Goal: Task Accomplishment & Management: Manage account settings

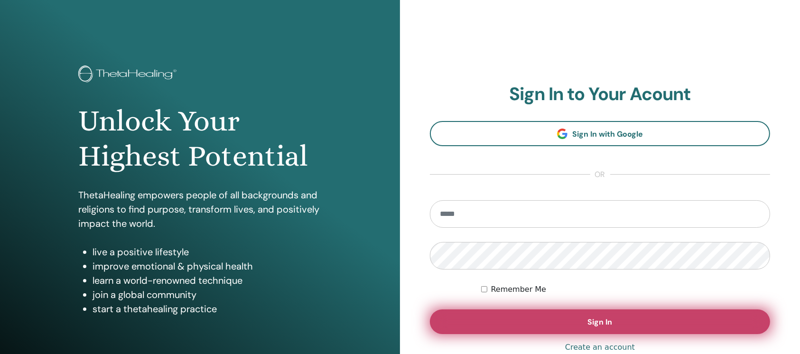
type input "**********"
click at [577, 323] on button "Sign In" at bounding box center [600, 321] width 340 height 25
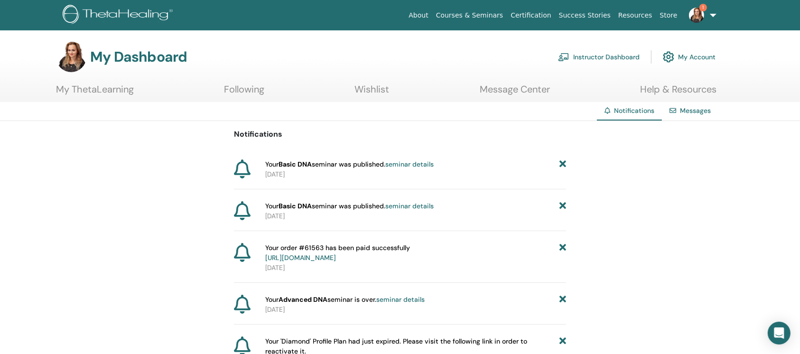
click at [617, 55] on link "Instructor Dashboard" at bounding box center [599, 56] width 82 height 21
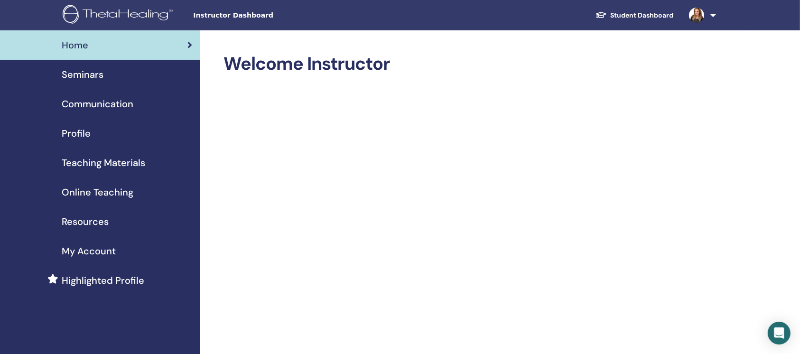
click at [77, 127] on span "Profile" at bounding box center [76, 133] width 29 height 14
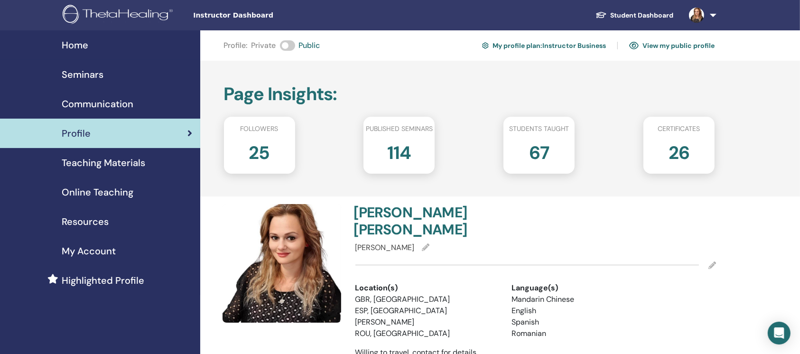
click at [679, 42] on link "View my public profile" at bounding box center [671, 45] width 85 height 15
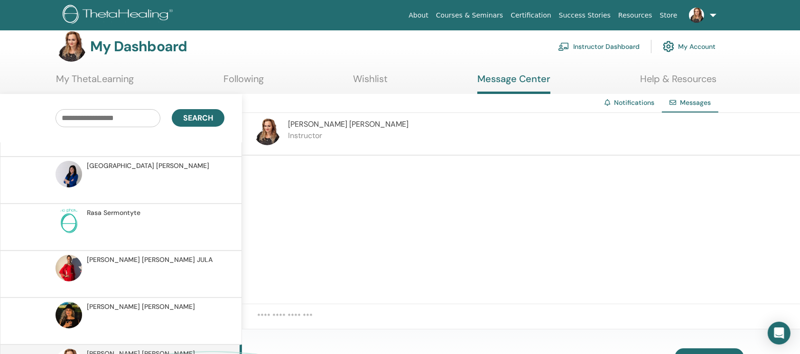
scroll to position [688, 0]
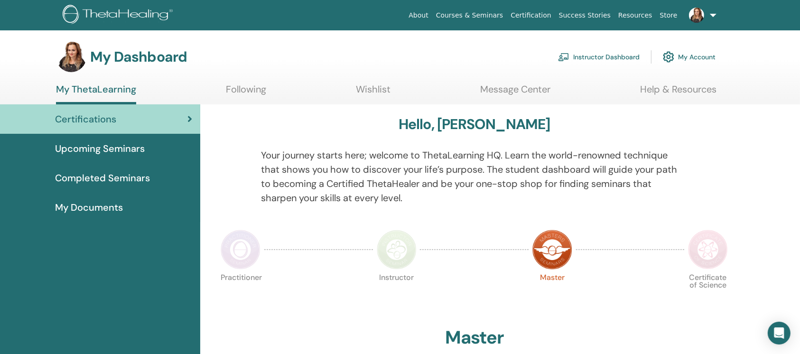
click at [606, 55] on link "Instructor Dashboard" at bounding box center [599, 56] width 82 height 21
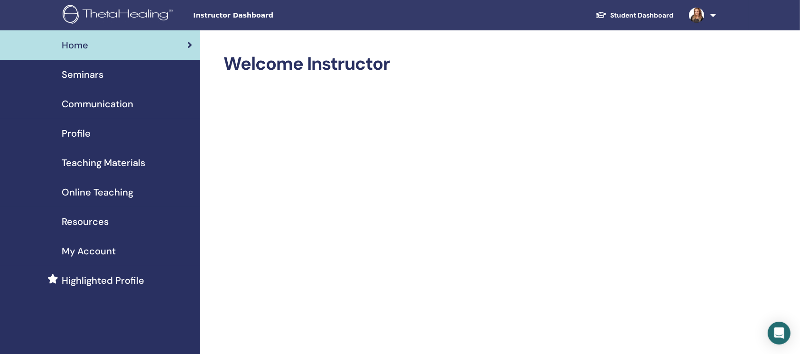
click at [84, 252] on span "My Account" at bounding box center [89, 251] width 54 height 14
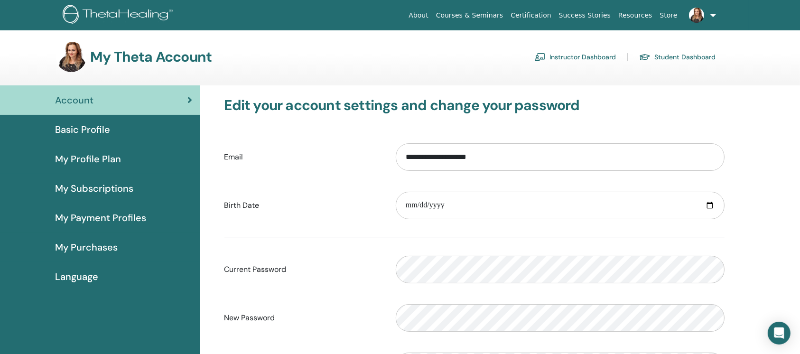
click at [102, 214] on span "My Payment Profiles" at bounding box center [100, 218] width 91 height 14
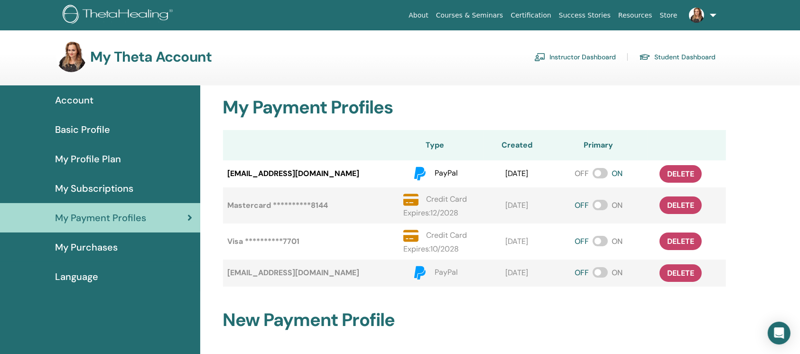
click at [82, 101] on span "Account" at bounding box center [74, 100] width 38 height 14
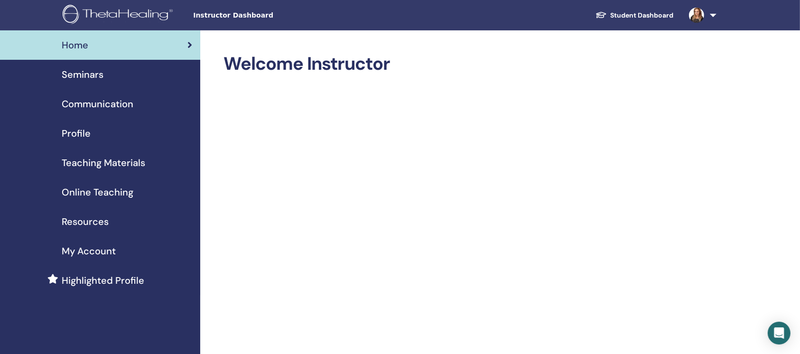
click at [90, 101] on span "Communication" at bounding box center [98, 104] width 72 height 14
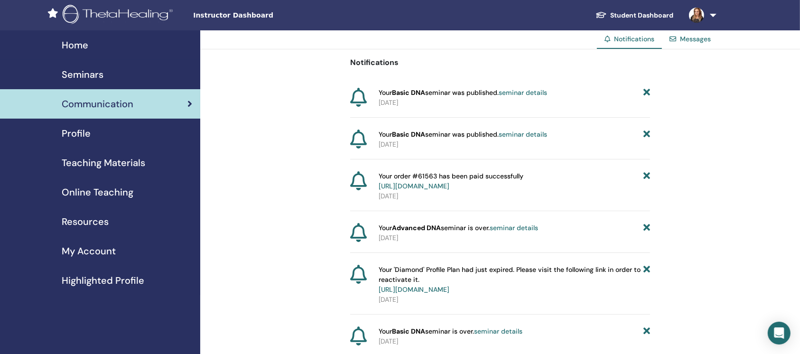
click at [89, 126] on span "Profile" at bounding box center [76, 133] width 29 height 14
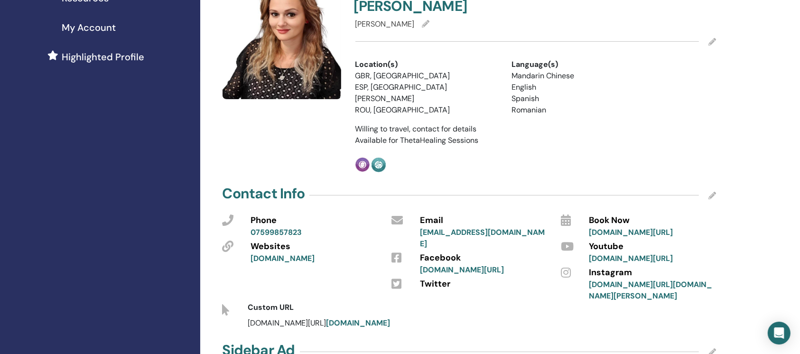
scroll to position [253, 0]
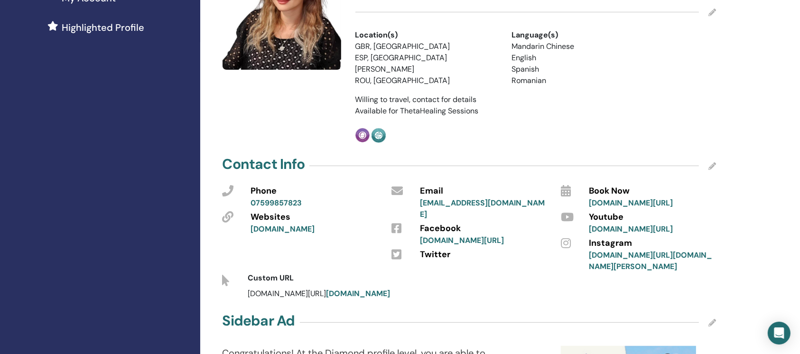
click at [709, 162] on icon at bounding box center [712, 166] width 8 height 8
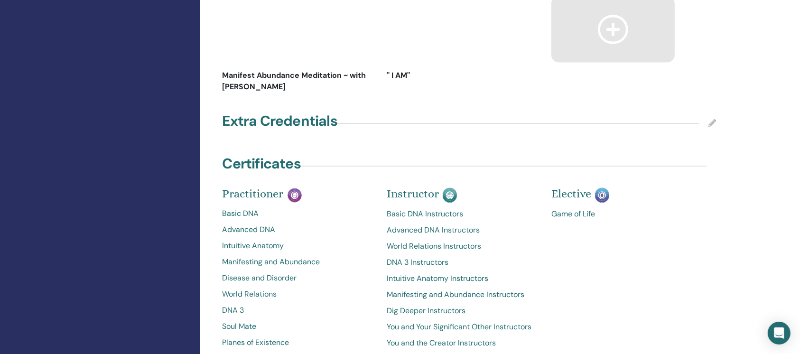
scroll to position [1645, 0]
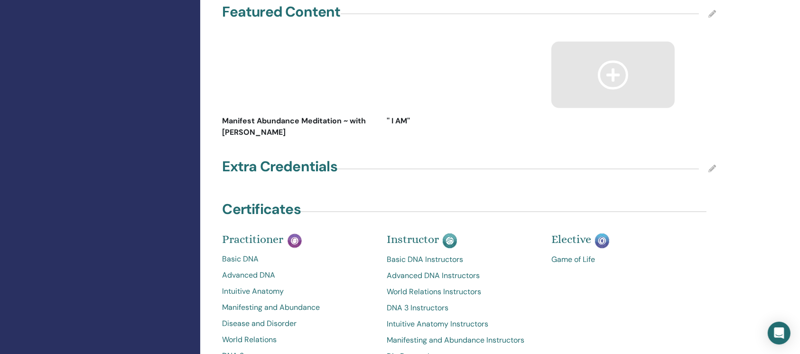
click at [714, 165] on icon at bounding box center [712, 169] width 8 height 8
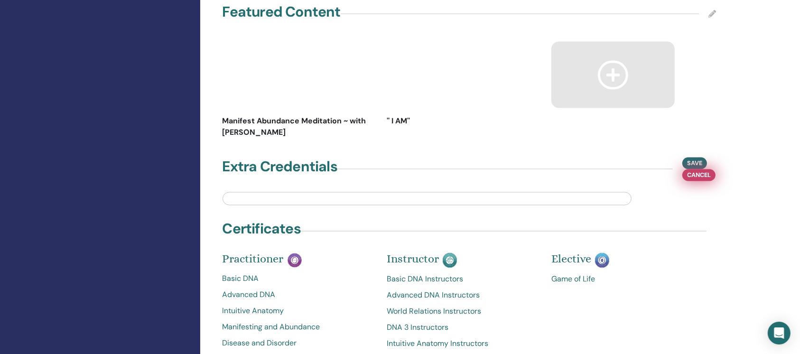
click at [698, 169] on button "Cancel" at bounding box center [698, 175] width 33 height 12
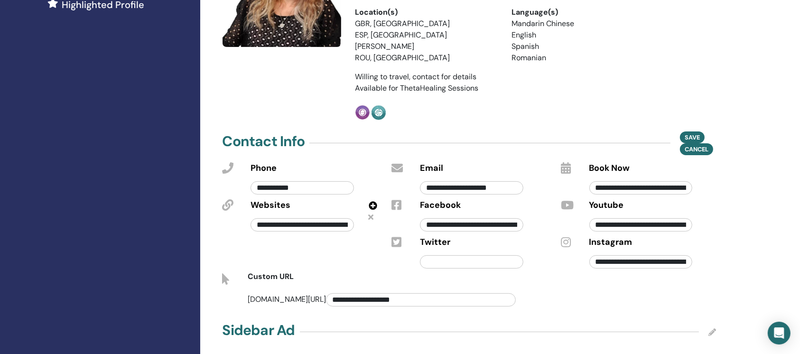
scroll to position [253, 0]
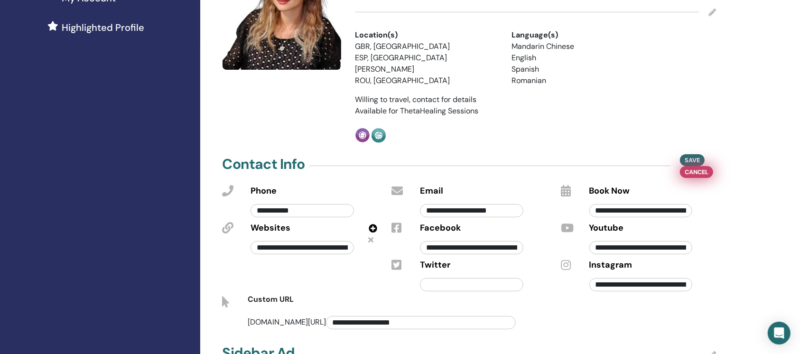
click at [703, 167] on span "Cancel" at bounding box center [697, 172] width 24 height 10
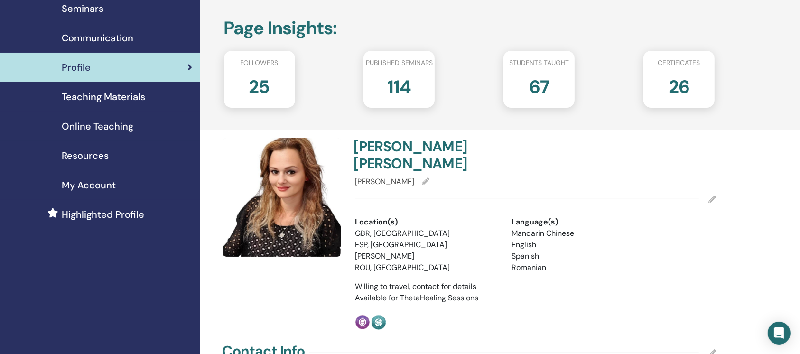
scroll to position [63, 0]
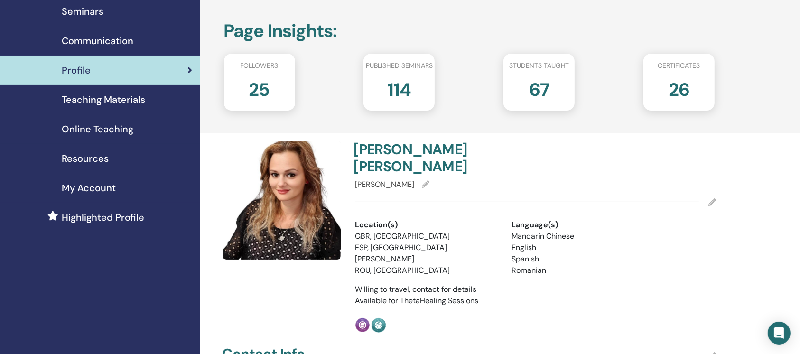
click at [74, 9] on span "Seminars" at bounding box center [83, 11] width 42 height 14
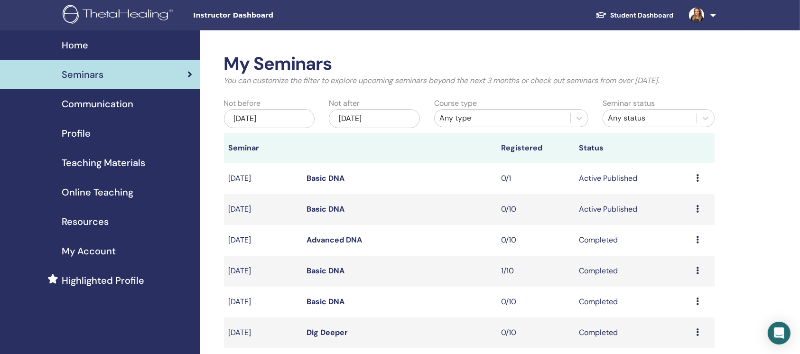
click at [697, 178] on icon at bounding box center [697, 178] width 3 height 8
click at [669, 198] on link "Edit" at bounding box center [671, 200] width 14 height 10
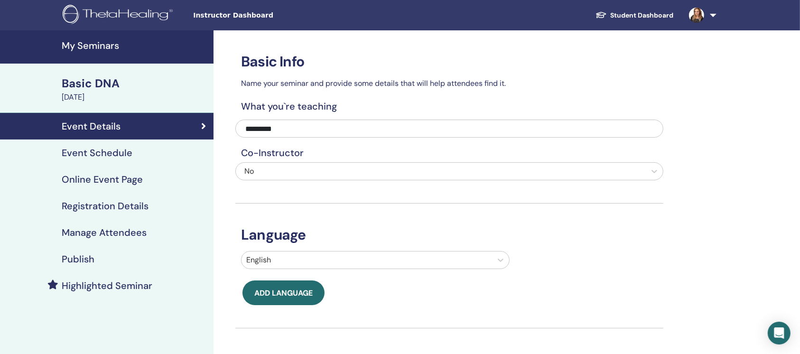
click at [106, 156] on h4 "Event Schedule" at bounding box center [97, 152] width 71 height 11
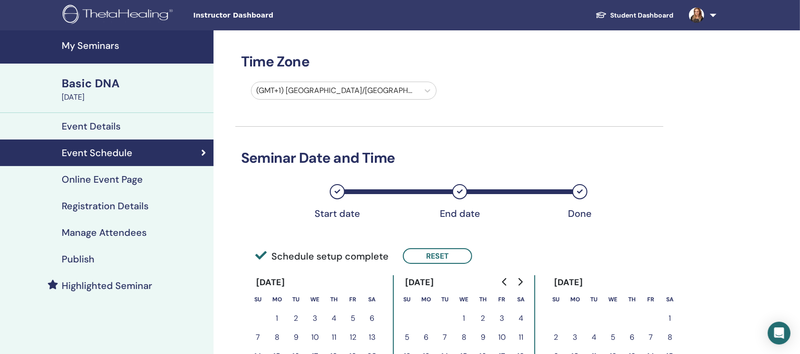
click at [105, 176] on h4 "Online Event Page" at bounding box center [102, 179] width 81 height 11
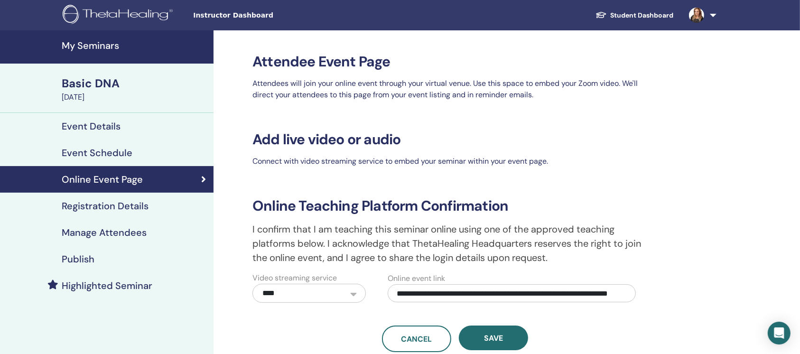
click at [121, 211] on h4 "Registration Details" at bounding box center [105, 205] width 87 height 11
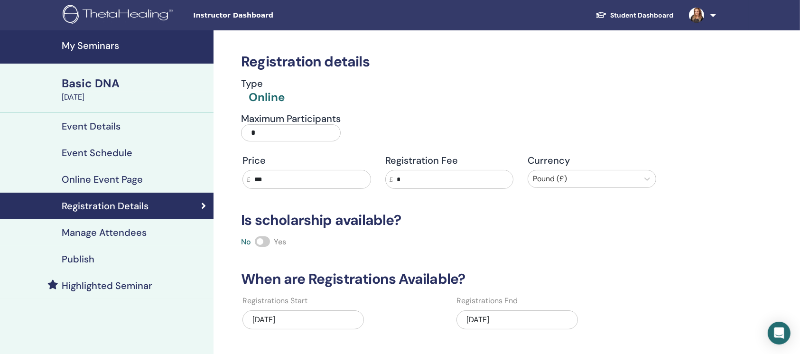
drag, startPoint x: 264, startPoint y: 136, endPoint x: 268, endPoint y: 133, distance: 5.0
click at [264, 136] on input "*" at bounding box center [291, 132] width 100 height 17
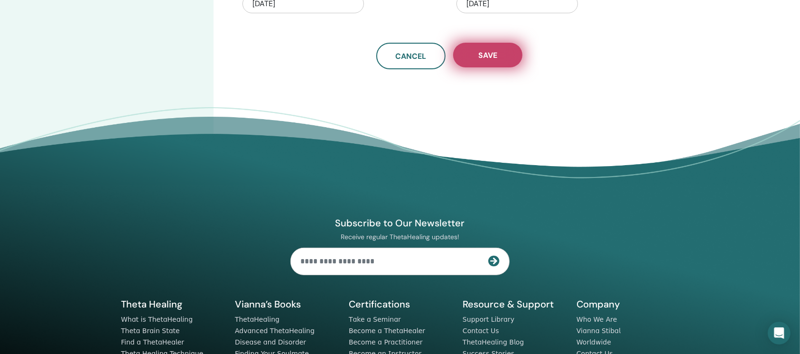
type input "**"
click at [494, 55] on span "Save" at bounding box center [487, 55] width 19 height 10
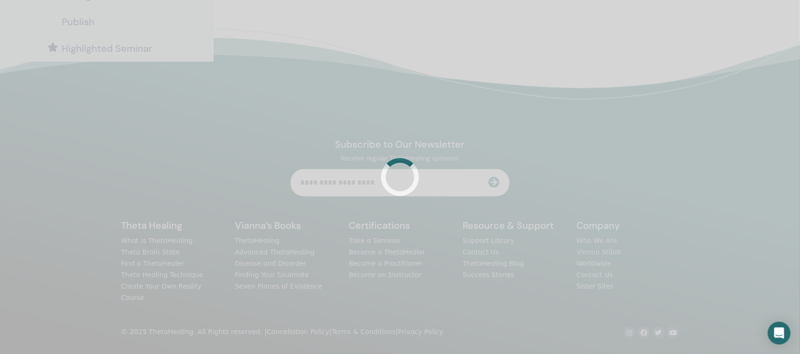
scroll to position [316, 0]
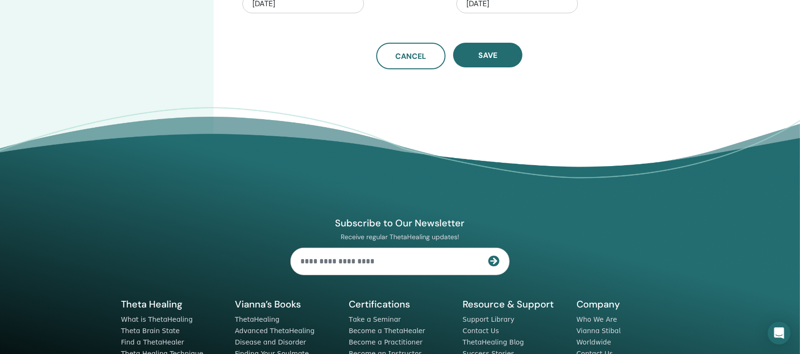
click at [494, 55] on span "Save" at bounding box center [487, 55] width 19 height 10
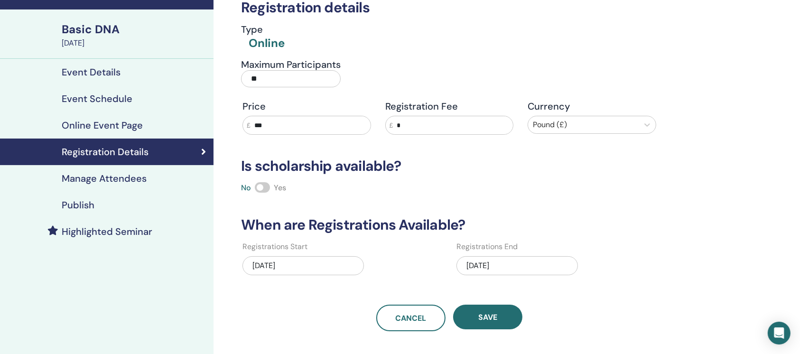
scroll to position [0, 0]
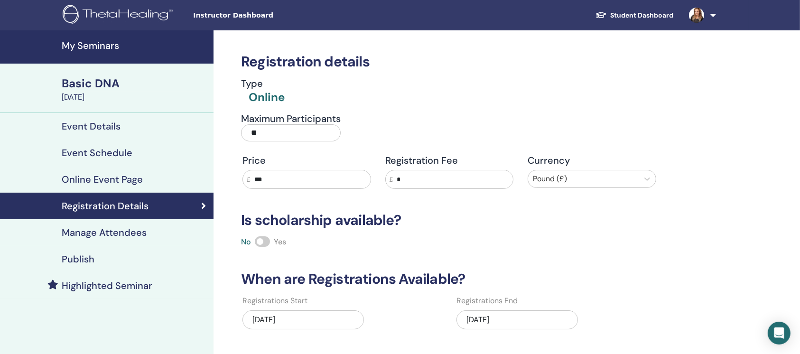
click at [91, 45] on h4 "My Seminars" at bounding box center [135, 45] width 146 height 11
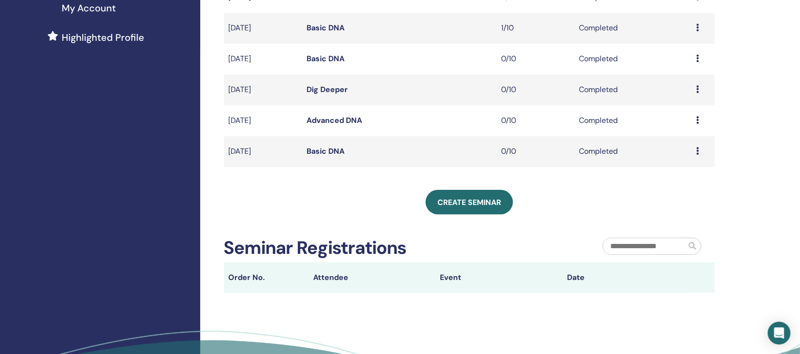
scroll to position [253, 0]
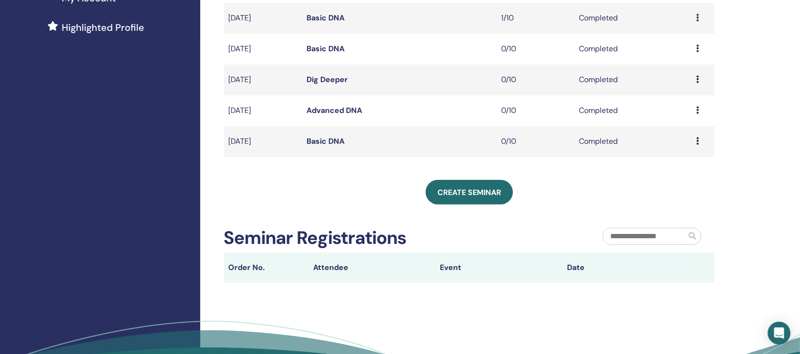
click at [693, 142] on td "Preview Attendees" at bounding box center [702, 141] width 23 height 31
click at [696, 142] on icon at bounding box center [697, 141] width 3 height 8
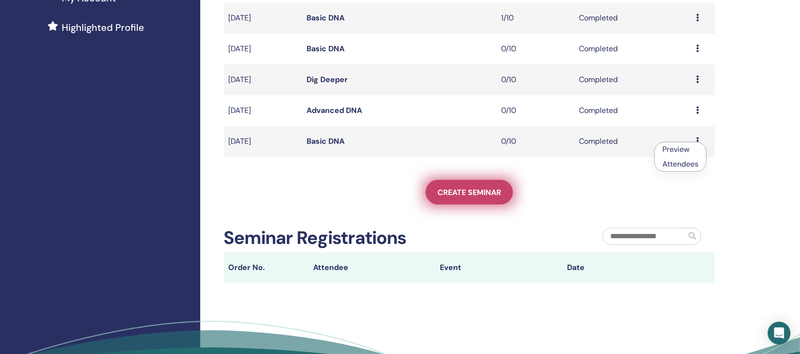
click at [437, 190] on link "Create seminar" at bounding box center [469, 192] width 87 height 25
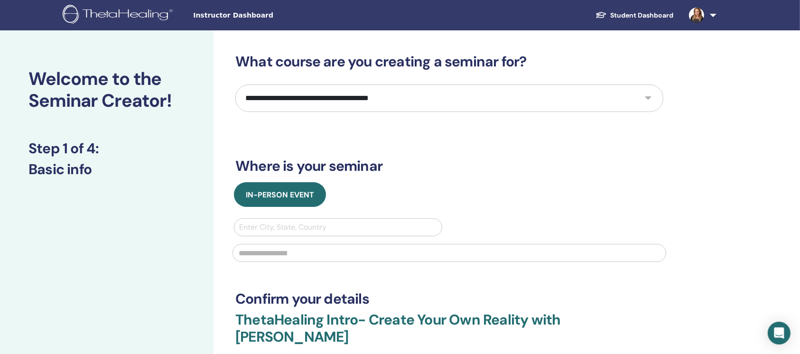
click at [433, 86] on select "**********" at bounding box center [449, 98] width 428 height 28
select select "*"
click at [235, 84] on select "**********" at bounding box center [449, 98] width 428 height 28
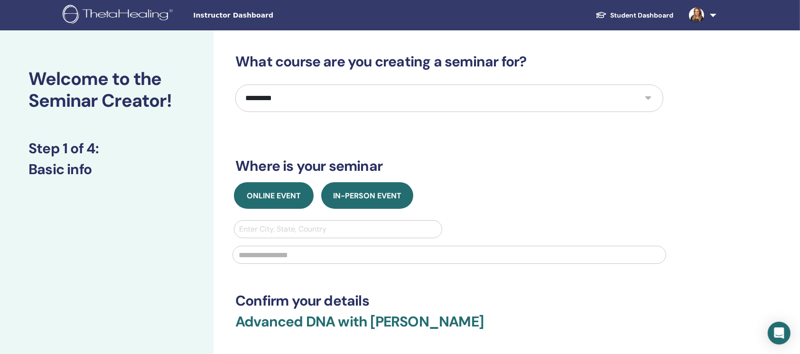
click at [293, 192] on span "Online Event" at bounding box center [274, 196] width 54 height 10
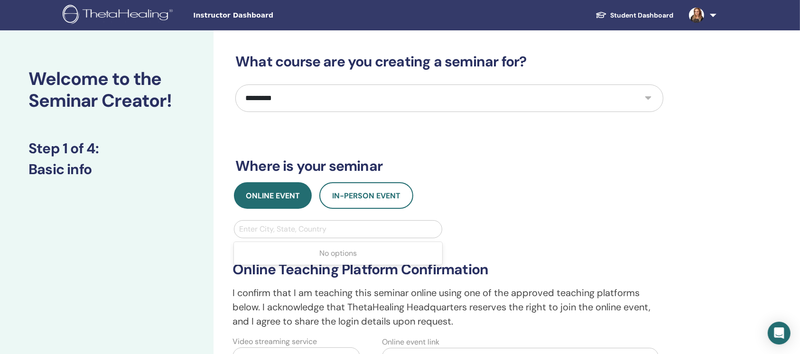
click at [315, 223] on div at bounding box center [338, 229] width 198 height 13
click at [316, 224] on div at bounding box center [338, 229] width 198 height 13
type input "***"
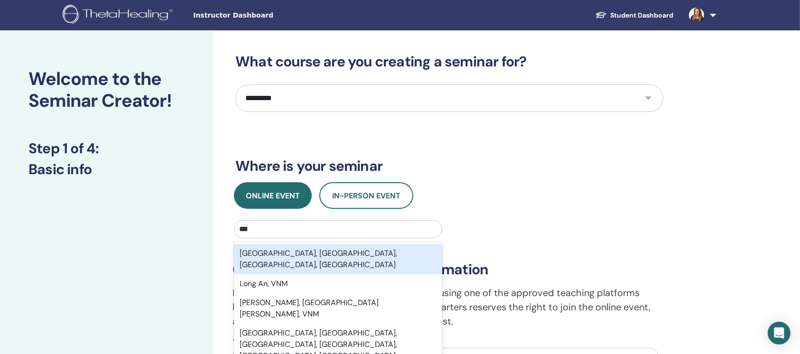
click at [370, 249] on div "London, Greater London, England, GBR" at bounding box center [338, 259] width 208 height 30
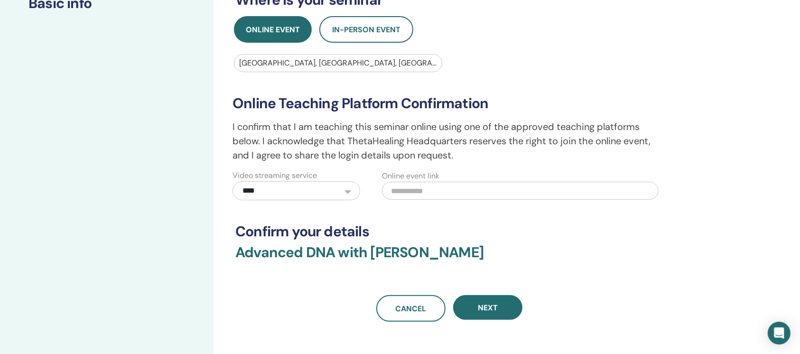
scroll to position [190, 0]
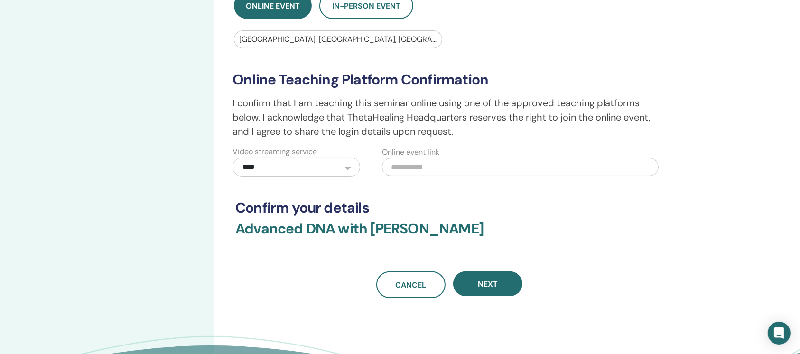
click at [421, 167] on input "text" at bounding box center [520, 167] width 277 height 18
paste input "**********"
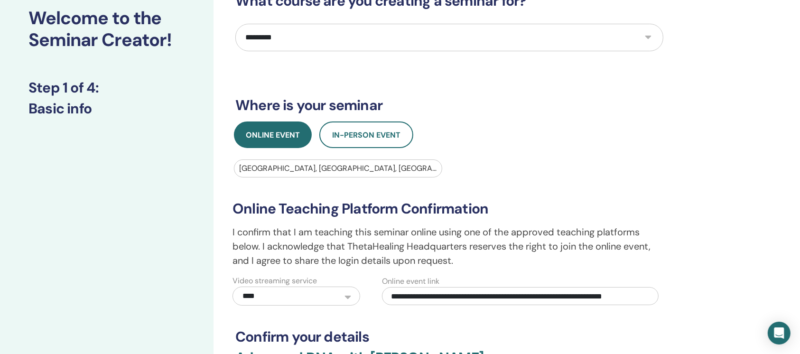
scroll to position [126, 0]
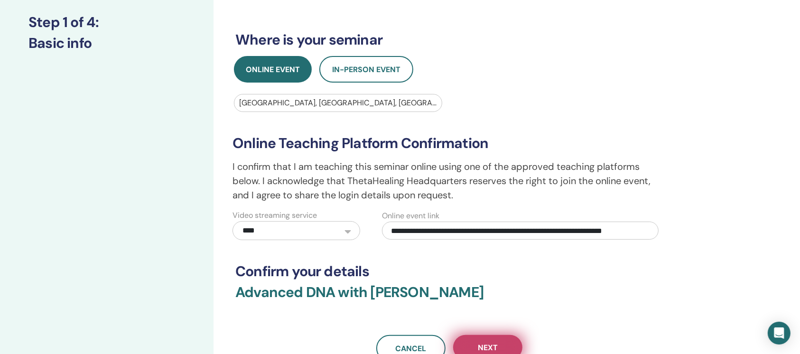
type input "**********"
click at [501, 342] on button "Next" at bounding box center [487, 347] width 69 height 25
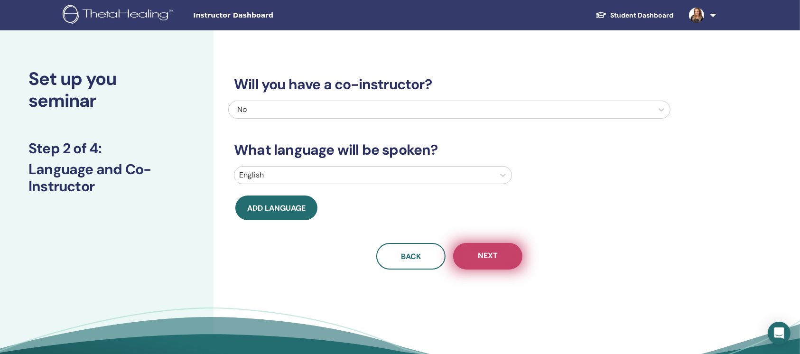
click at [506, 252] on button "Next" at bounding box center [487, 256] width 69 height 27
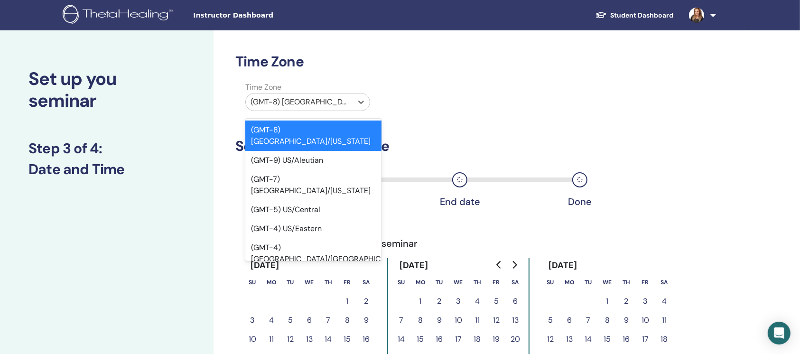
click at [334, 101] on div at bounding box center [299, 101] width 97 height 13
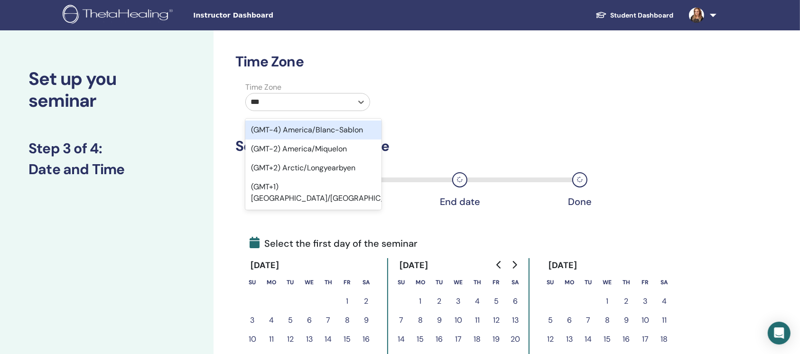
type input "****"
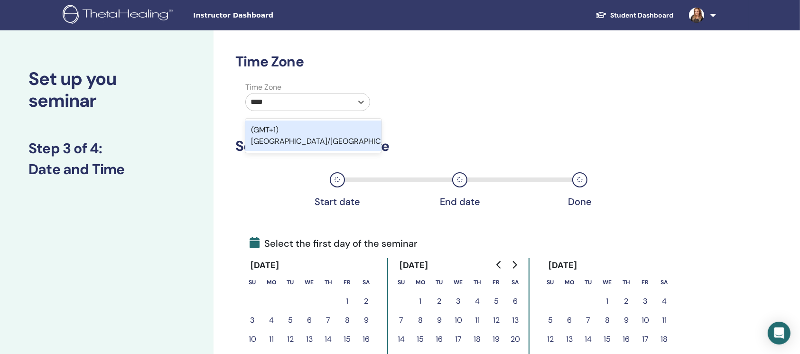
click at [332, 130] on div "(GMT+1) [GEOGRAPHIC_DATA]/[GEOGRAPHIC_DATA]" at bounding box center [313, 136] width 136 height 30
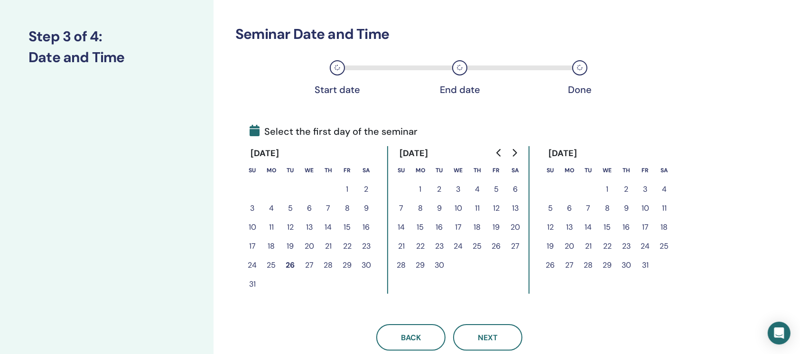
scroll to position [126, 0]
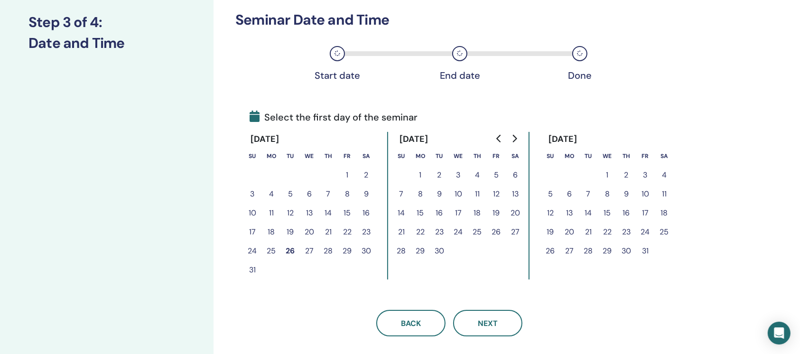
click at [421, 252] on button "29" at bounding box center [420, 251] width 19 height 19
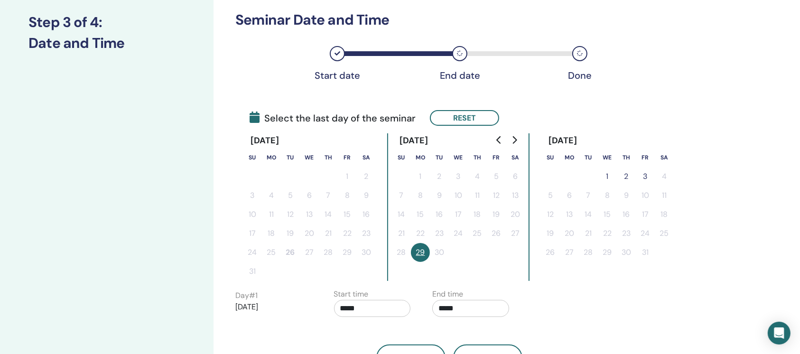
click at [609, 170] on button "1" at bounding box center [607, 176] width 19 height 19
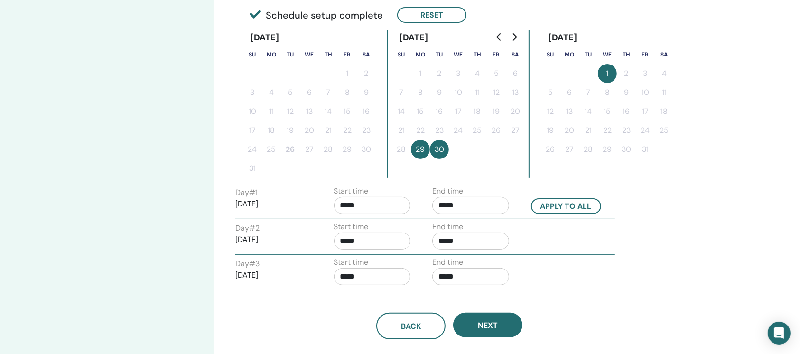
scroll to position [253, 0]
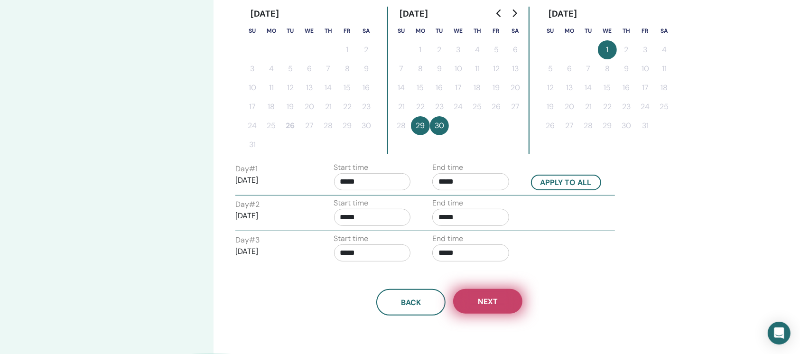
click at [512, 297] on button "Next" at bounding box center [487, 301] width 69 height 25
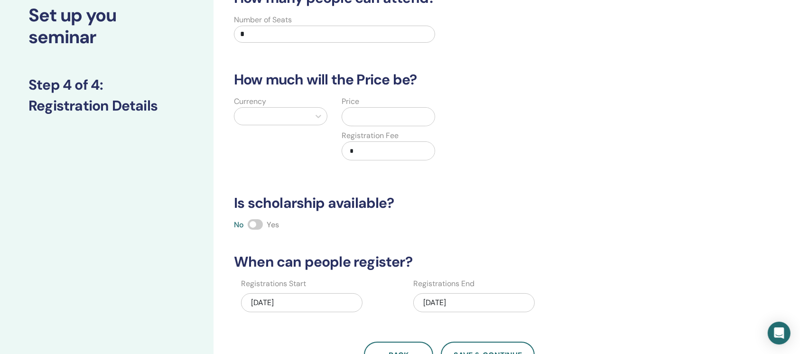
scroll to position [63, 0]
click at [334, 35] on input "*" at bounding box center [334, 34] width 201 height 17
type input "**"
click at [297, 121] on div at bounding box center [272, 116] width 66 height 13
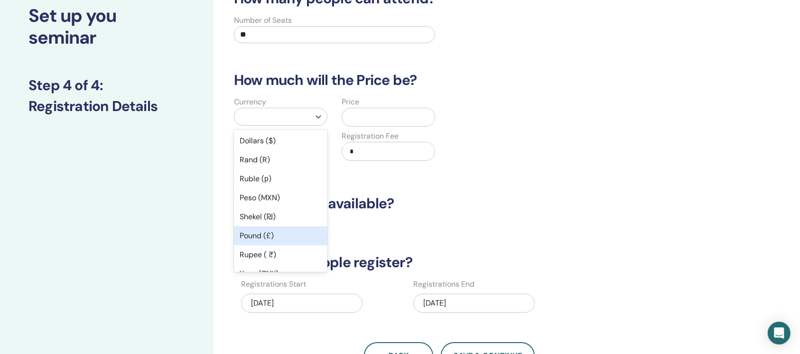
click at [258, 238] on div "Pound (£)" at bounding box center [280, 235] width 93 height 19
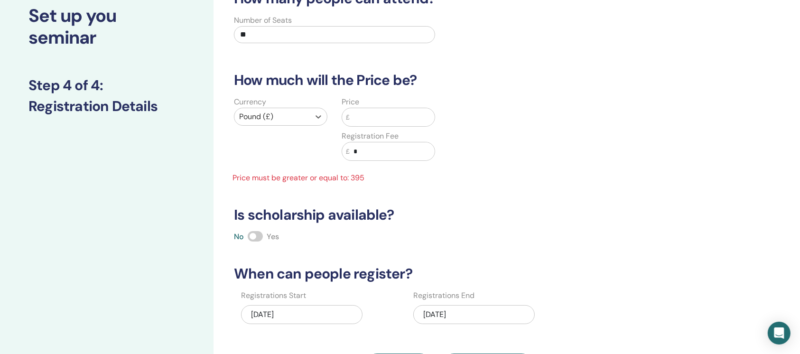
click at [366, 116] on input "text" at bounding box center [392, 117] width 85 height 18
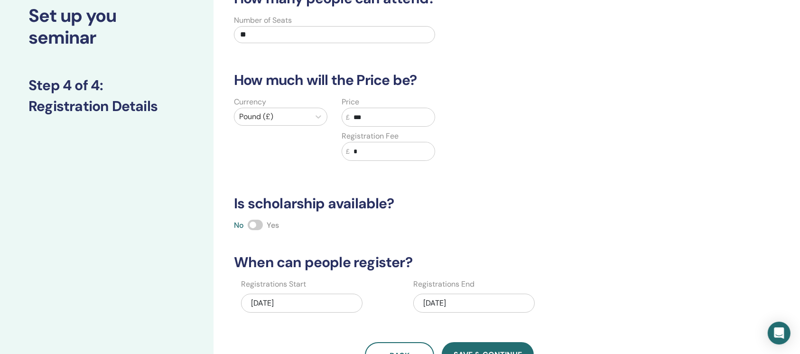
scroll to position [126, 0]
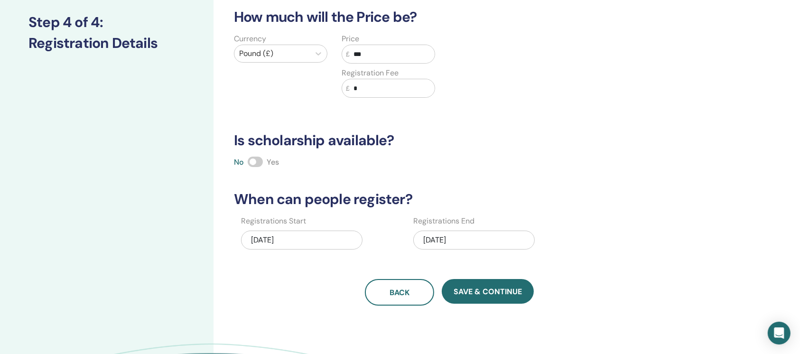
type input "***"
click at [259, 161] on span at bounding box center [255, 162] width 15 height 10
click at [503, 235] on div "10/01/2025" at bounding box center [473, 240] width 121 height 19
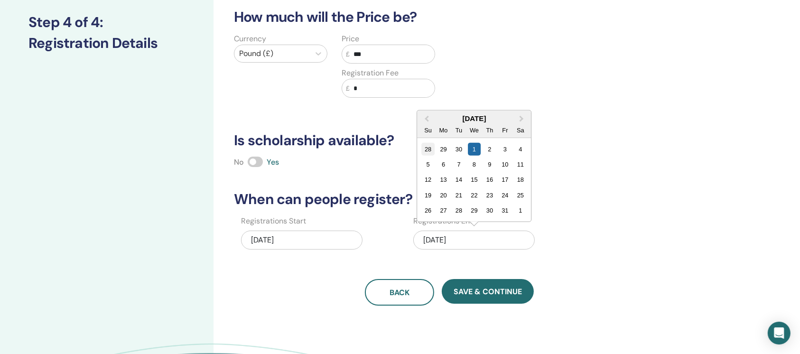
click at [424, 149] on div "28" at bounding box center [428, 148] width 13 height 13
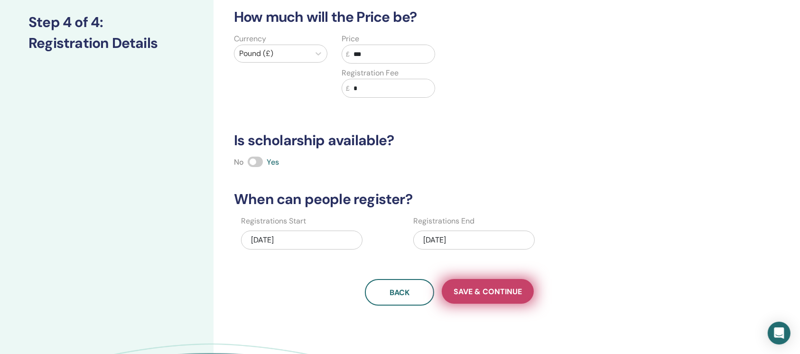
click at [496, 292] on span "Save & Continue" at bounding box center [488, 292] width 68 height 10
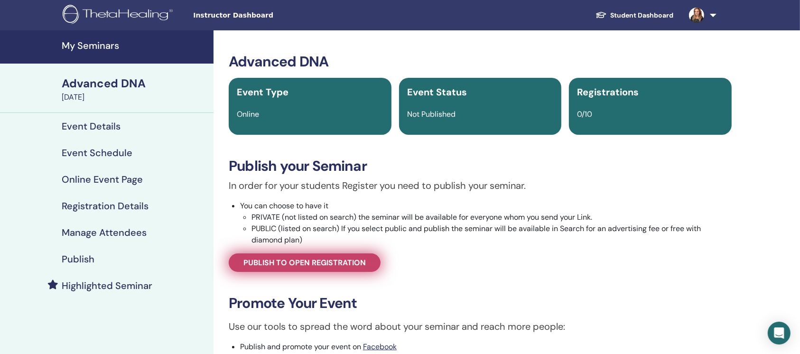
click at [353, 265] on span "Publish to open registration" at bounding box center [304, 263] width 122 height 10
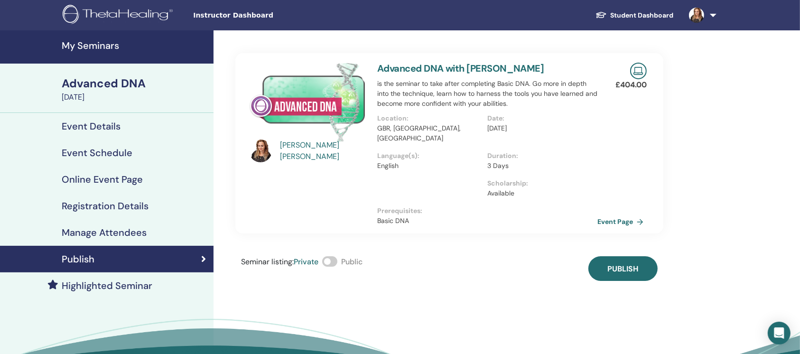
click at [335, 256] on span at bounding box center [329, 261] width 15 height 10
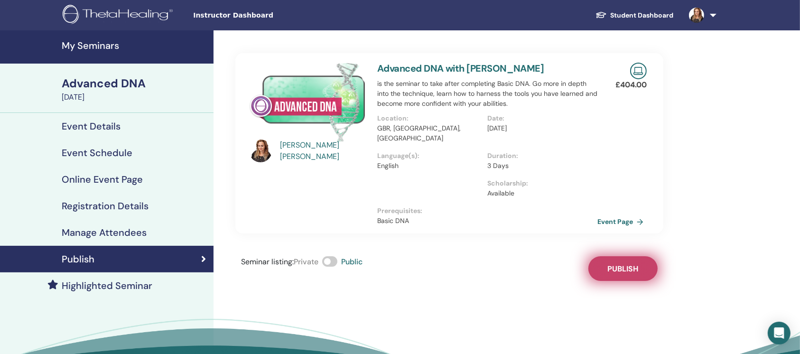
click at [632, 264] on span "Publish" at bounding box center [622, 269] width 31 height 10
click at [736, 225] on div "[PERSON_NAME] Advanced DNA with [PERSON_NAME] is the seminar to take after comp…" at bounding box center [480, 221] width 533 height 383
click at [101, 49] on h4 "My Seminars" at bounding box center [135, 45] width 146 height 11
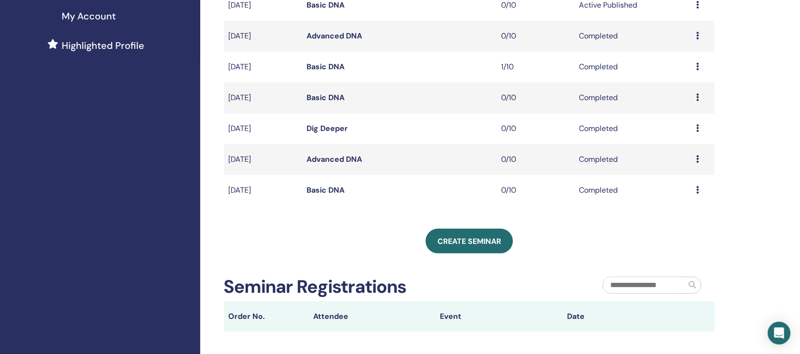
scroll to position [253, 0]
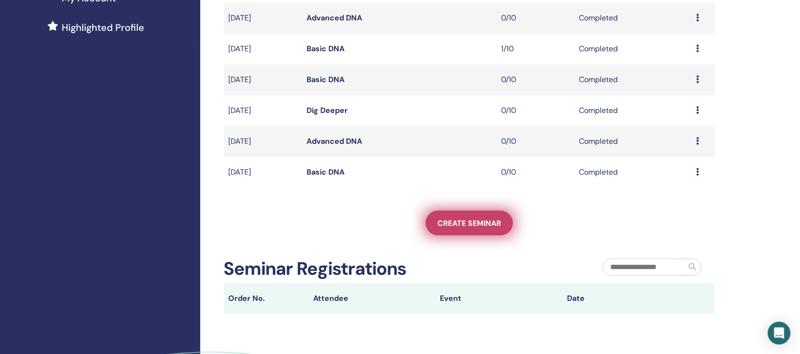
click at [490, 225] on span "Create seminar" at bounding box center [469, 223] width 64 height 10
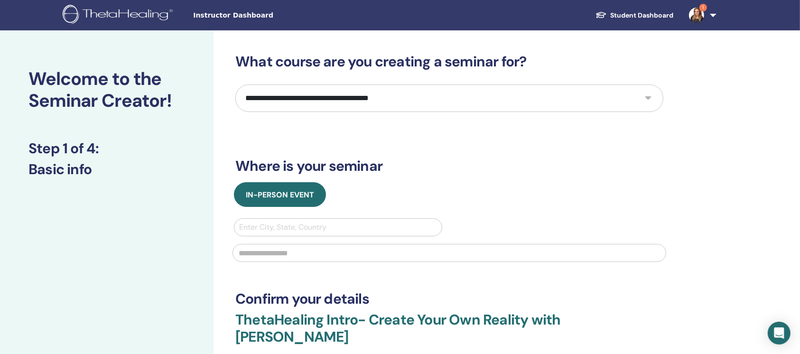
click at [437, 110] on select "**********" at bounding box center [449, 98] width 428 height 28
select select "**"
click at [235, 84] on select "**********" at bounding box center [449, 98] width 428 height 28
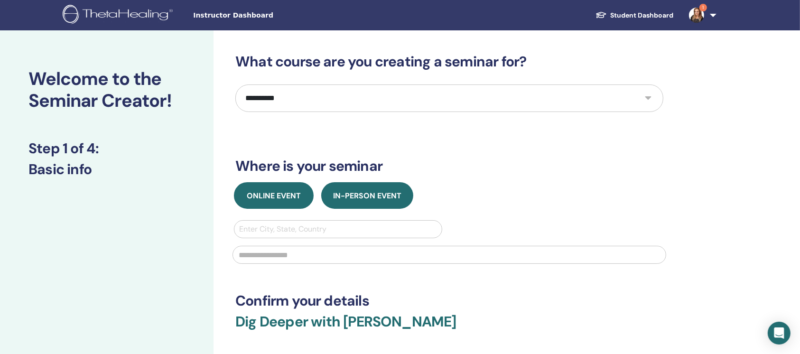
click at [258, 197] on span "Online Event" at bounding box center [274, 196] width 54 height 10
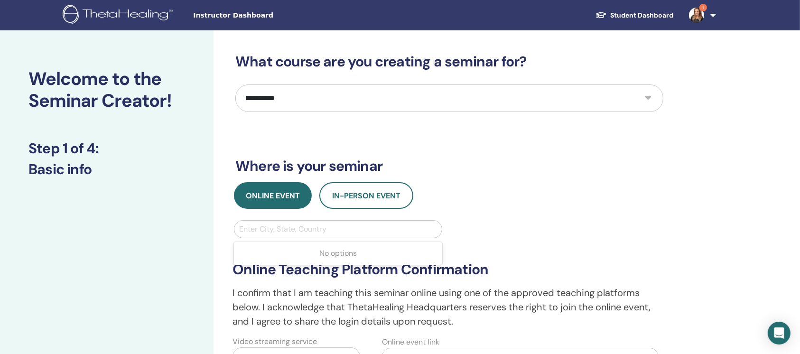
click at [288, 229] on div at bounding box center [338, 229] width 198 height 13
type input "****"
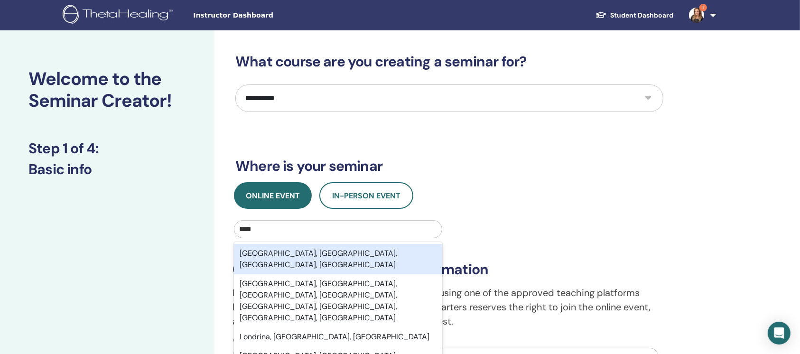
click at [284, 250] on div "[GEOGRAPHIC_DATA], [GEOGRAPHIC_DATA], [GEOGRAPHIC_DATA], [GEOGRAPHIC_DATA]" at bounding box center [338, 259] width 208 height 30
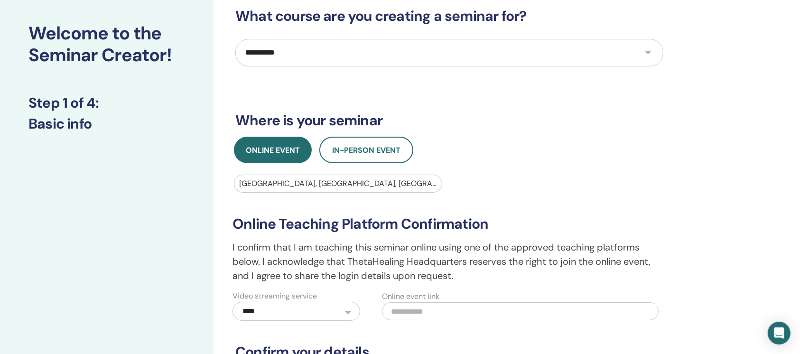
scroll to position [63, 0]
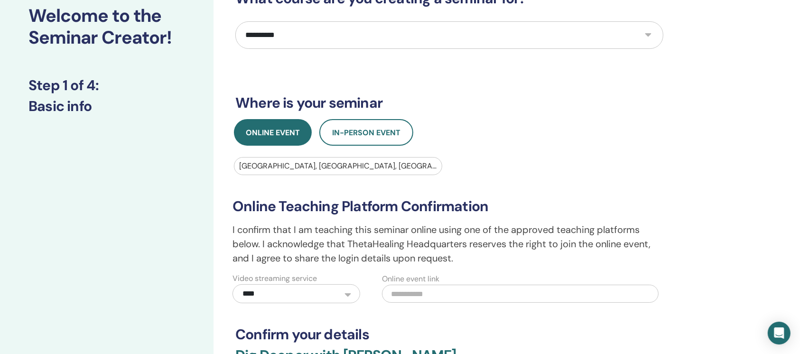
click at [457, 296] on input "text" at bounding box center [520, 294] width 277 height 18
paste input "**********"
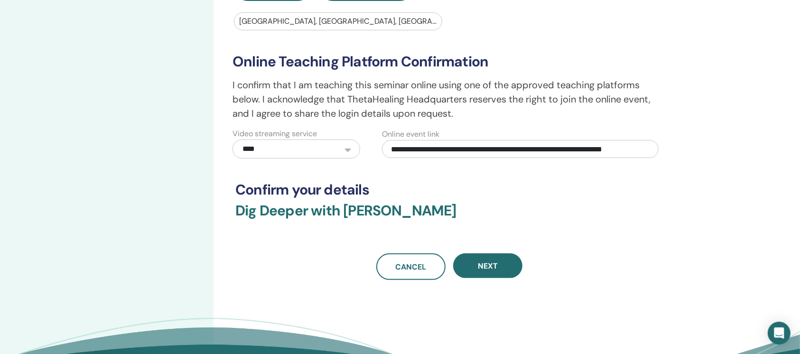
scroll to position [253, 0]
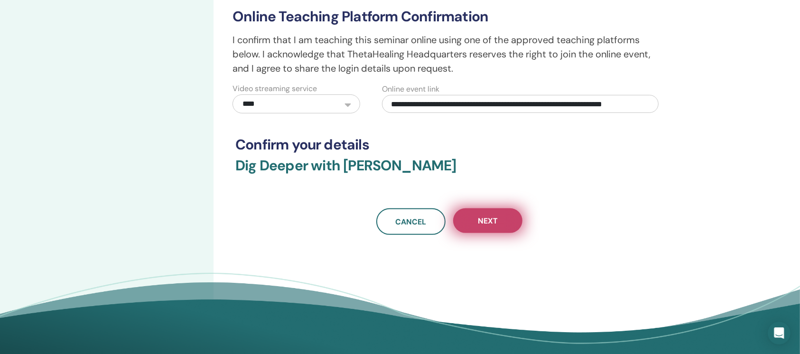
type input "**********"
click at [507, 226] on button "Next" at bounding box center [487, 220] width 69 height 25
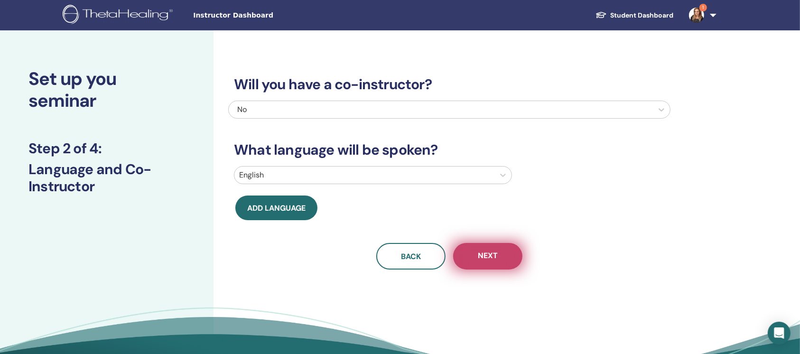
click at [491, 260] on span "Next" at bounding box center [488, 257] width 20 height 12
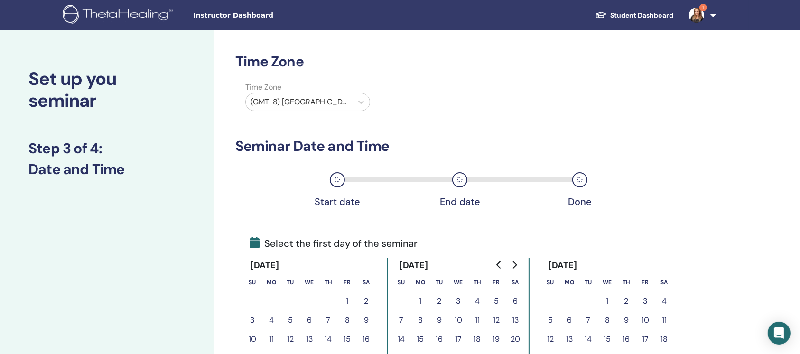
click at [309, 107] on div at bounding box center [299, 101] width 97 height 13
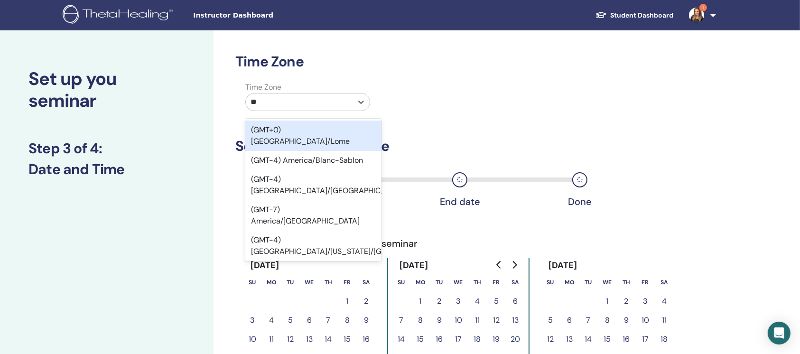
type input "***"
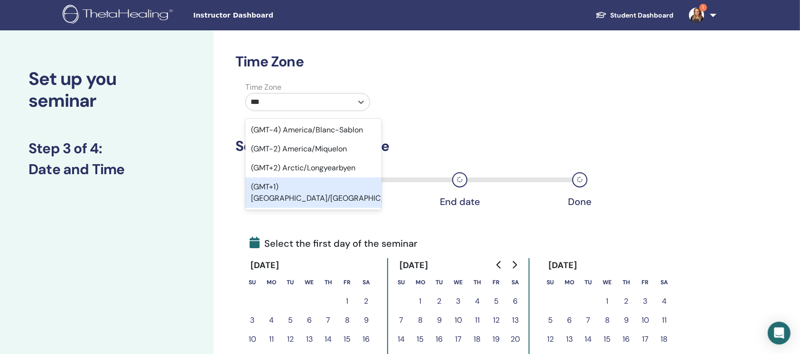
click at [321, 184] on div "(GMT+1) Europe/London" at bounding box center [313, 192] width 136 height 30
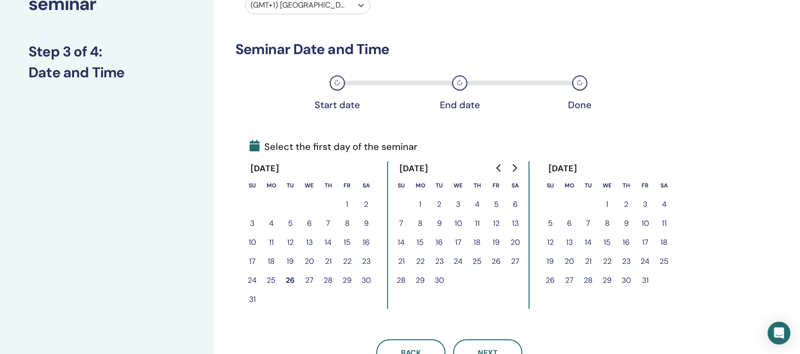
scroll to position [126, 0]
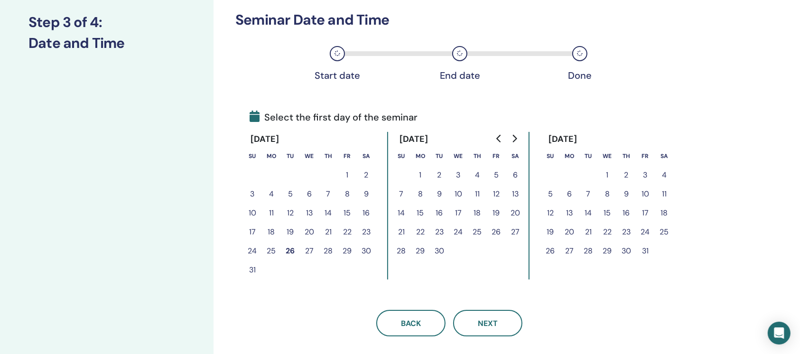
click at [661, 176] on button "4" at bounding box center [664, 175] width 19 height 19
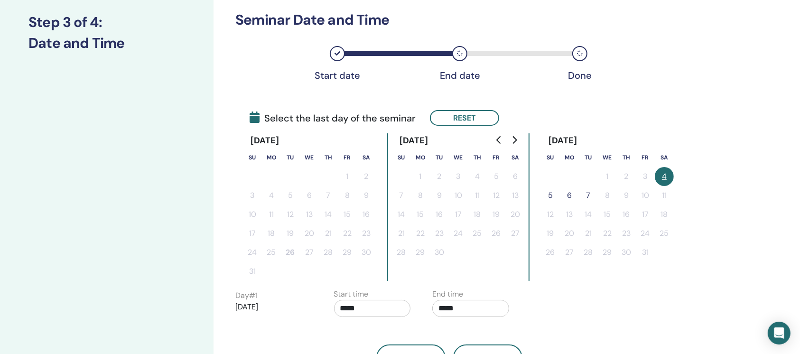
click at [548, 195] on button "5" at bounding box center [550, 195] width 19 height 19
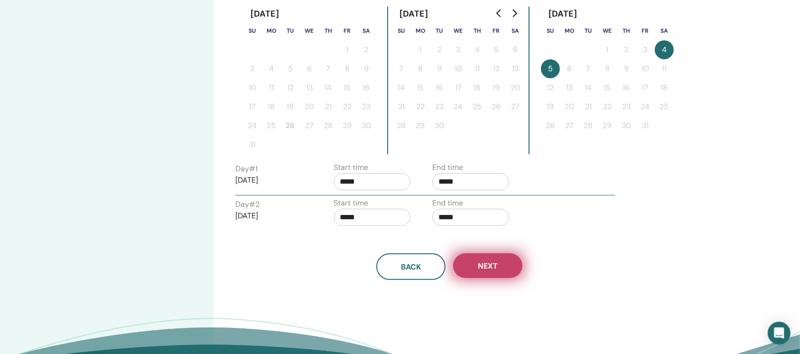
click at [509, 265] on button "Next" at bounding box center [487, 265] width 69 height 25
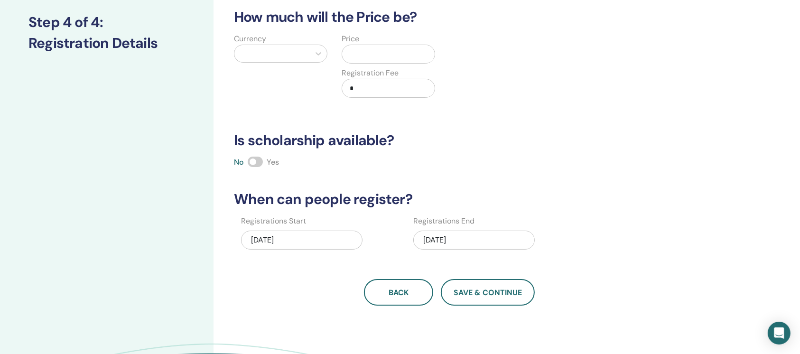
scroll to position [0, 0]
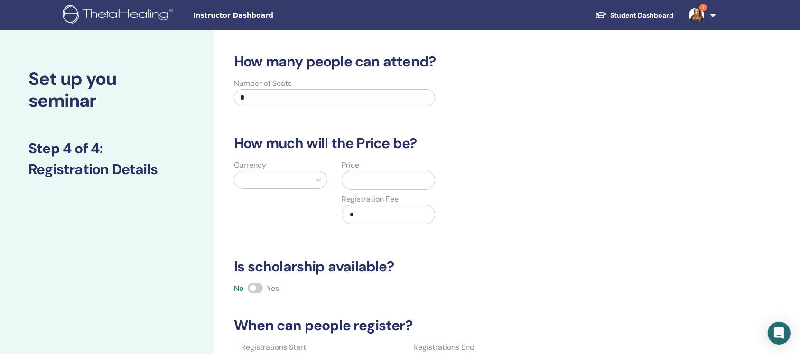
click at [338, 100] on input "*" at bounding box center [334, 97] width 201 height 17
type input "**"
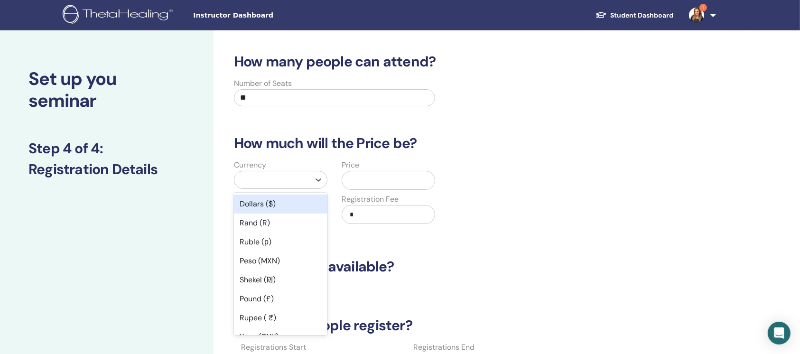
click at [294, 184] on div at bounding box center [272, 179] width 66 height 13
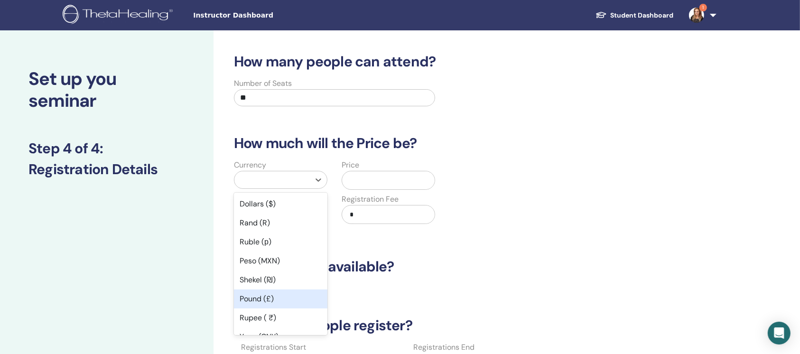
click at [277, 295] on div "Pound (£)" at bounding box center [280, 298] width 93 height 19
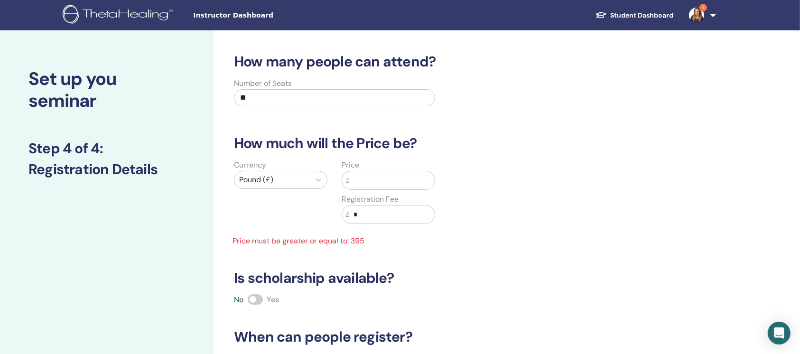
click at [375, 186] on input "text" at bounding box center [392, 180] width 85 height 18
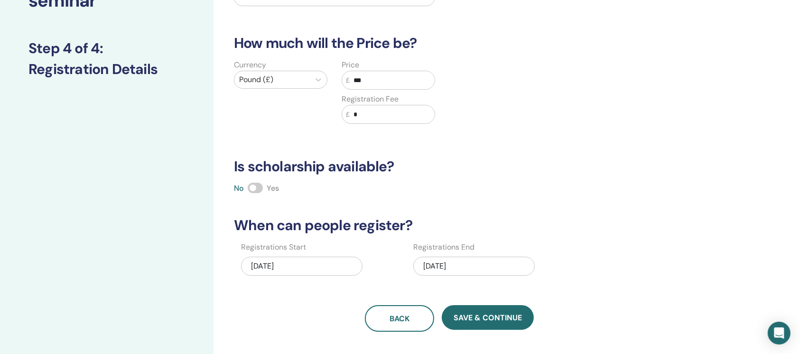
scroll to position [126, 0]
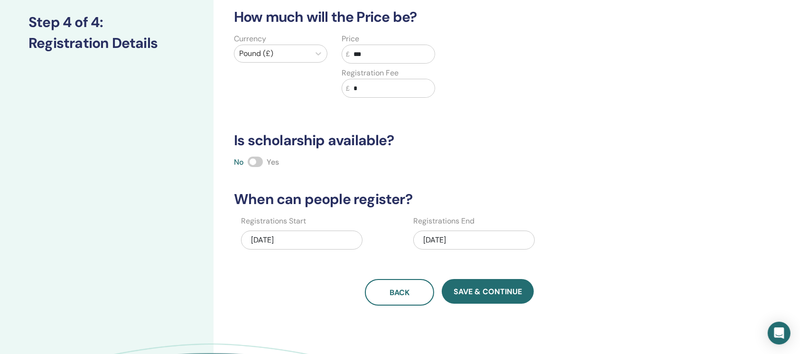
type input "***"
click at [253, 161] on span at bounding box center [255, 162] width 15 height 10
click at [487, 235] on div "10/05/2025" at bounding box center [473, 240] width 121 height 19
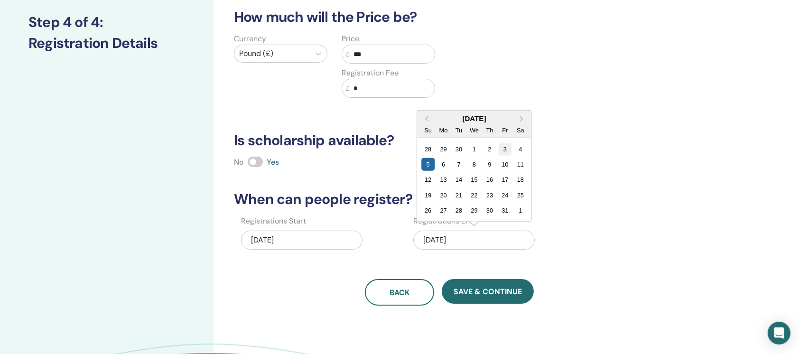
click at [502, 148] on div "3" at bounding box center [505, 148] width 13 height 13
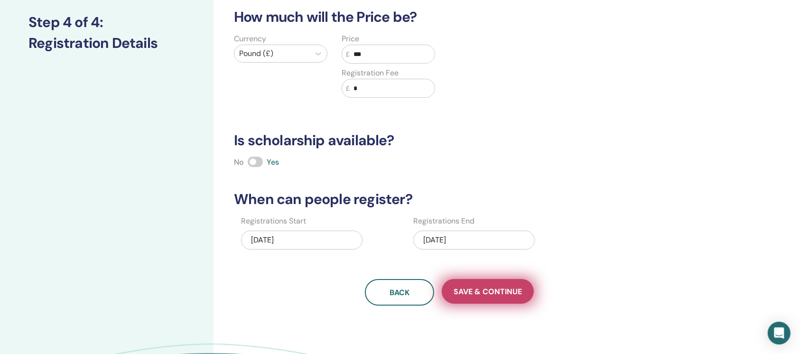
click at [471, 294] on span "Save & Continue" at bounding box center [488, 292] width 68 height 10
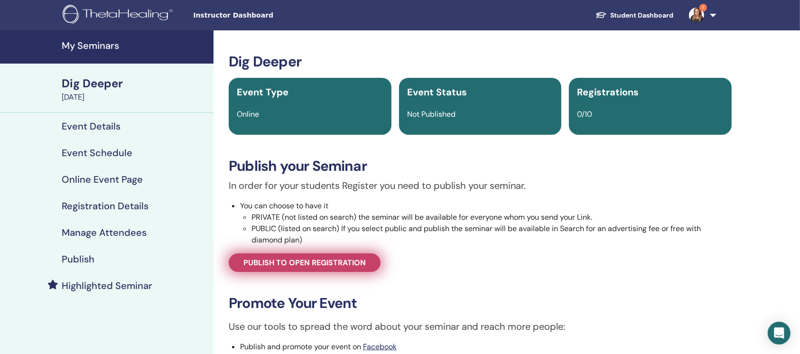
click at [346, 260] on span "Publish to open registration" at bounding box center [304, 263] width 122 height 10
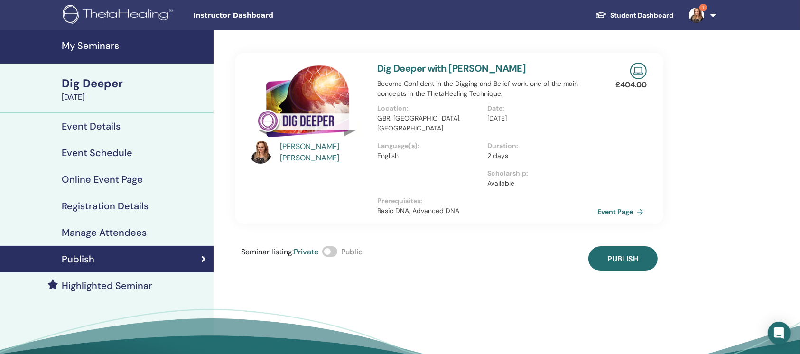
click at [336, 246] on span at bounding box center [329, 251] width 15 height 10
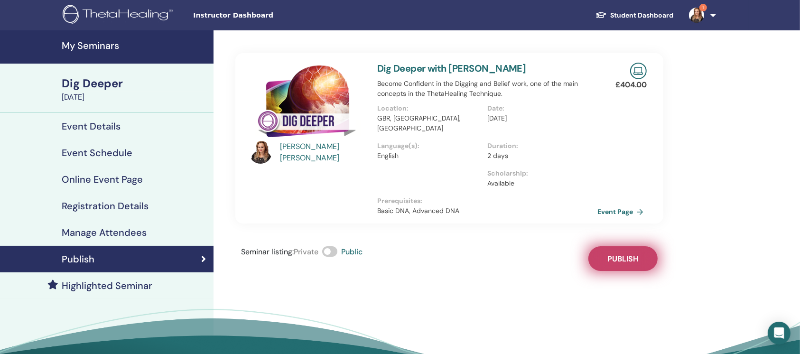
click at [623, 254] on span "Publish" at bounding box center [622, 259] width 31 height 10
click at [84, 45] on h4 "My Seminars" at bounding box center [135, 45] width 146 height 11
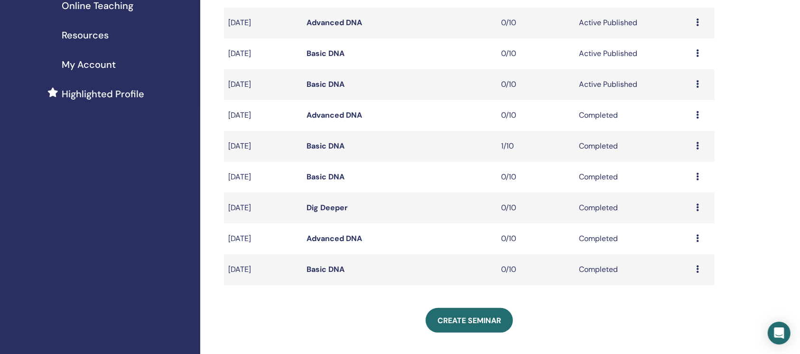
scroll to position [190, 0]
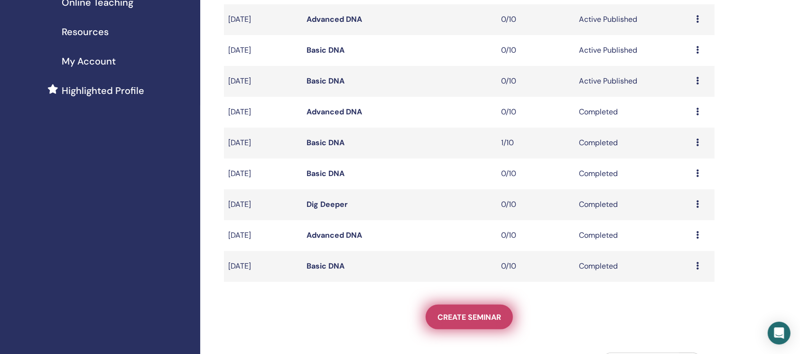
click at [449, 325] on link "Create seminar" at bounding box center [469, 317] width 87 height 25
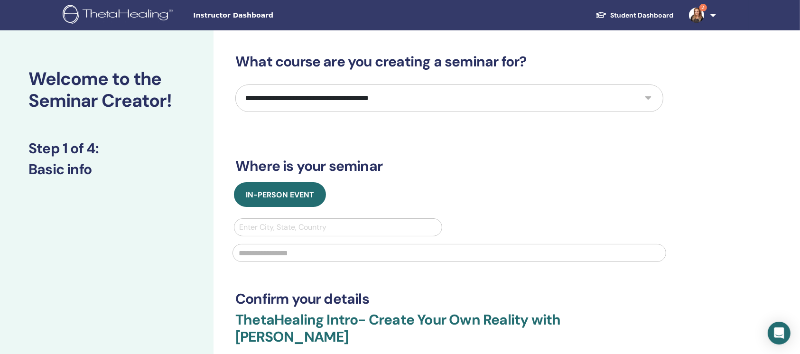
click at [486, 101] on select "**********" at bounding box center [449, 98] width 428 height 28
select select "****"
click at [235, 84] on select "**********" at bounding box center [449, 98] width 428 height 28
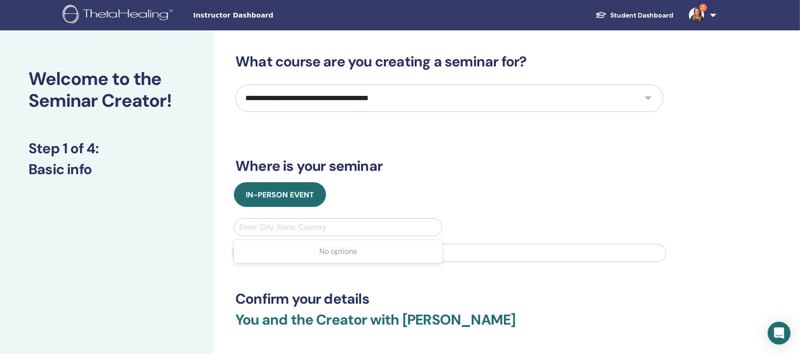
click at [257, 224] on div at bounding box center [338, 227] width 198 height 13
type input "******"
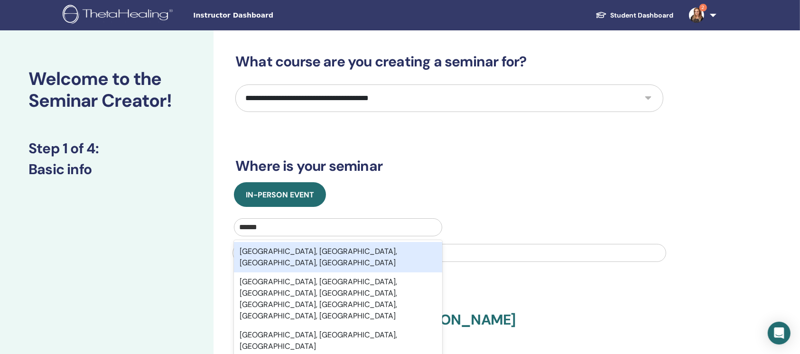
click at [264, 252] on div "London, Greater London, England, GBR" at bounding box center [338, 257] width 208 height 30
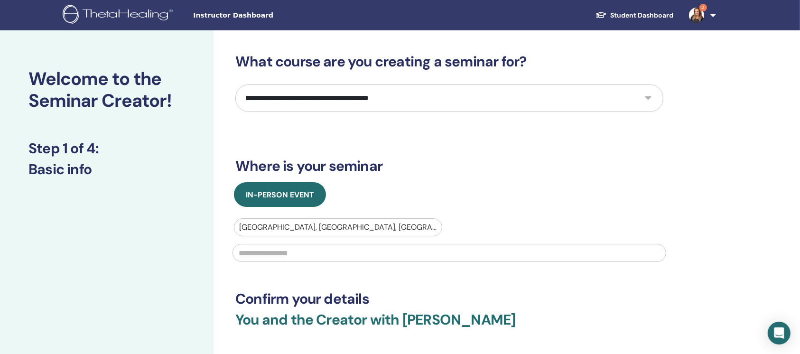
click at [264, 252] on input "text" at bounding box center [449, 253] width 434 height 18
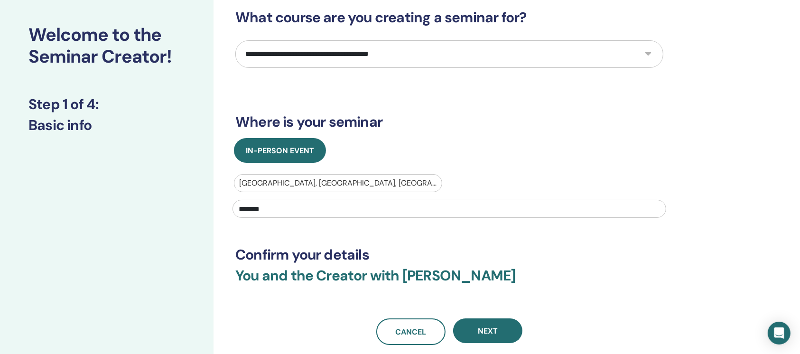
scroll to position [63, 0]
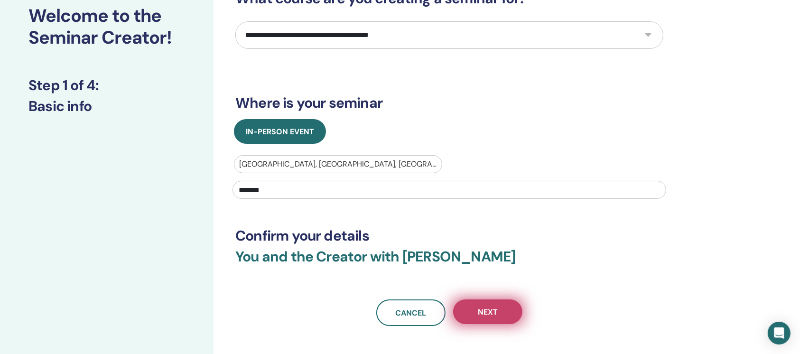
type input "*******"
click at [497, 313] on button "Next" at bounding box center [487, 311] width 69 height 25
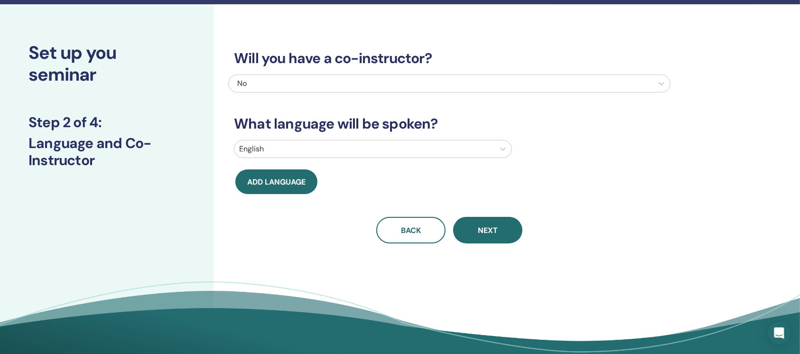
scroll to position [0, 0]
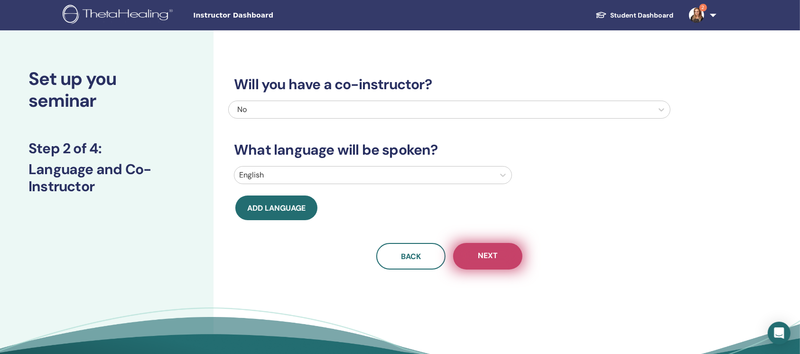
click at [501, 266] on button "Next" at bounding box center [487, 256] width 69 height 27
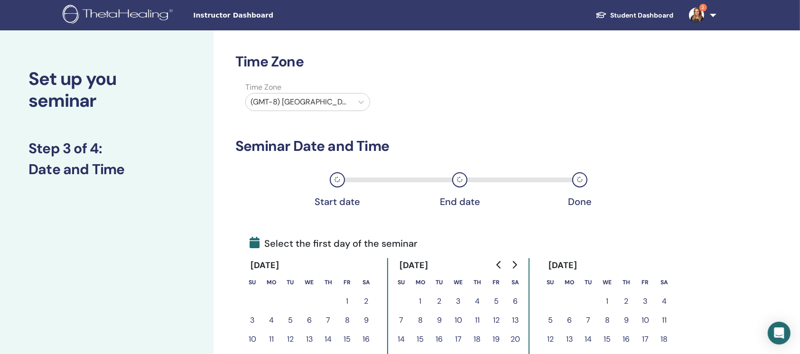
click at [501, 266] on icon "Go to previous month" at bounding box center [499, 265] width 8 height 8
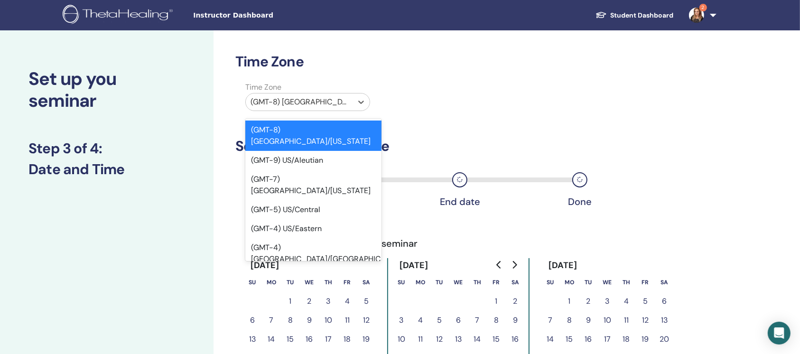
click at [323, 106] on div at bounding box center [299, 101] width 97 height 13
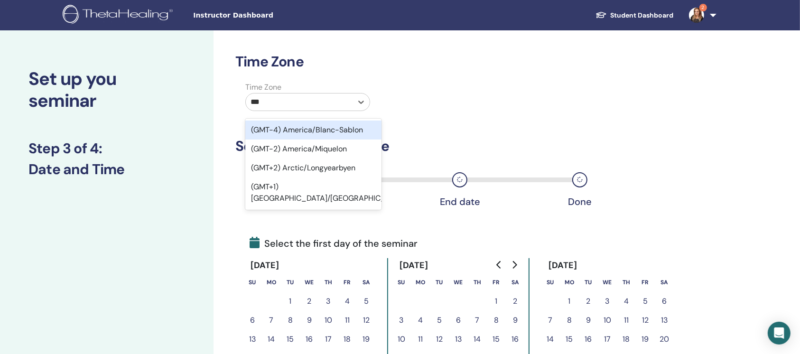
type input "****"
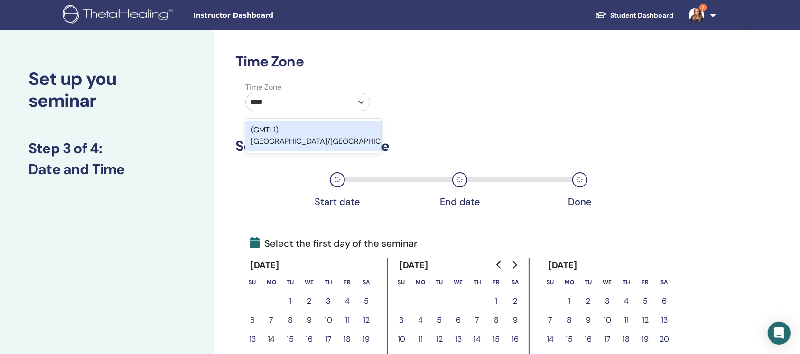
click at [327, 129] on div "(GMT+1) [GEOGRAPHIC_DATA]/[GEOGRAPHIC_DATA]" at bounding box center [313, 136] width 136 height 30
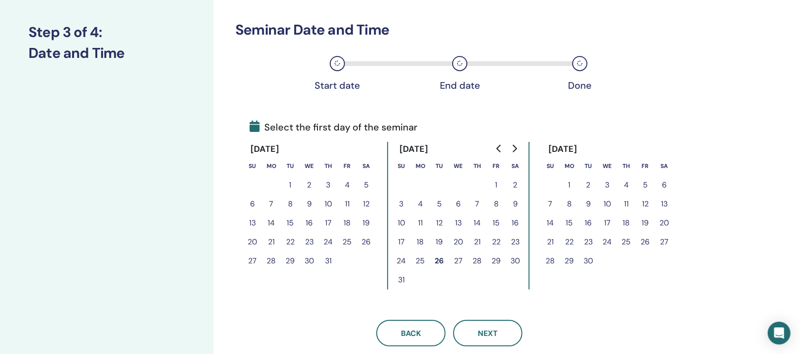
scroll to position [126, 0]
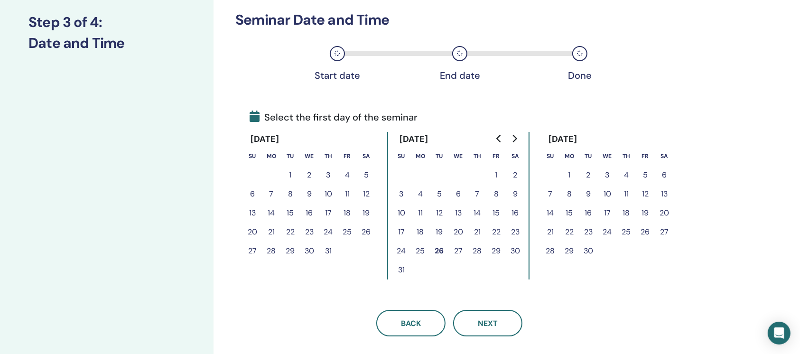
click at [666, 190] on button "13" at bounding box center [664, 194] width 19 height 19
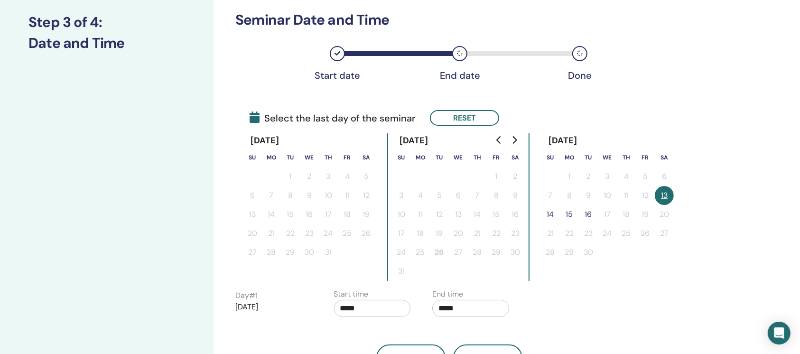
click at [551, 214] on button "14" at bounding box center [550, 214] width 19 height 19
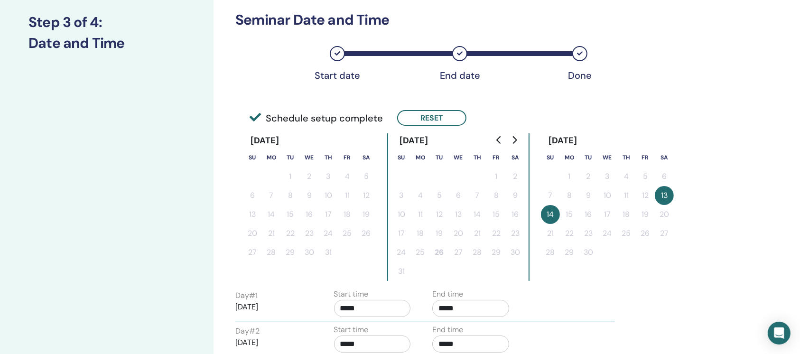
click at [660, 196] on button "13" at bounding box center [664, 195] width 19 height 19
click at [542, 215] on button "14" at bounding box center [550, 214] width 19 height 19
click at [553, 221] on button "14" at bounding box center [550, 214] width 19 height 19
click at [441, 120] on button "Reset" at bounding box center [431, 118] width 69 height 16
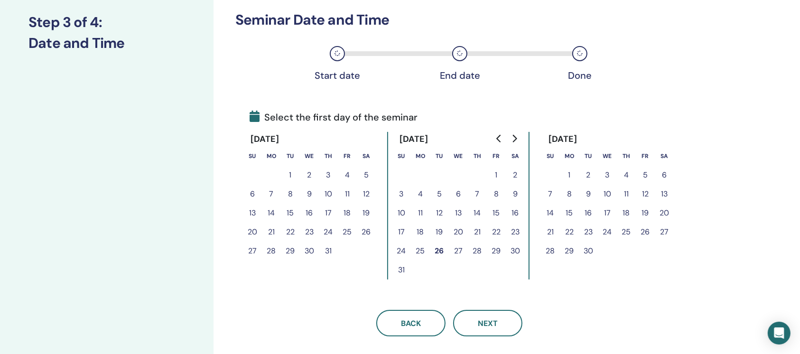
click at [497, 209] on button "15" at bounding box center [496, 213] width 19 height 19
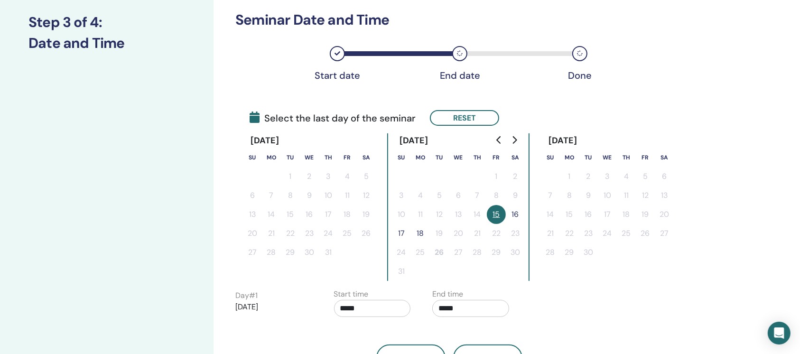
click at [516, 211] on button "16" at bounding box center [515, 214] width 19 height 19
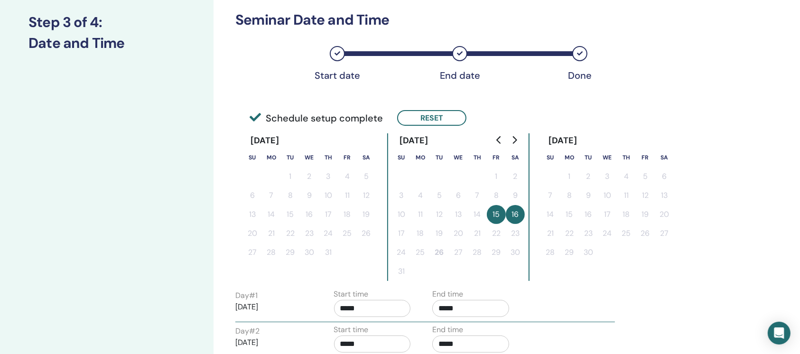
click at [499, 211] on button "15" at bounding box center [496, 214] width 19 height 19
click at [447, 113] on button "Reset" at bounding box center [431, 118] width 69 height 16
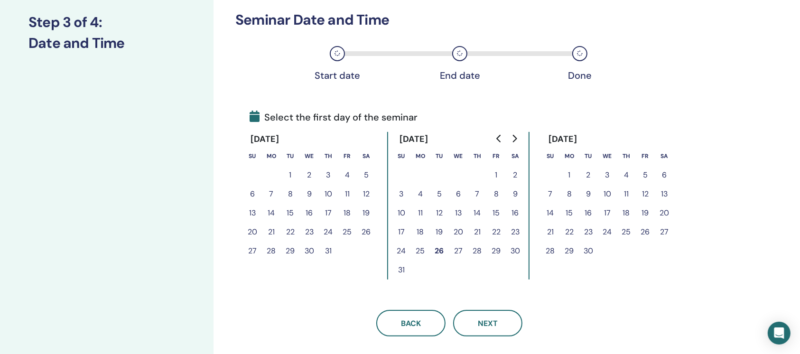
click at [516, 209] on button "16" at bounding box center [515, 213] width 19 height 19
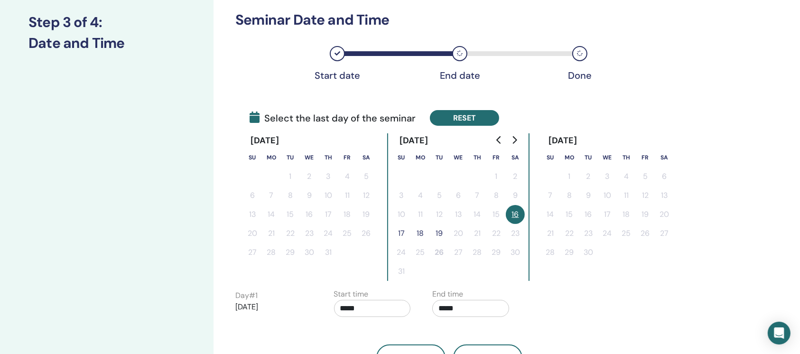
click at [470, 115] on button "Reset" at bounding box center [464, 118] width 69 height 16
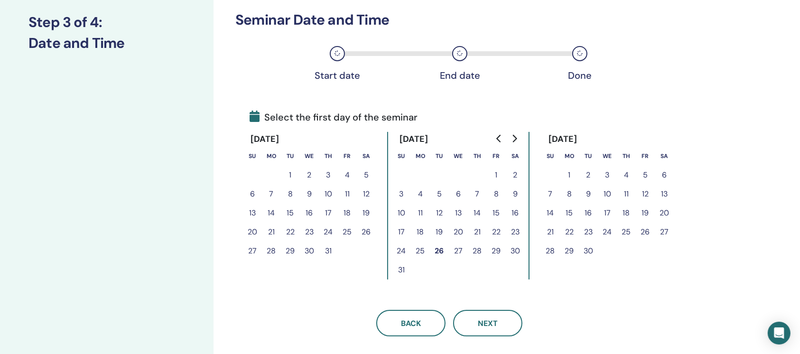
click at [669, 213] on button "20" at bounding box center [664, 213] width 19 height 19
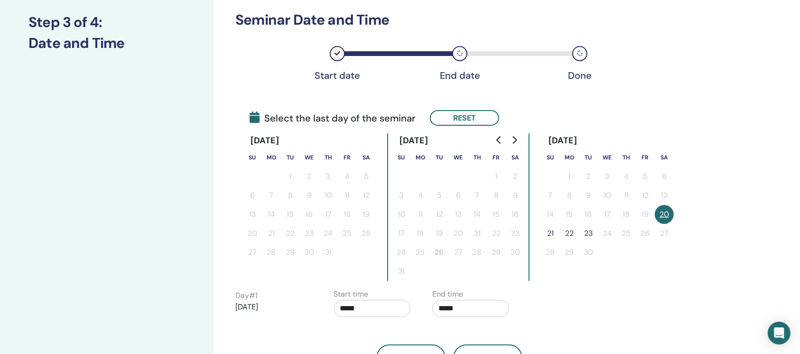
click at [554, 236] on button "21" at bounding box center [550, 233] width 19 height 19
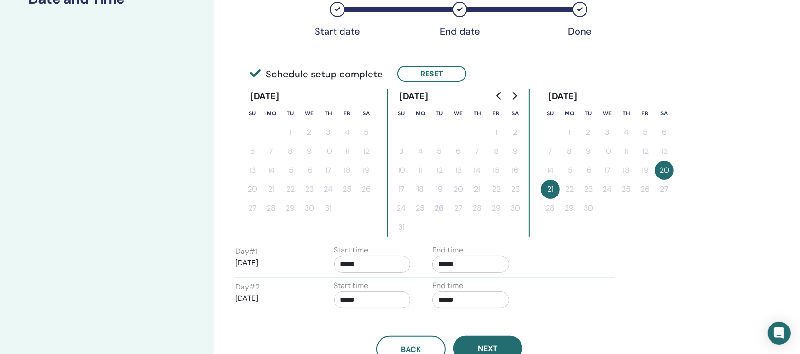
scroll to position [190, 0]
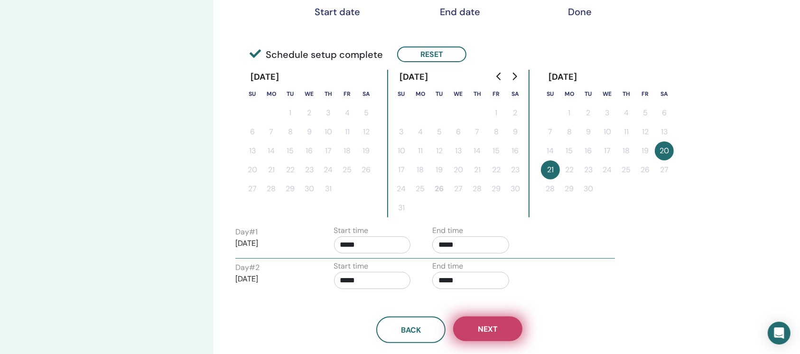
click at [482, 329] on span "Next" at bounding box center [488, 329] width 20 height 10
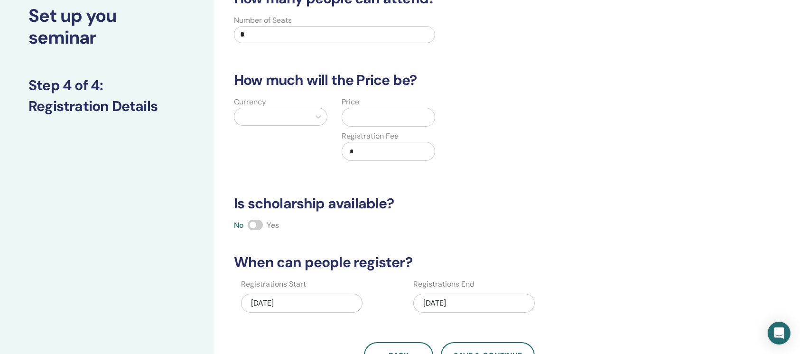
scroll to position [0, 0]
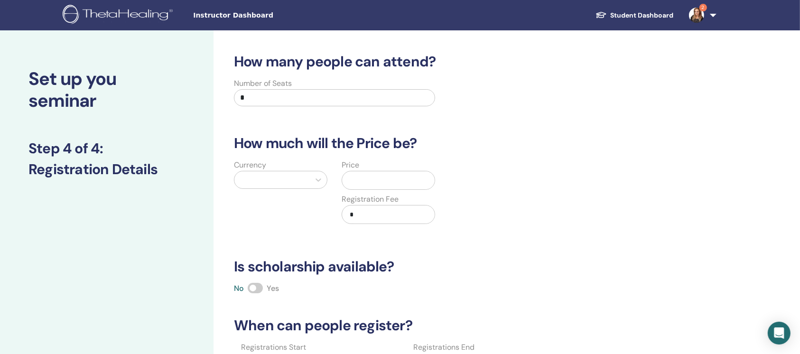
click at [338, 93] on input "*" at bounding box center [334, 97] width 201 height 17
type input "**"
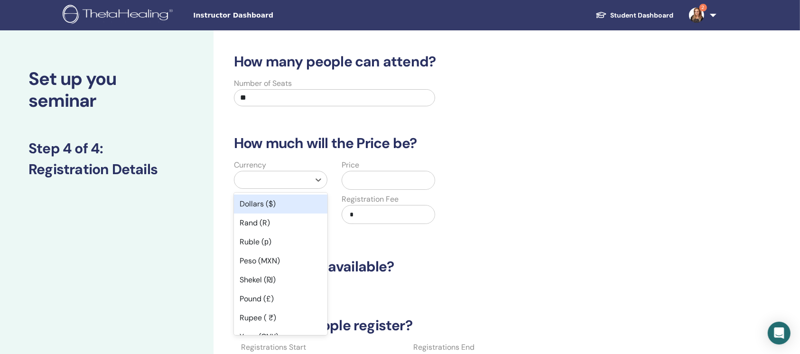
click at [297, 178] on div at bounding box center [272, 179] width 66 height 13
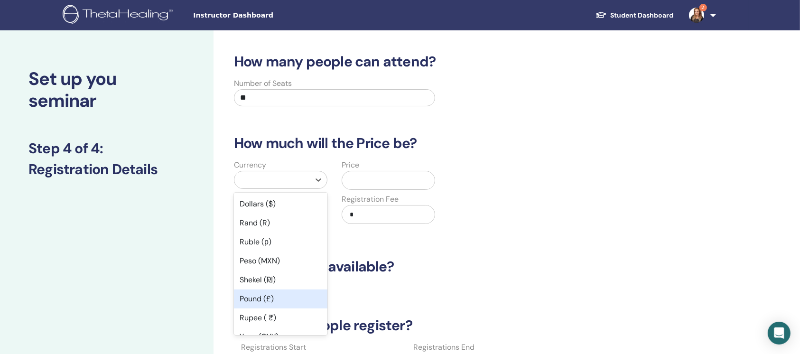
click at [256, 297] on div "Pound (£)" at bounding box center [280, 298] width 93 height 19
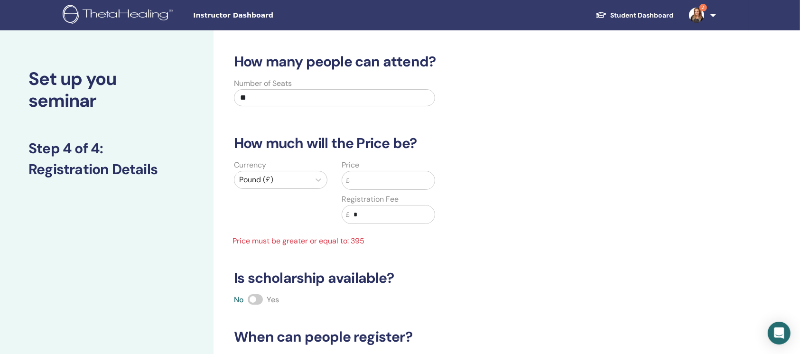
click at [373, 181] on input "text" at bounding box center [392, 180] width 85 height 18
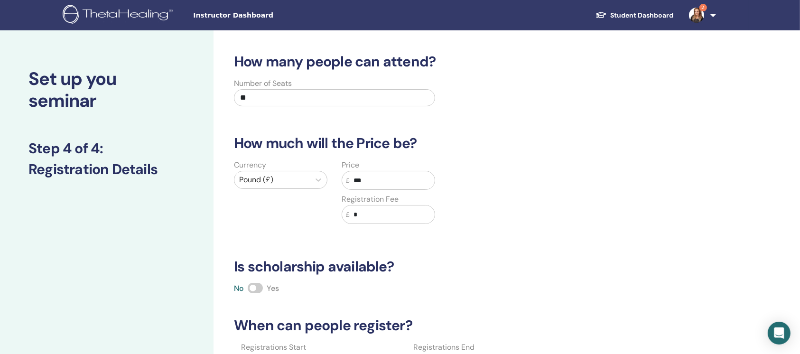
type input "***"
click at [259, 286] on span at bounding box center [255, 288] width 15 height 10
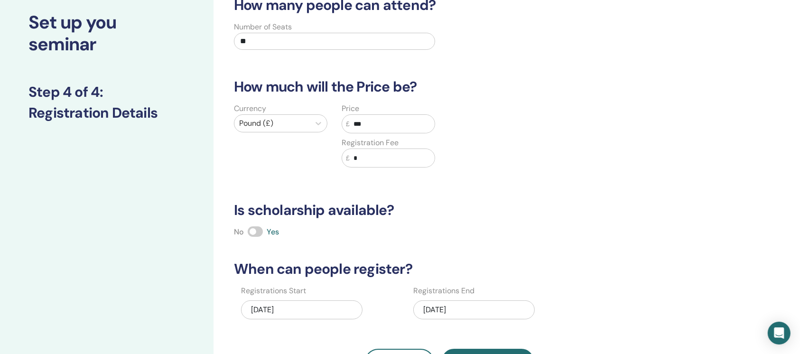
scroll to position [126, 0]
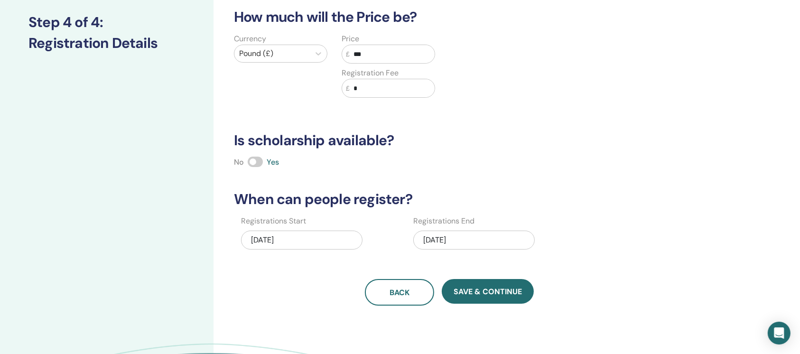
click at [478, 236] on div "[DATE]" at bounding box center [473, 240] width 121 height 19
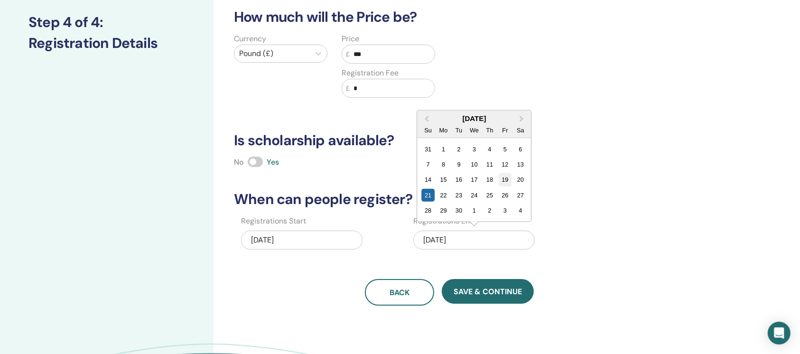
click at [506, 177] on div "19" at bounding box center [505, 179] width 13 height 13
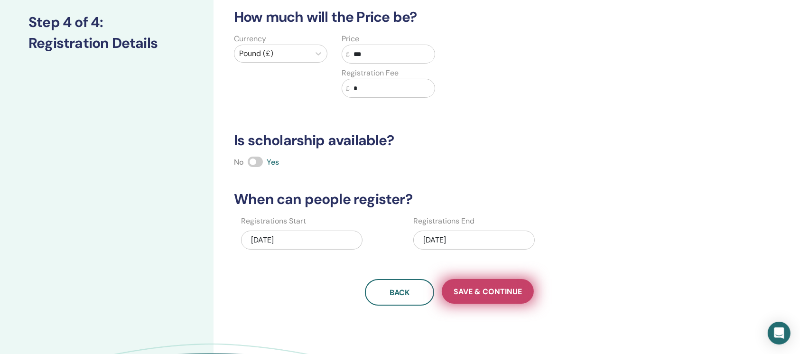
click at [493, 296] on button "Save & Continue" at bounding box center [488, 291] width 92 height 25
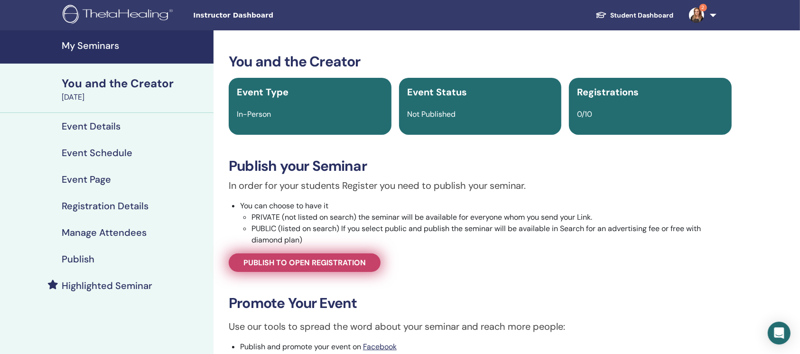
click at [362, 264] on span "Publish to open registration" at bounding box center [304, 263] width 122 height 10
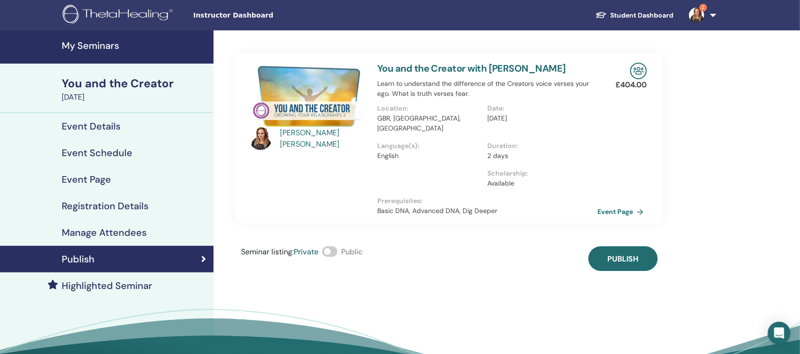
click at [336, 246] on span at bounding box center [329, 251] width 15 height 10
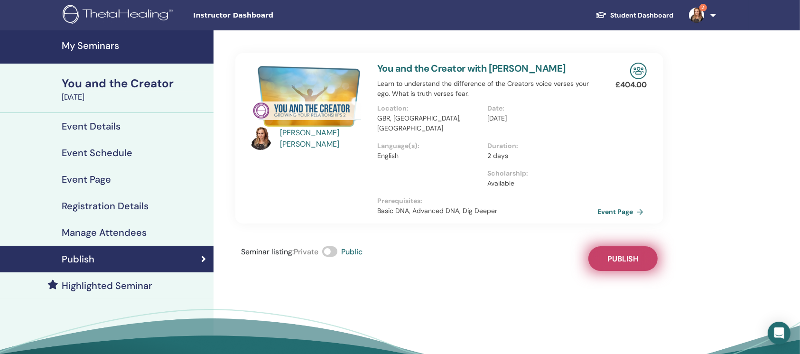
click at [625, 255] on button "Publish" at bounding box center [622, 258] width 69 height 25
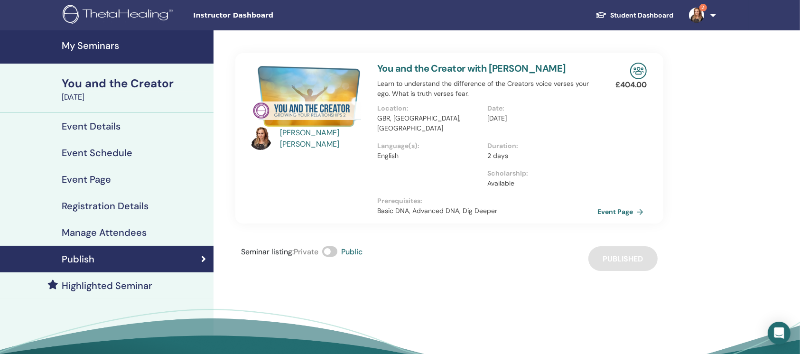
click at [108, 46] on h4 "My Seminars" at bounding box center [135, 45] width 146 height 11
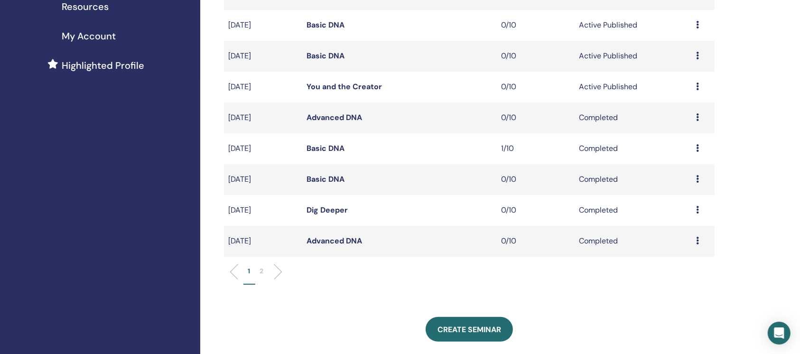
scroll to position [253, 0]
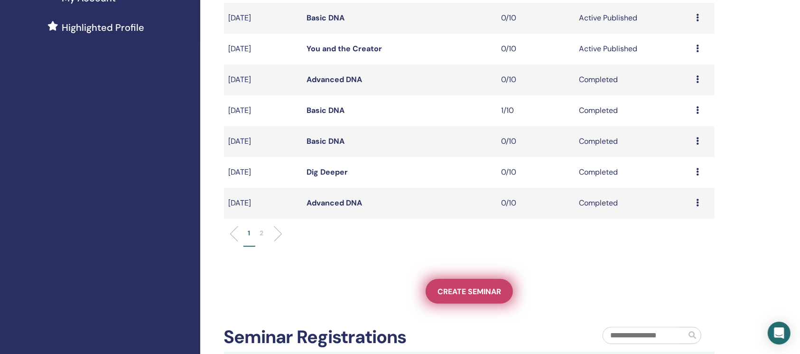
click at [447, 294] on span "Create seminar" at bounding box center [469, 292] width 64 height 10
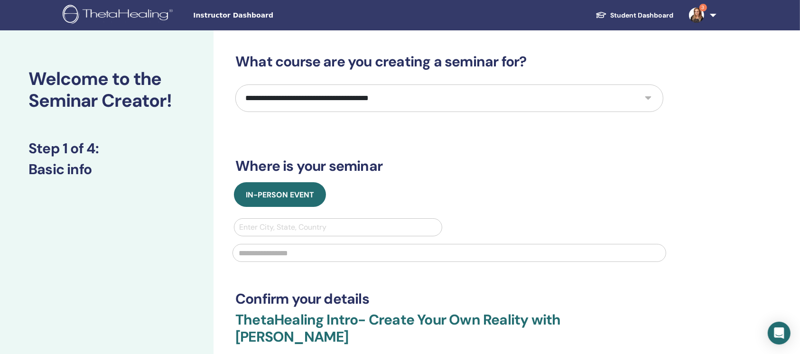
drag, startPoint x: 443, startPoint y: 93, endPoint x: 429, endPoint y: 97, distance: 14.6
click at [440, 93] on select "**********" at bounding box center [449, 98] width 428 height 28
select select "*"
click at [235, 84] on select "**********" at bounding box center [449, 98] width 428 height 28
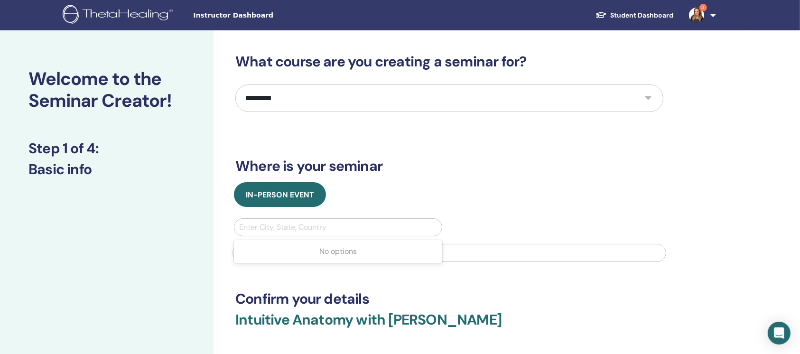
click at [300, 230] on div at bounding box center [338, 227] width 198 height 13
type input "******"
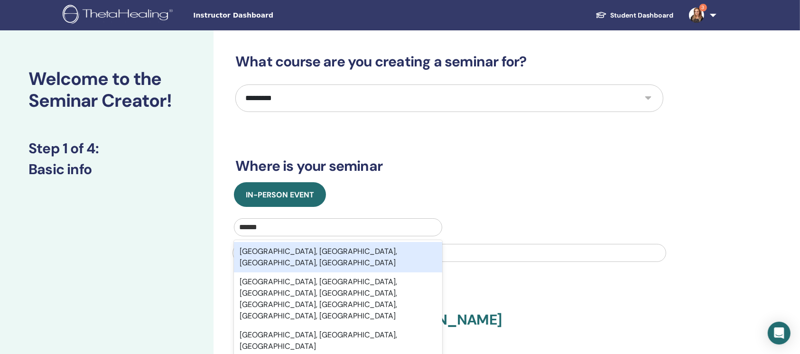
click at [300, 251] on div "[GEOGRAPHIC_DATA], [GEOGRAPHIC_DATA], [GEOGRAPHIC_DATA], [GEOGRAPHIC_DATA]" at bounding box center [338, 257] width 208 height 30
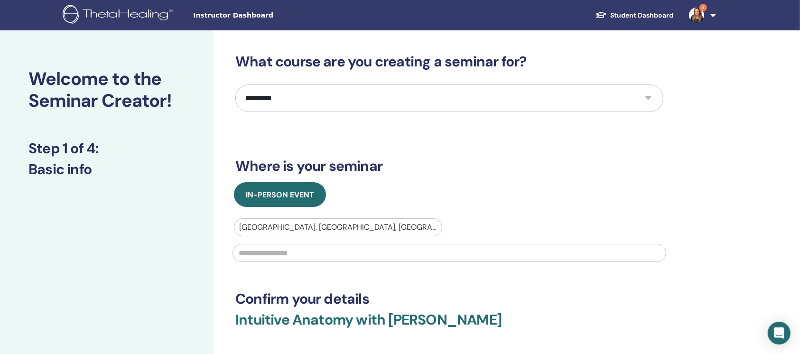
click at [300, 251] on input "text" at bounding box center [449, 253] width 434 height 18
type input "******"
click at [611, 158] on h3 "Where is your seminar" at bounding box center [449, 166] width 428 height 17
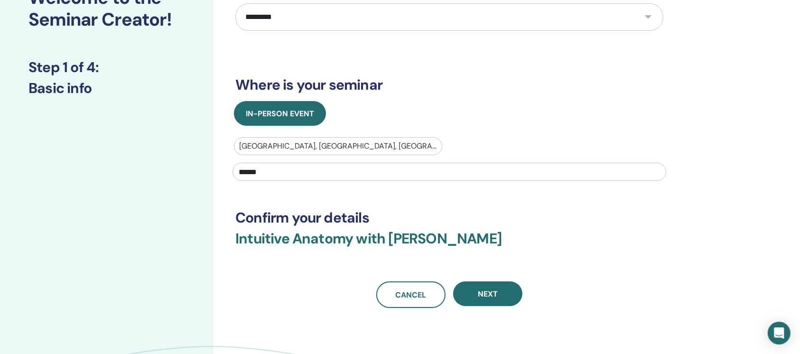
scroll to position [126, 0]
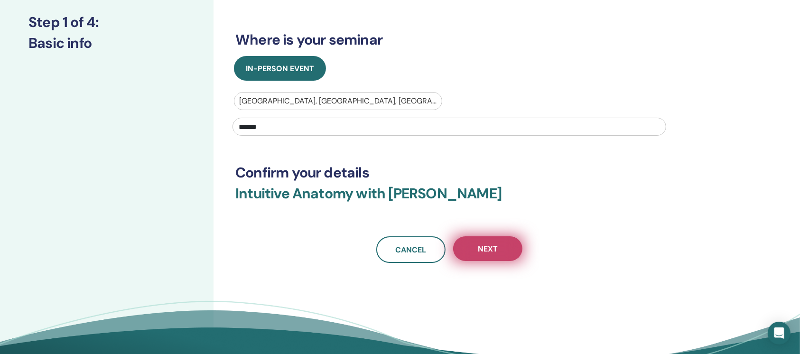
click at [498, 252] on button "Next" at bounding box center [487, 248] width 69 height 25
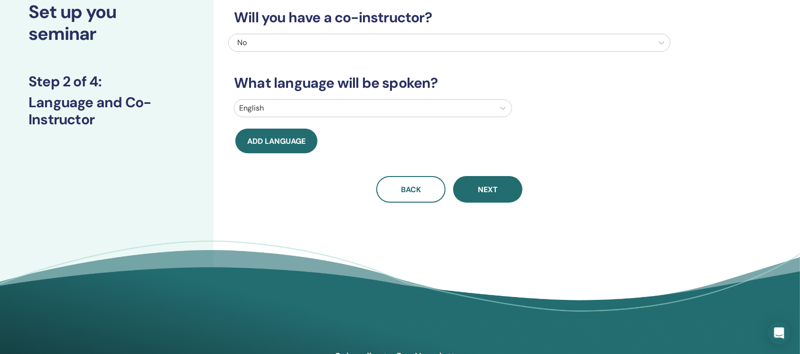
scroll to position [0, 0]
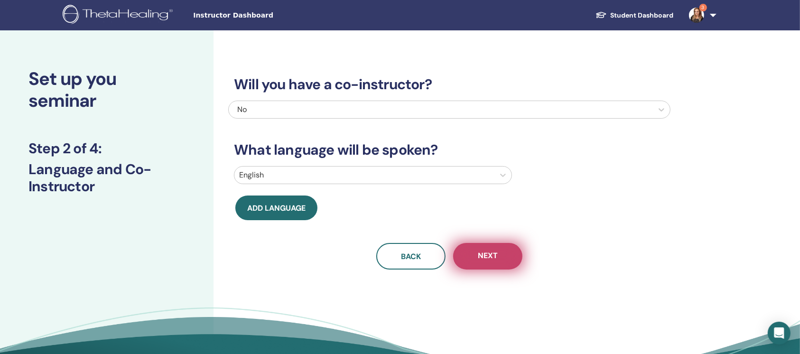
click at [505, 260] on button "Next" at bounding box center [487, 256] width 69 height 27
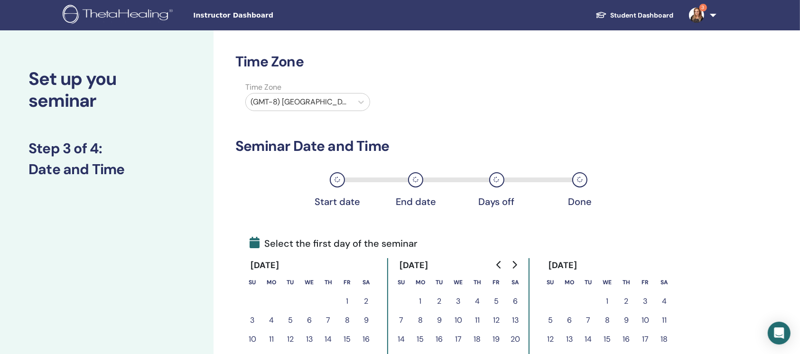
click at [323, 106] on div at bounding box center [299, 101] width 97 height 13
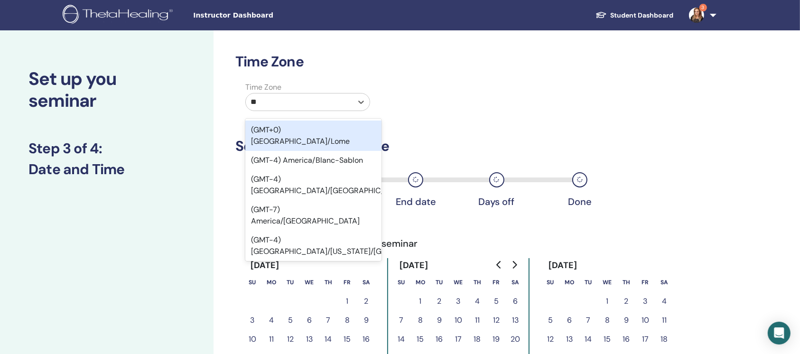
type input "***"
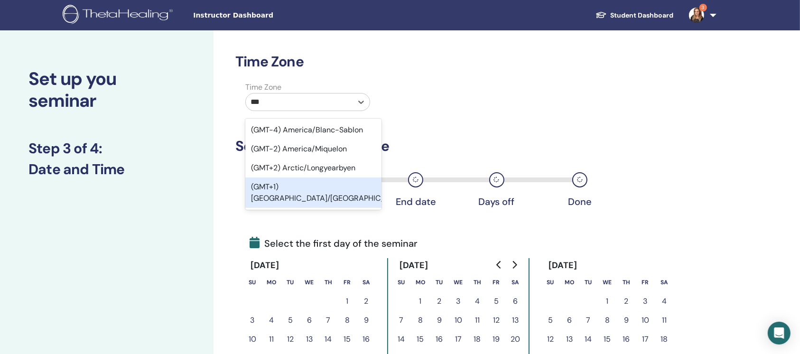
click at [276, 189] on div "(GMT+1) Europe/London" at bounding box center [313, 192] width 136 height 30
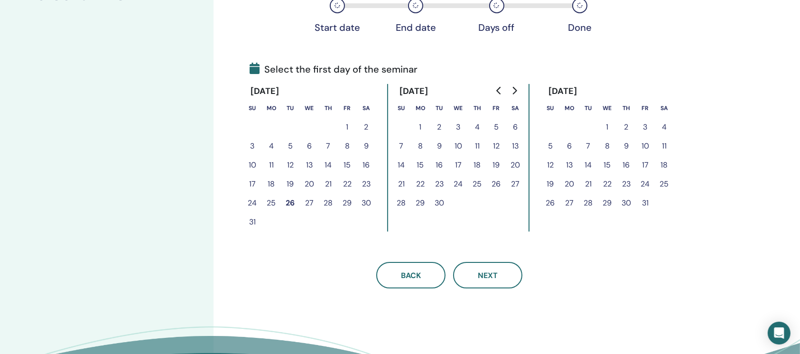
scroll to position [190, 0]
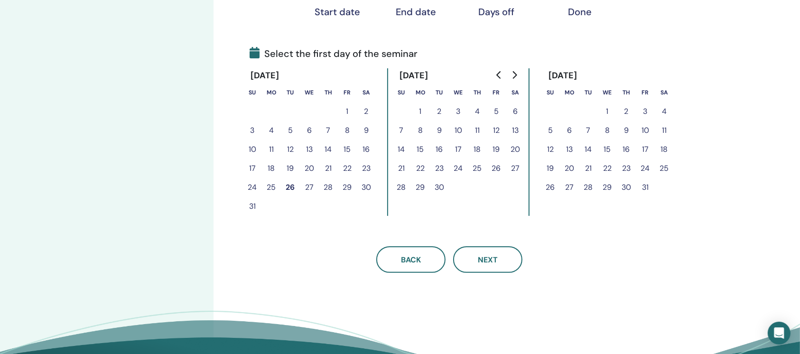
click at [572, 149] on button "13" at bounding box center [569, 149] width 19 height 19
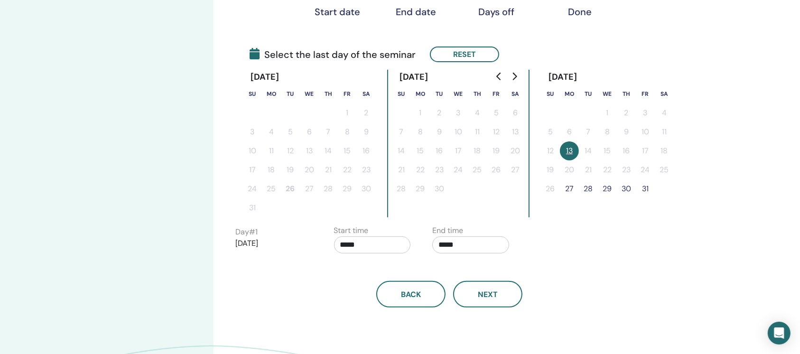
click at [645, 189] on button "31" at bounding box center [645, 188] width 19 height 19
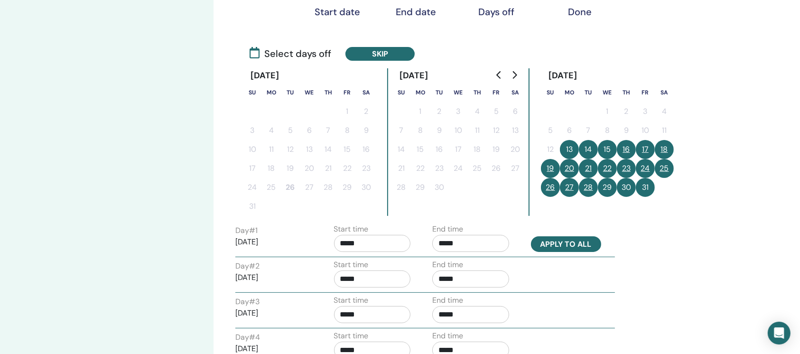
click at [586, 246] on button "Apply to all" at bounding box center [566, 244] width 70 height 16
click at [670, 148] on button "18" at bounding box center [664, 149] width 19 height 19
click at [669, 174] on button "25" at bounding box center [664, 168] width 19 height 19
click at [550, 165] on button "19" at bounding box center [550, 168] width 19 height 19
click at [547, 188] on button "26" at bounding box center [550, 187] width 19 height 19
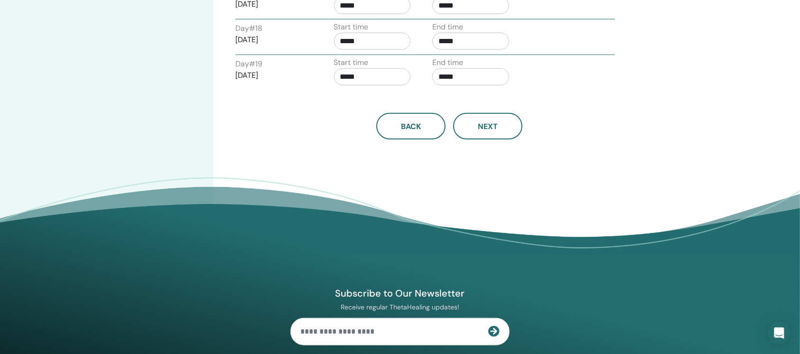
scroll to position [1012, 0]
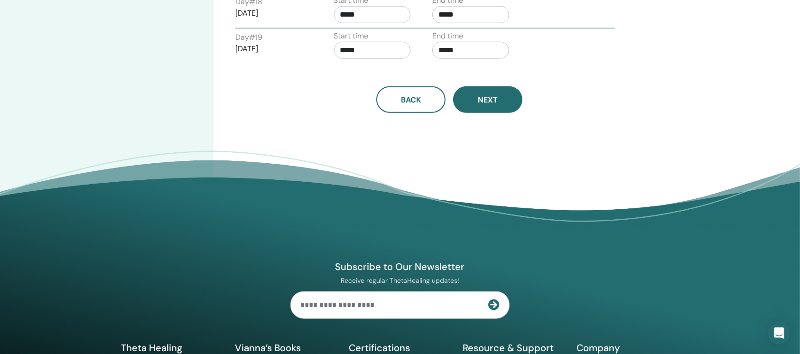
click at [478, 102] on button "Next" at bounding box center [487, 99] width 69 height 27
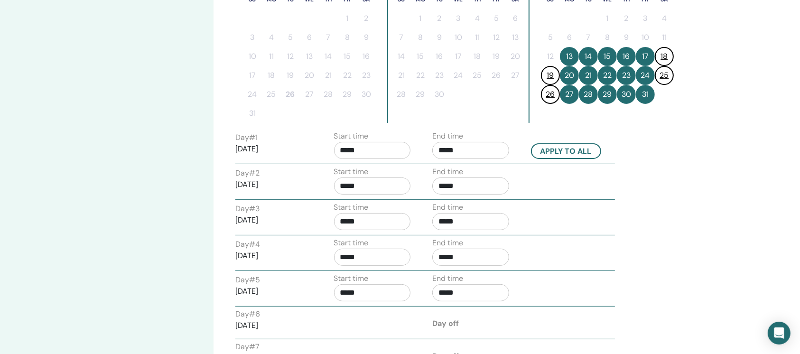
scroll to position [253, 0]
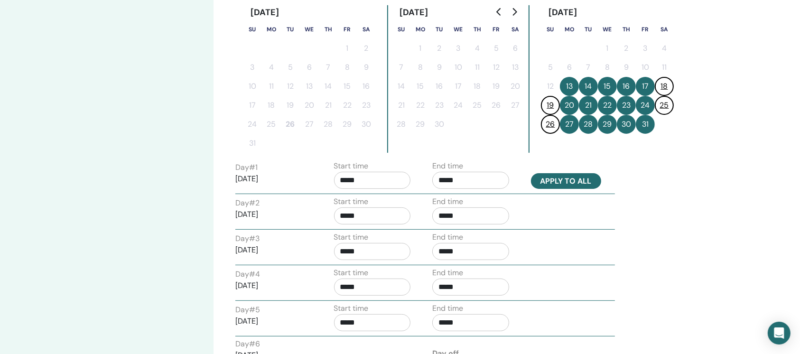
click at [573, 184] on button "Apply to all" at bounding box center [566, 181] width 70 height 16
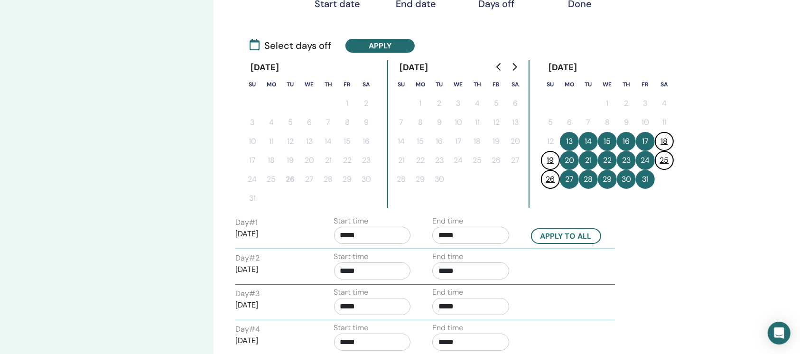
scroll to position [126, 0]
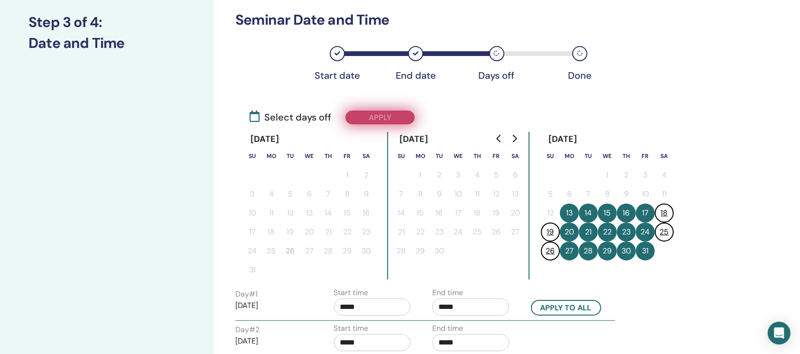
click at [392, 118] on button "Apply" at bounding box center [379, 118] width 69 height 14
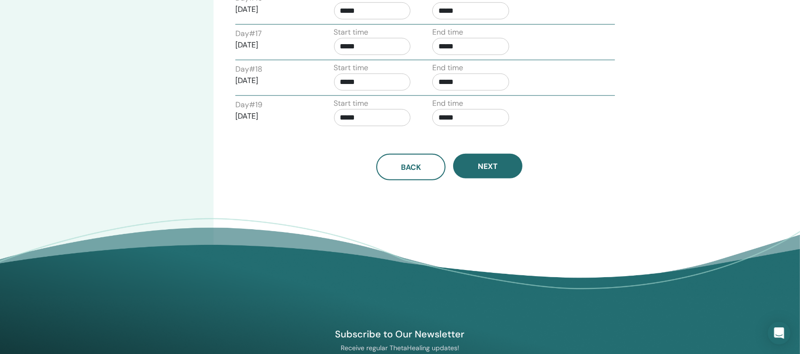
scroll to position [949, 0]
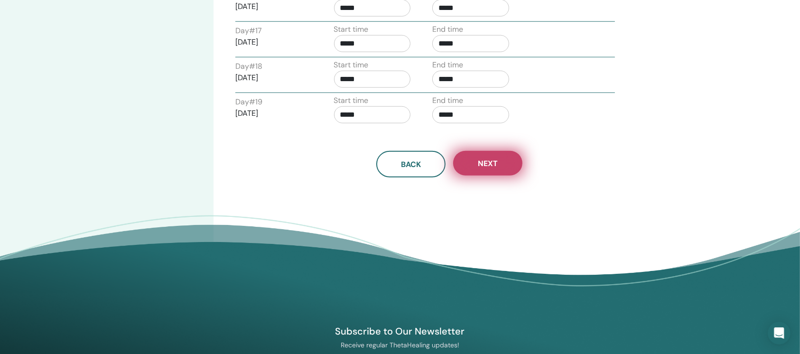
click at [475, 155] on button "Next" at bounding box center [487, 163] width 69 height 25
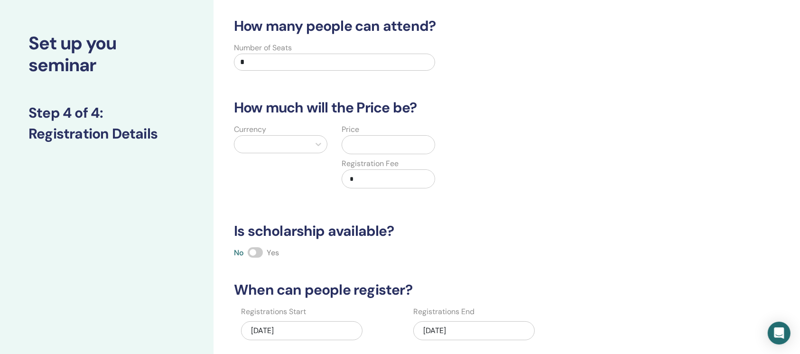
scroll to position [0, 0]
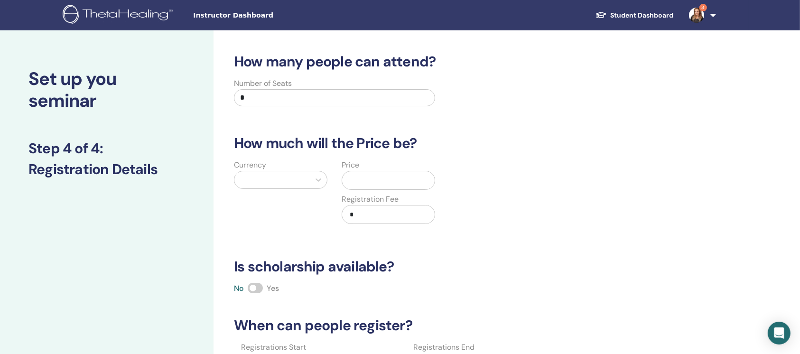
click at [319, 96] on input "*" at bounding box center [334, 97] width 201 height 17
type input "**"
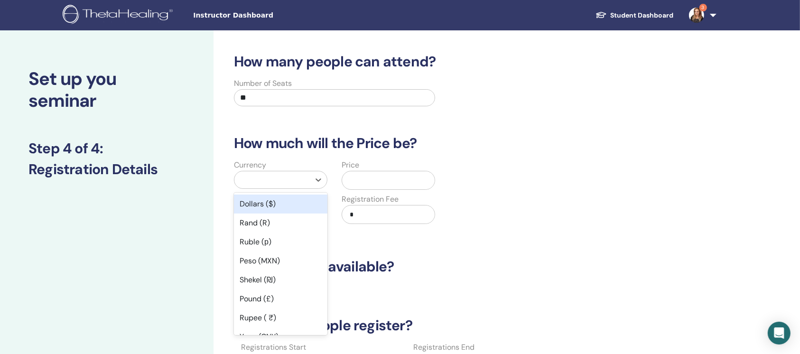
click at [295, 178] on div at bounding box center [272, 179] width 66 height 13
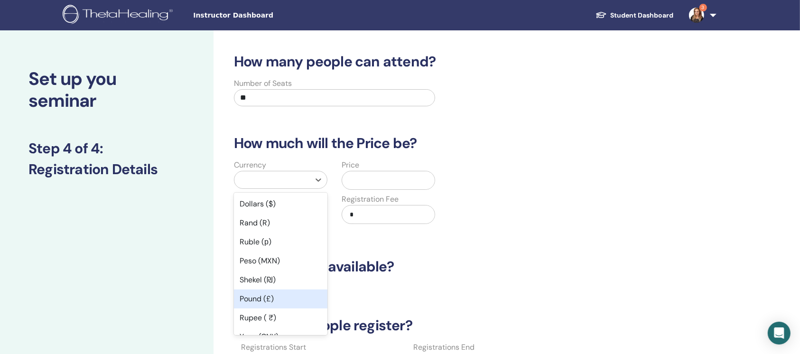
click at [266, 295] on div "Pound (£)" at bounding box center [280, 298] width 93 height 19
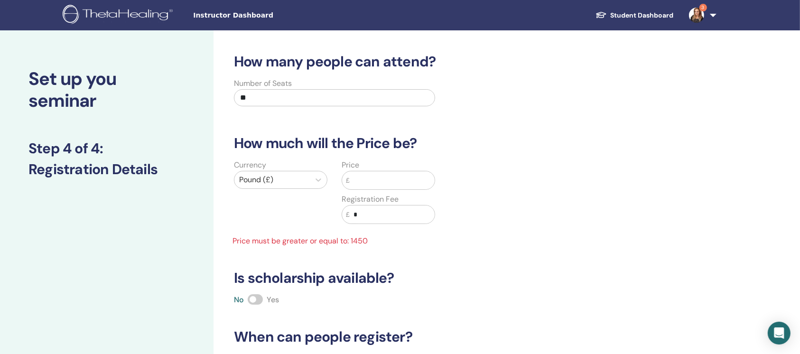
click at [366, 186] on input "text" at bounding box center [392, 180] width 85 height 18
type input "*"
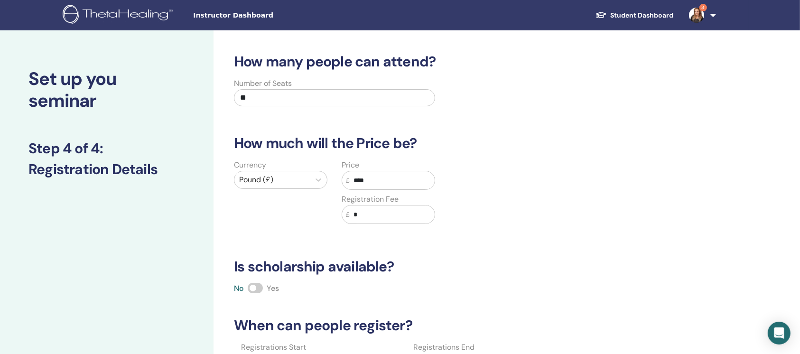
type input "****"
click at [373, 210] on input "*" at bounding box center [392, 214] width 85 height 18
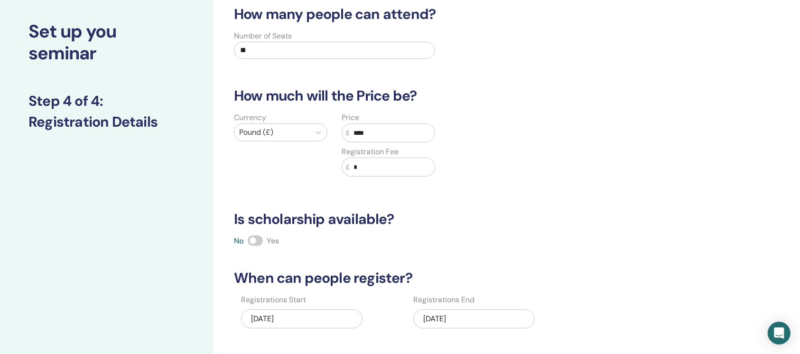
scroll to position [63, 0]
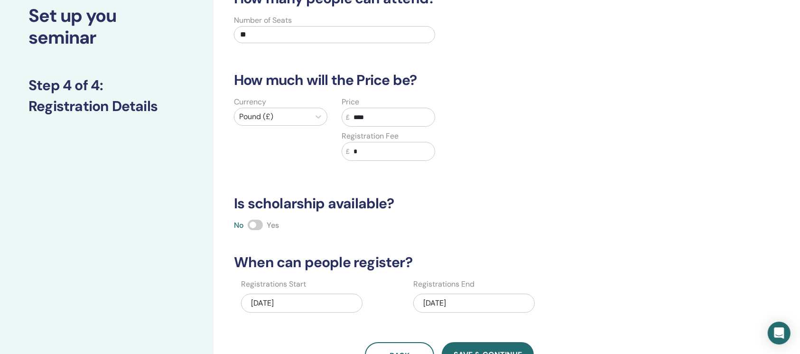
click at [258, 224] on span at bounding box center [255, 225] width 15 height 10
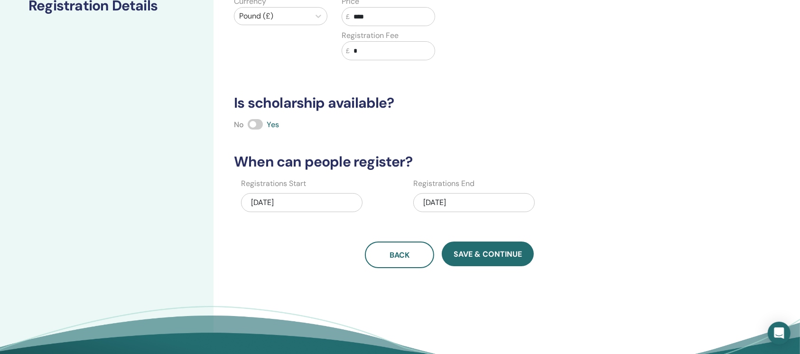
scroll to position [190, 0]
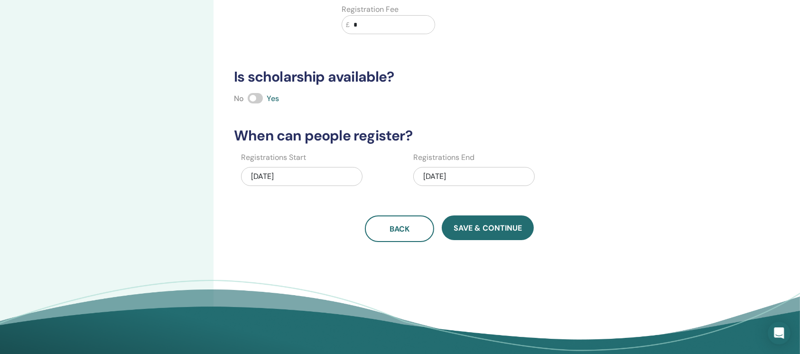
click at [459, 177] on div "10/31/2025" at bounding box center [473, 176] width 121 height 19
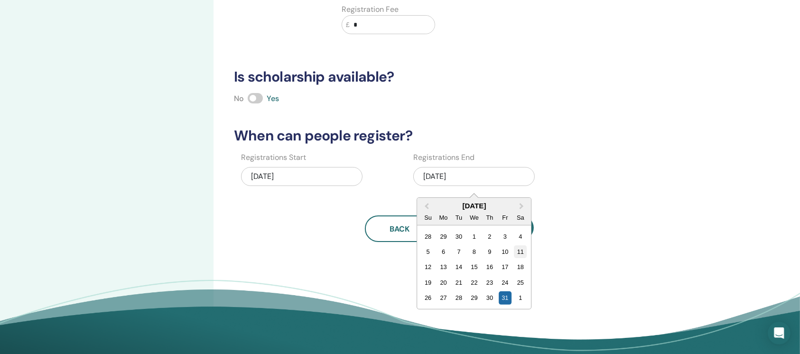
click at [520, 251] on div "11" at bounding box center [520, 251] width 13 height 13
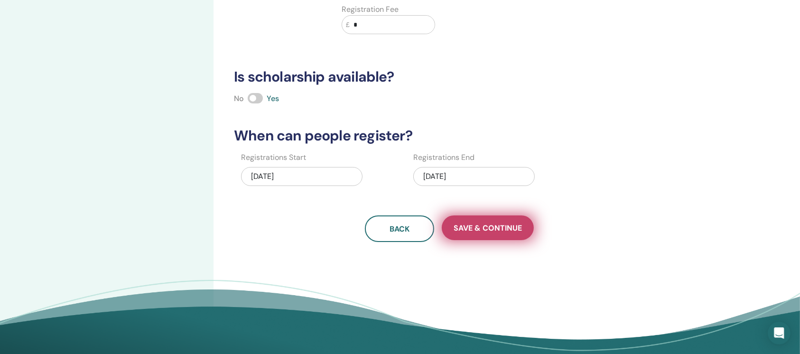
click at [479, 226] on span "Save & Continue" at bounding box center [488, 228] width 68 height 10
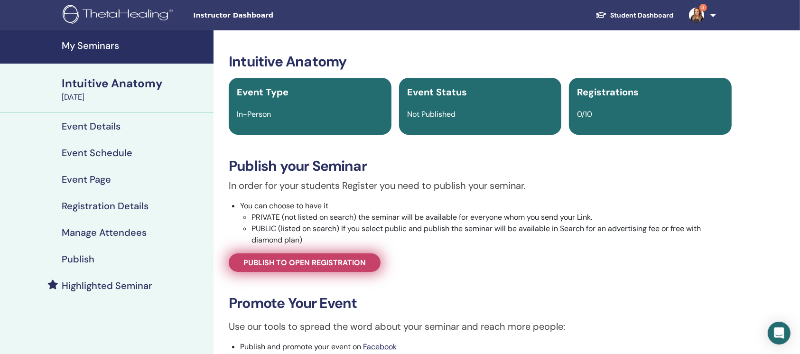
click at [343, 261] on span "Publish to open registration" at bounding box center [304, 263] width 122 height 10
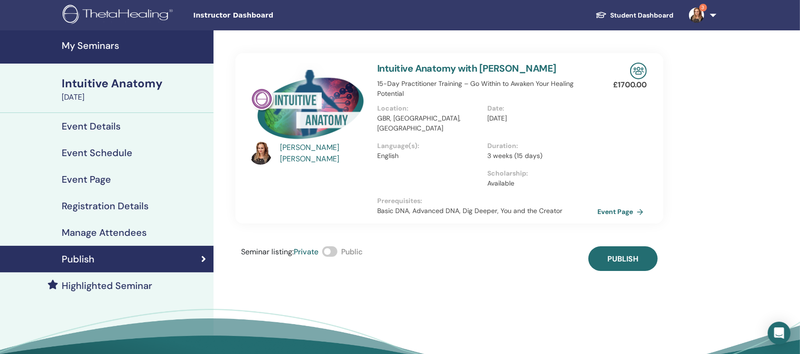
click at [329, 246] on span at bounding box center [329, 251] width 15 height 10
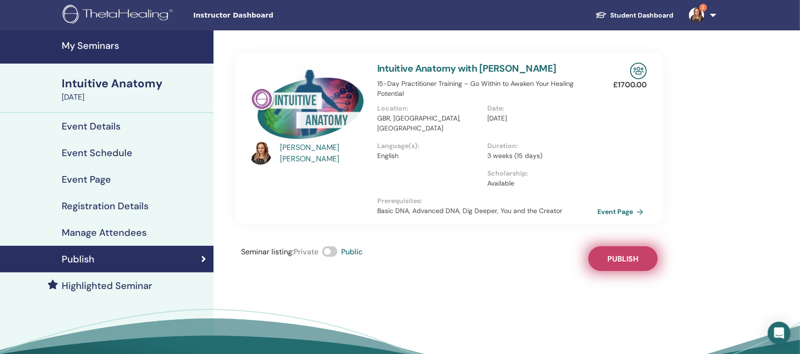
click at [643, 246] on button "Publish" at bounding box center [622, 258] width 69 height 25
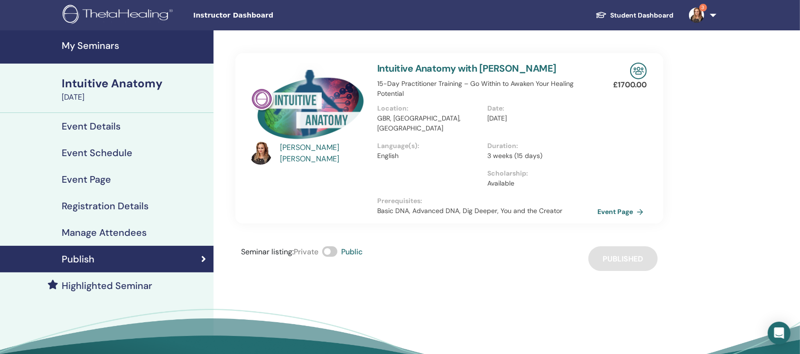
click at [94, 36] on link "My Seminars" at bounding box center [107, 46] width 214 height 33
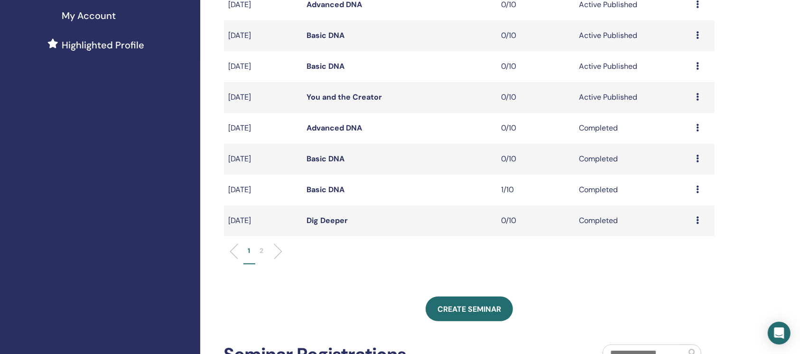
scroll to position [253, 0]
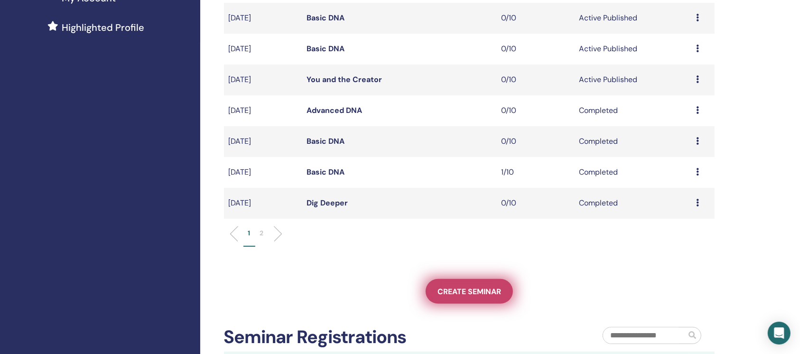
click at [481, 297] on link "Create seminar" at bounding box center [469, 291] width 87 height 25
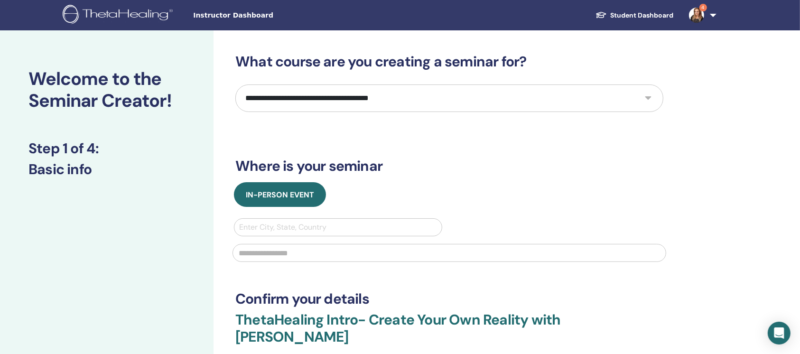
click at [363, 99] on select "**********" at bounding box center [449, 98] width 428 height 28
select select "****"
click at [235, 84] on select "**********" at bounding box center [449, 98] width 428 height 28
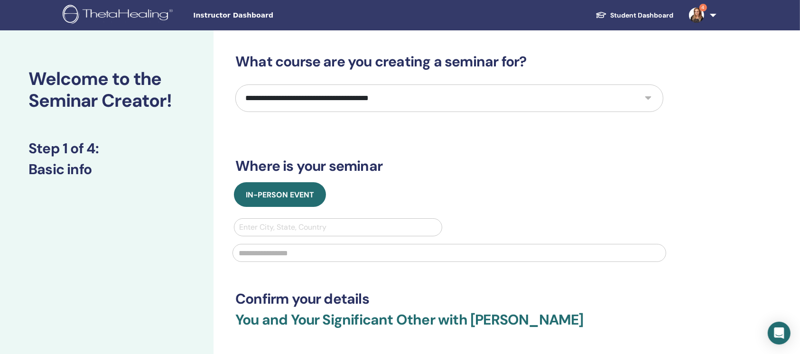
click at [298, 231] on div at bounding box center [338, 227] width 198 height 13
type input "*****"
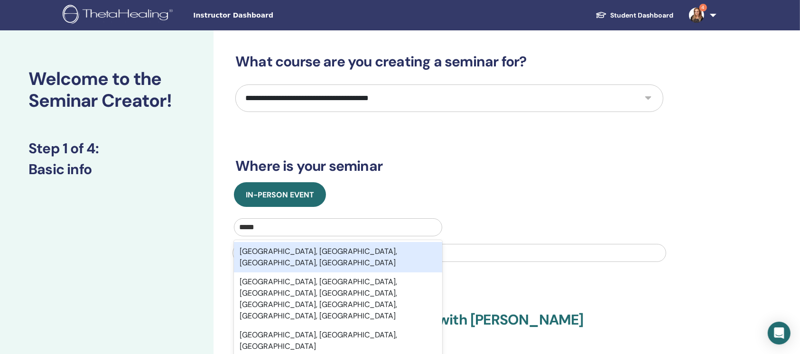
click at [301, 253] on div "[GEOGRAPHIC_DATA], [GEOGRAPHIC_DATA], [GEOGRAPHIC_DATA], [GEOGRAPHIC_DATA]" at bounding box center [338, 257] width 208 height 30
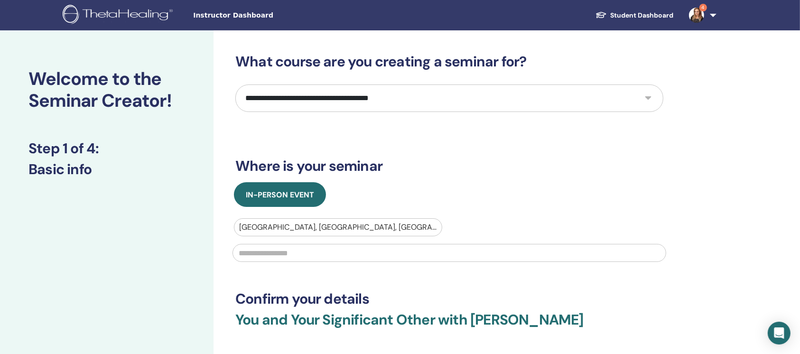
click at [301, 254] on input "text" at bounding box center [449, 253] width 434 height 18
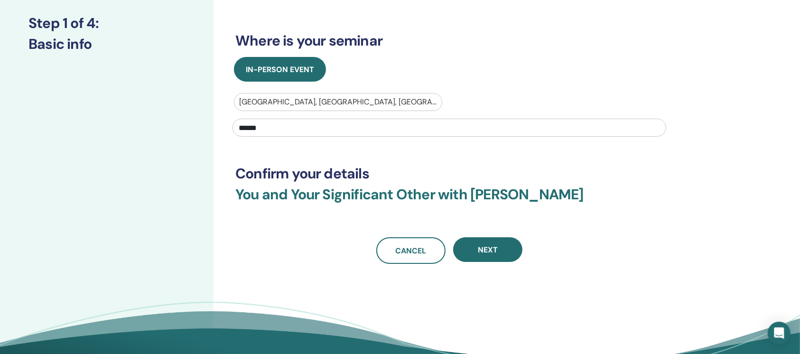
scroll to position [126, 0]
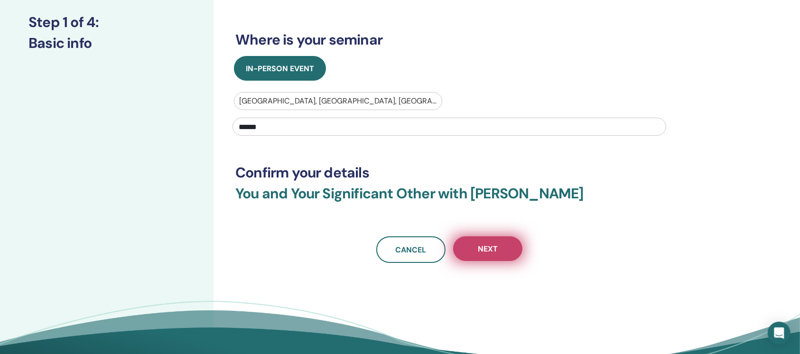
type input "******"
click at [491, 259] on button "Next" at bounding box center [487, 248] width 69 height 25
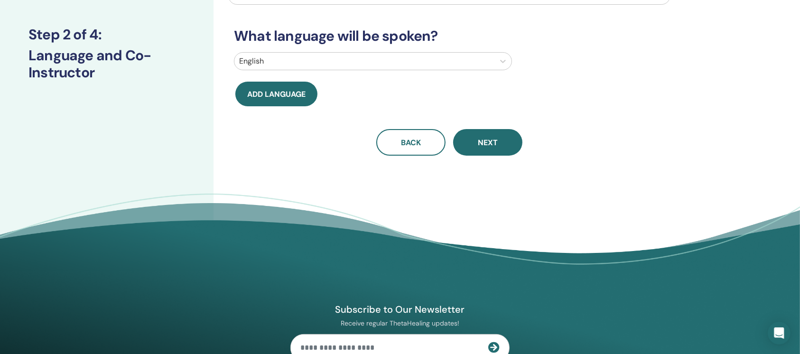
scroll to position [0, 0]
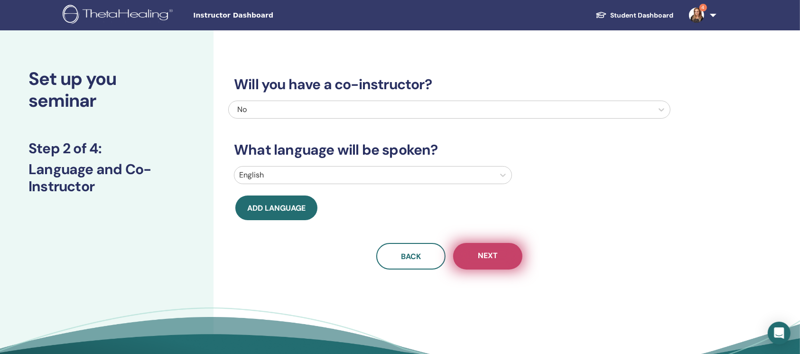
click at [486, 260] on span "Next" at bounding box center [488, 257] width 20 height 12
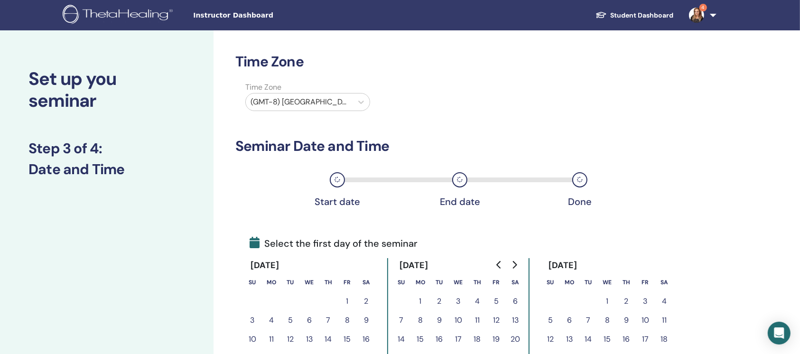
click at [311, 88] on label "Time Zone" at bounding box center [308, 87] width 136 height 11
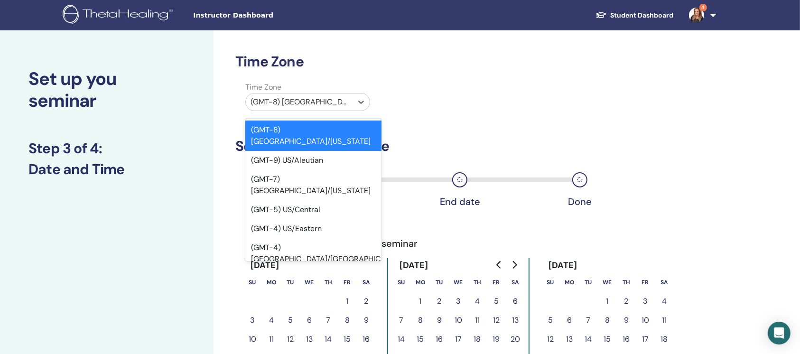
click at [312, 100] on div at bounding box center [299, 101] width 97 height 13
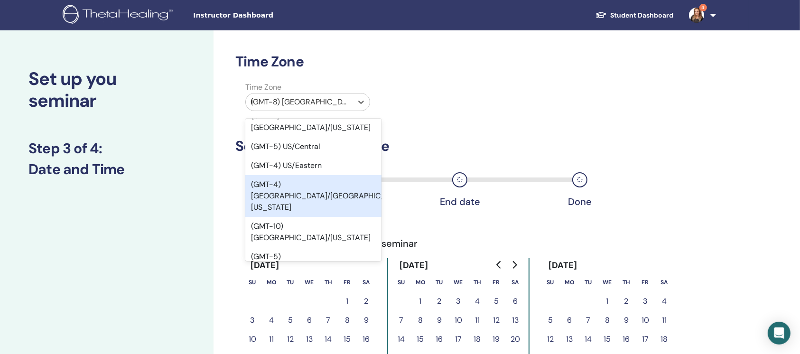
scroll to position [44, 0]
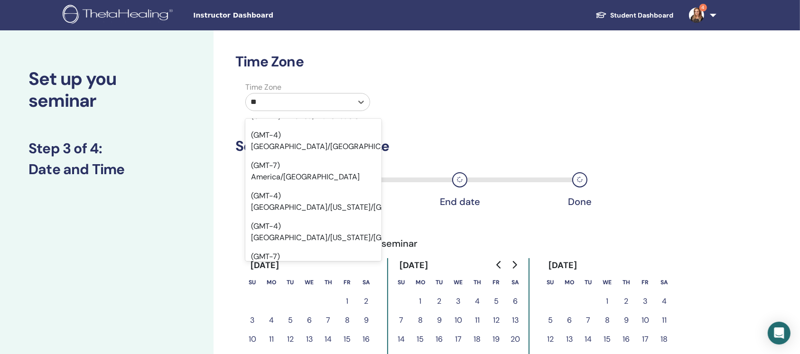
type input "***"
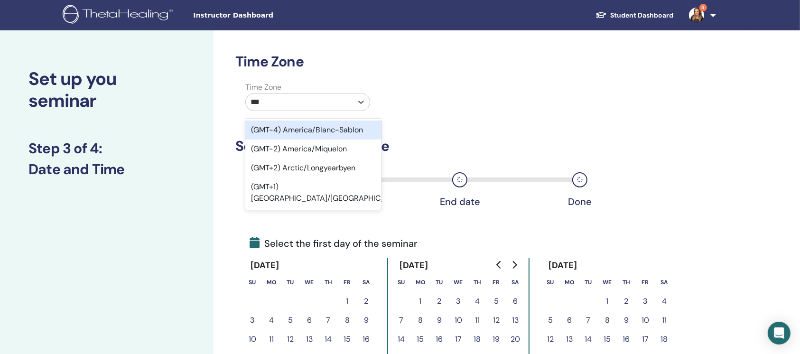
scroll to position [0, 0]
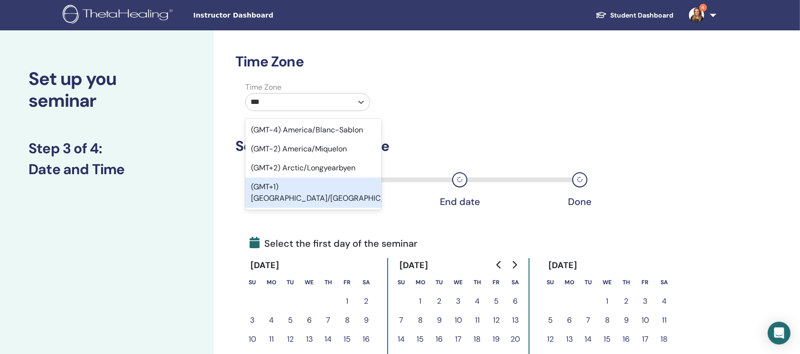
click at [323, 191] on div "(GMT+1) Europe/London" at bounding box center [313, 192] width 136 height 30
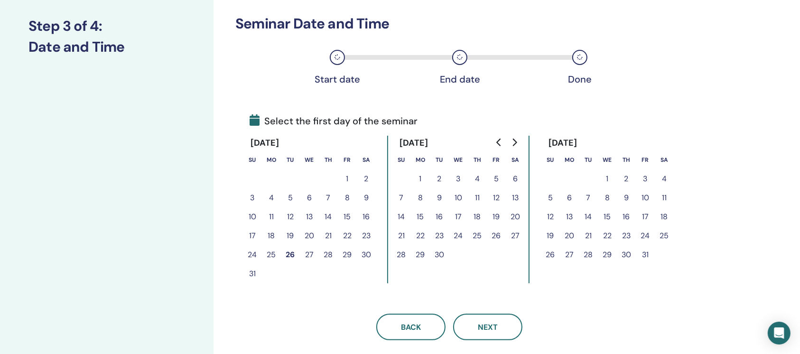
scroll to position [126, 0]
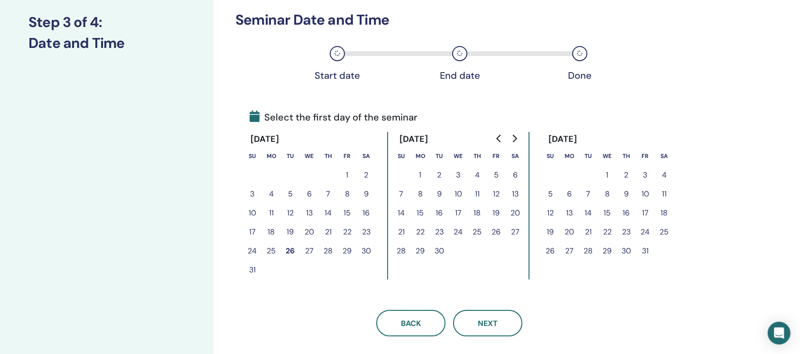
click at [520, 231] on button "27" at bounding box center [515, 232] width 19 height 19
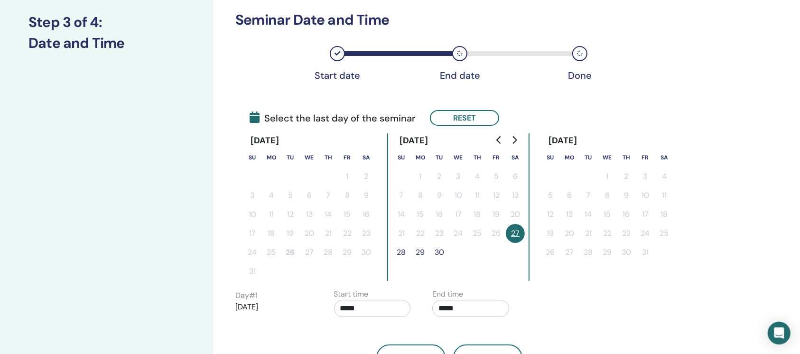
click at [397, 253] on button "28" at bounding box center [401, 252] width 19 height 19
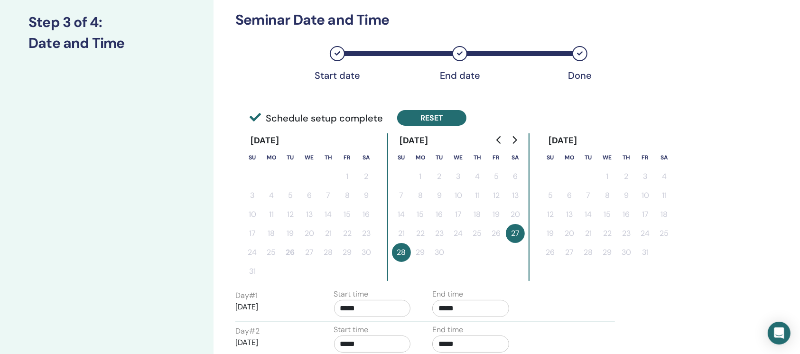
click at [425, 117] on button "Reset" at bounding box center [431, 118] width 69 height 16
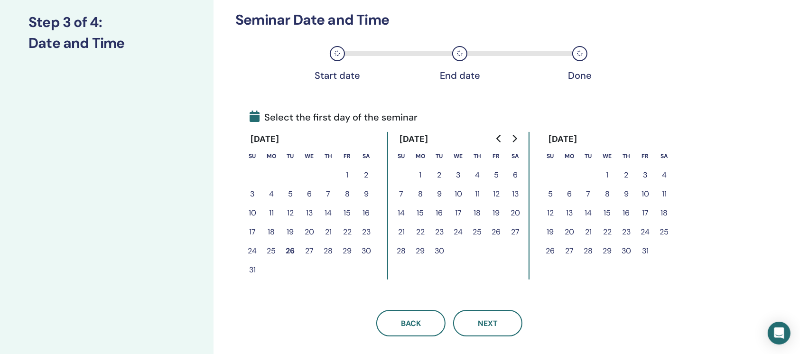
click at [518, 210] on button "20" at bounding box center [515, 213] width 19 height 19
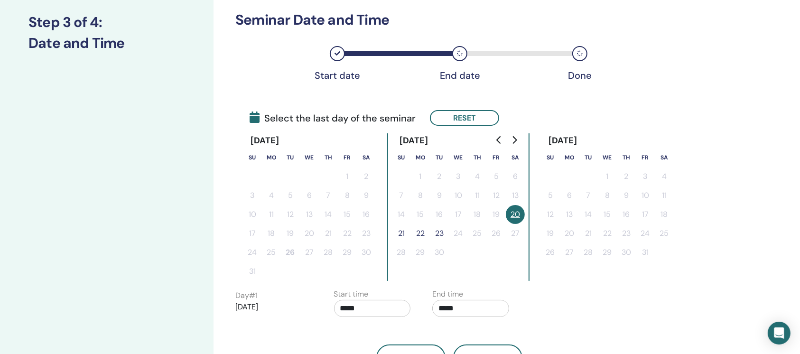
click at [400, 234] on button "21" at bounding box center [401, 233] width 19 height 19
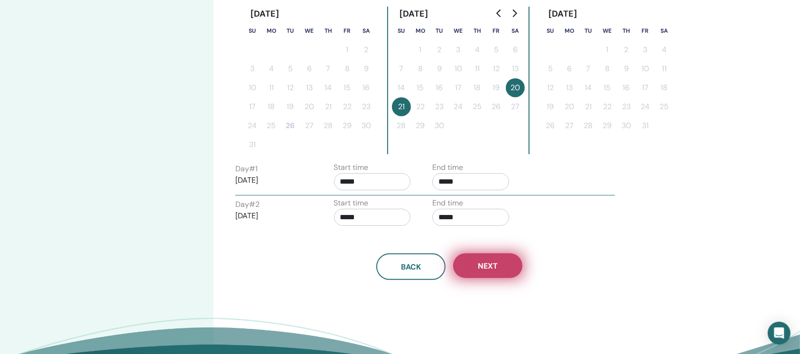
click at [493, 265] on span "Next" at bounding box center [488, 266] width 20 height 10
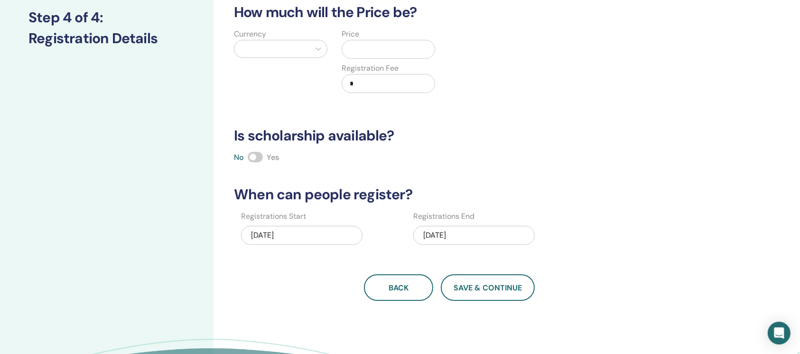
scroll to position [0, 0]
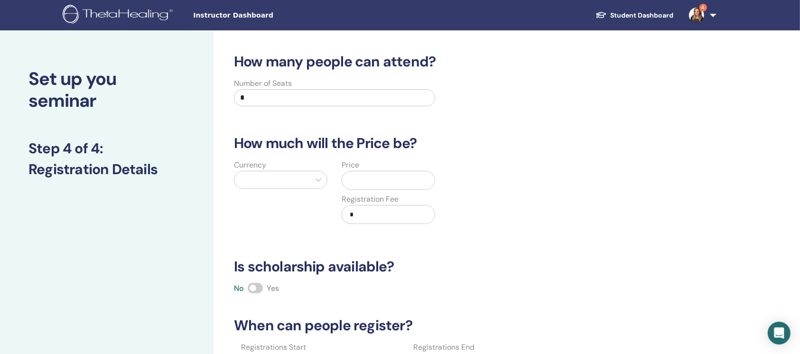
click at [404, 96] on input "*" at bounding box center [334, 97] width 201 height 17
type input "**"
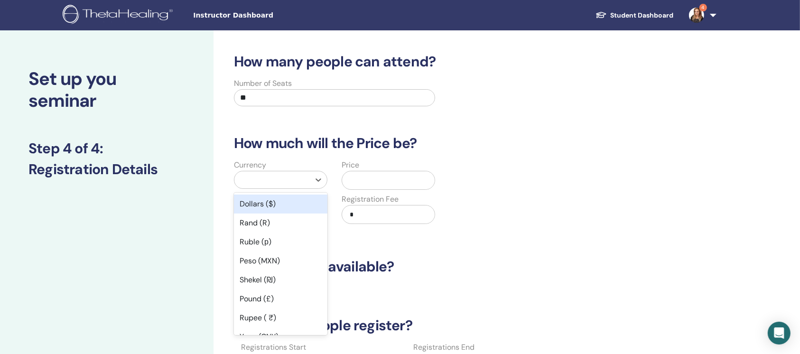
click at [286, 186] on div at bounding box center [272, 179] width 66 height 13
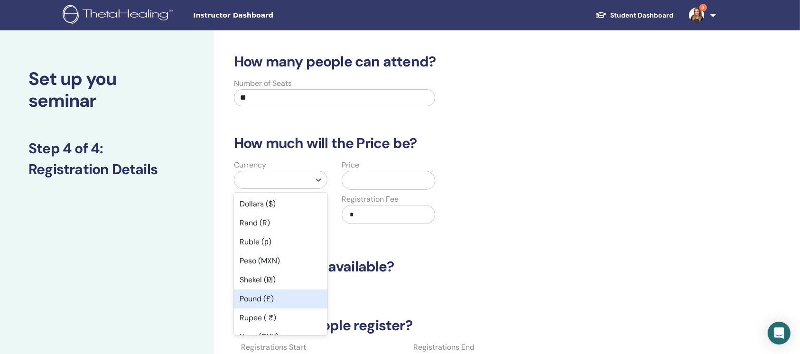
click at [274, 294] on div "Pound (£)" at bounding box center [280, 298] width 93 height 19
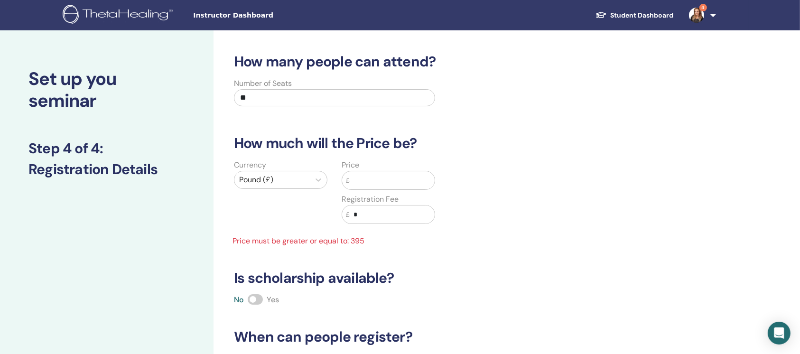
click at [361, 183] on input "text" at bounding box center [392, 180] width 85 height 18
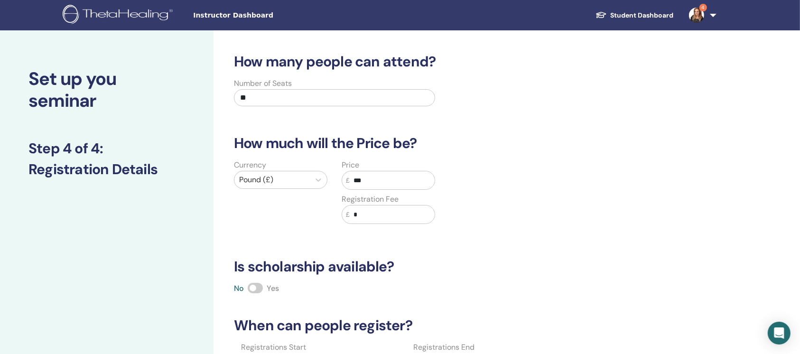
type input "***"
click at [258, 290] on span at bounding box center [255, 288] width 15 height 10
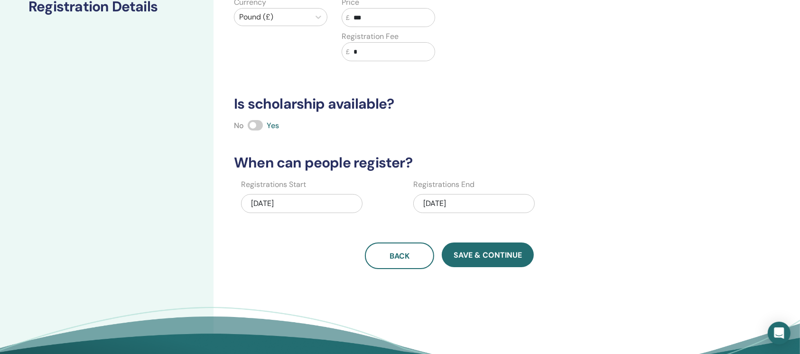
scroll to position [190, 0]
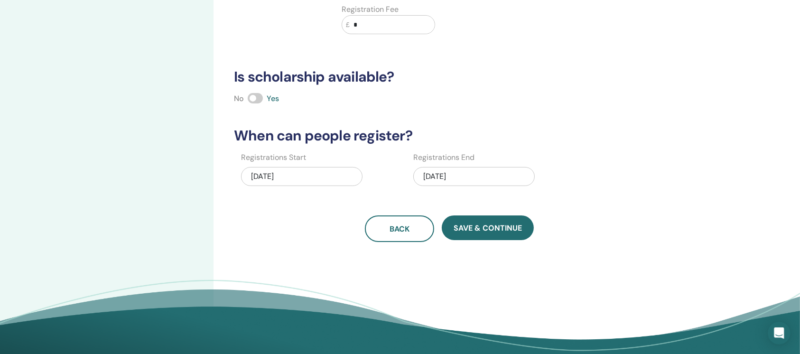
click at [491, 176] on div "09/21/2025" at bounding box center [473, 176] width 121 height 19
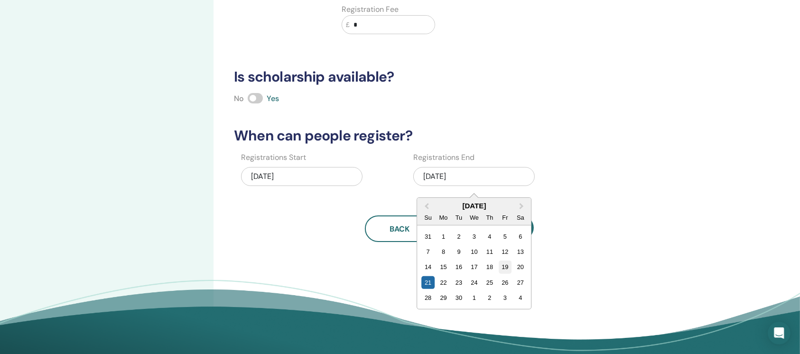
click at [502, 267] on div "19" at bounding box center [505, 266] width 13 height 13
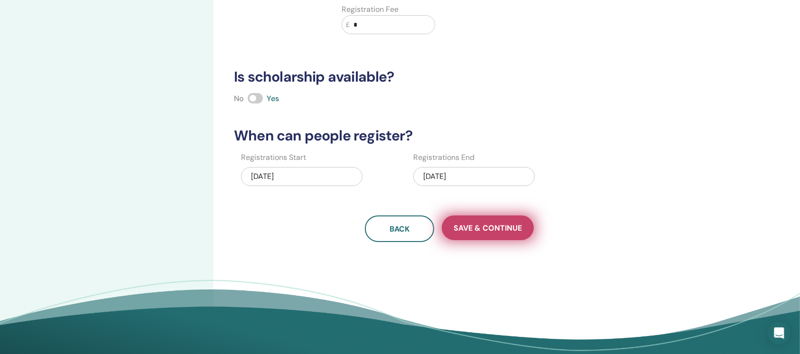
click at [479, 227] on span "Save & Continue" at bounding box center [488, 228] width 68 height 10
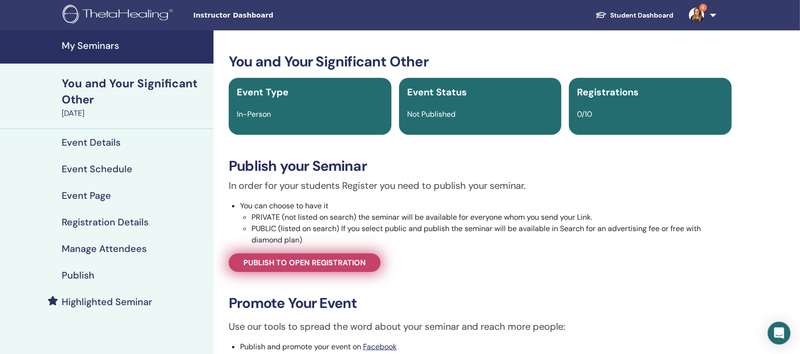
click at [361, 268] on link "Publish to open registration" at bounding box center [305, 262] width 152 height 19
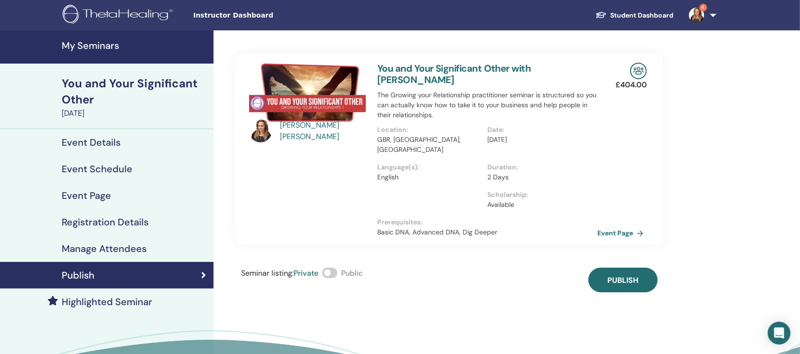
click at [335, 268] on span at bounding box center [329, 273] width 15 height 10
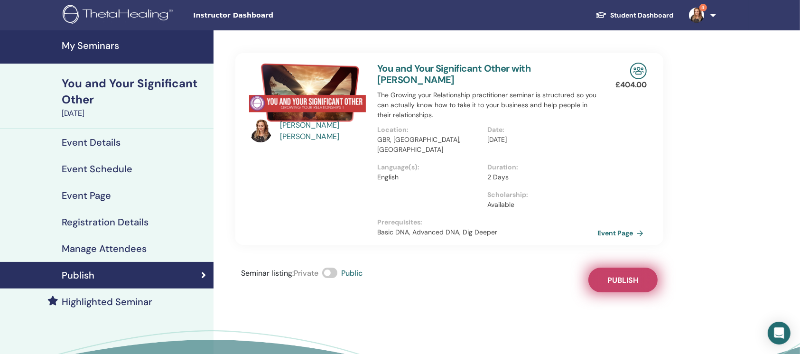
click at [628, 275] on span "Publish" at bounding box center [622, 280] width 31 height 10
click at [83, 45] on h4 "My Seminars" at bounding box center [135, 45] width 146 height 11
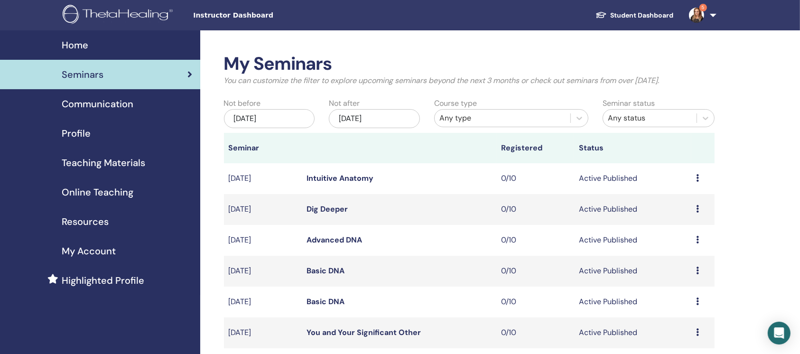
click at [699, 272] on div "Preview Edit Attendees Cancel" at bounding box center [703, 270] width 14 height 11
click at [676, 293] on link "Edit" at bounding box center [673, 294] width 14 height 10
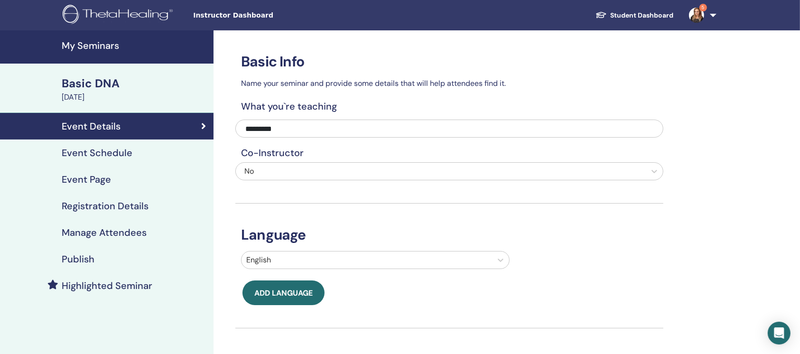
click at [109, 149] on h4 "Event Schedule" at bounding box center [97, 152] width 71 height 11
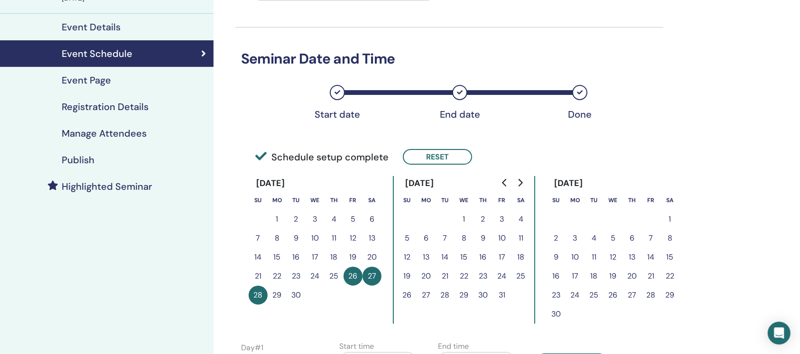
scroll to position [126, 0]
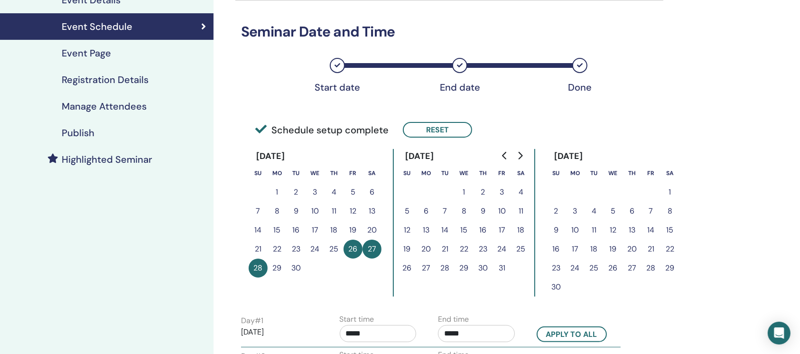
click at [88, 52] on h4 "Event Page" at bounding box center [86, 52] width 49 height 11
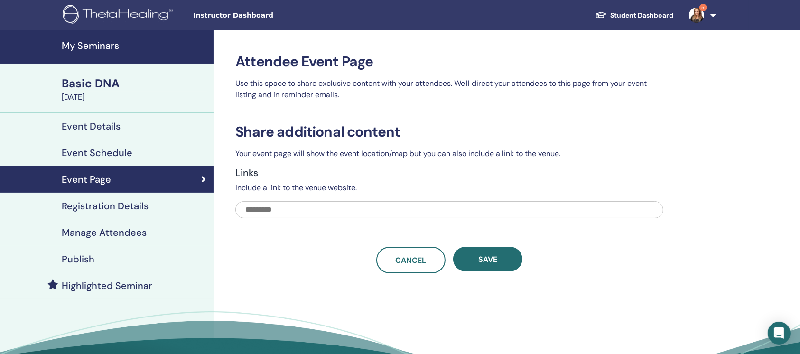
click at [121, 200] on h4 "Registration Details" at bounding box center [105, 205] width 87 height 11
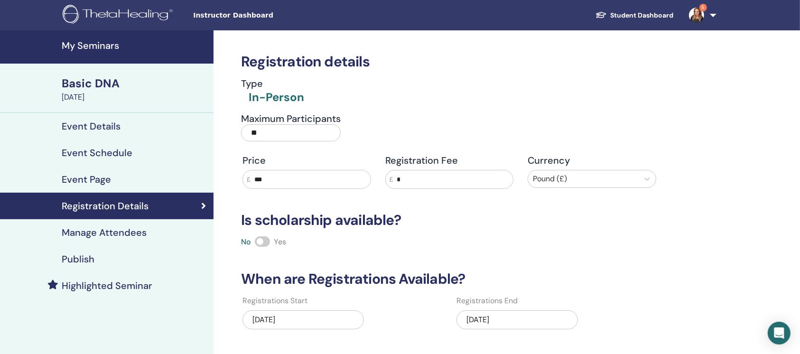
click at [75, 44] on h4 "My Seminars" at bounding box center [135, 45] width 146 height 11
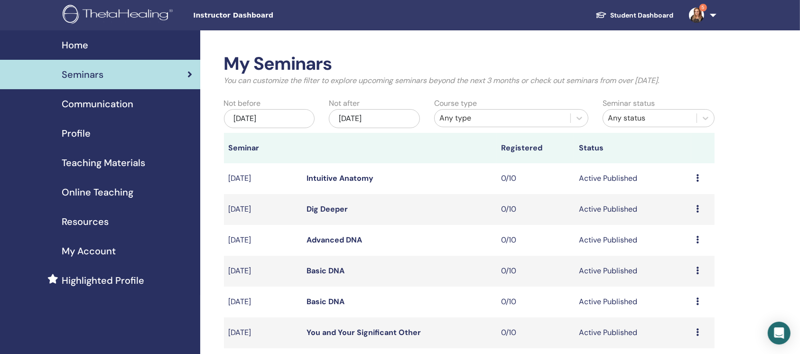
click at [698, 300] on icon at bounding box center [697, 301] width 3 height 8
click at [666, 324] on link "Edit" at bounding box center [672, 322] width 14 height 10
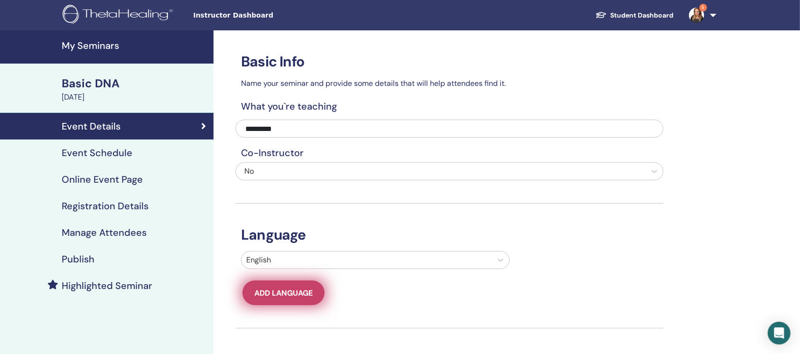
click at [311, 292] on span "Add language" at bounding box center [283, 293] width 58 height 10
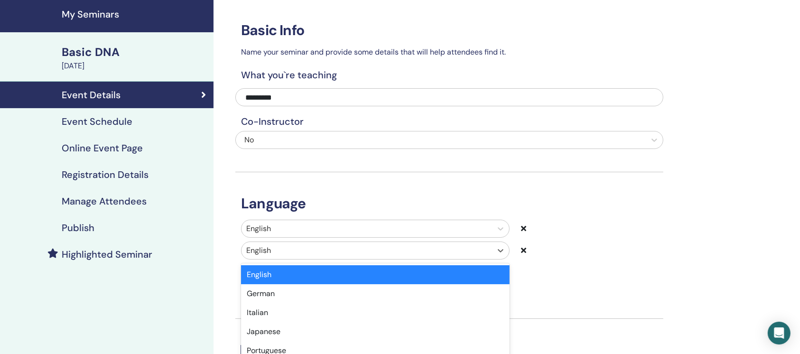
click at [401, 260] on div "option English selected, 1 of 47. 47 results available. Use Up and Down to choo…" at bounding box center [375, 251] width 269 height 18
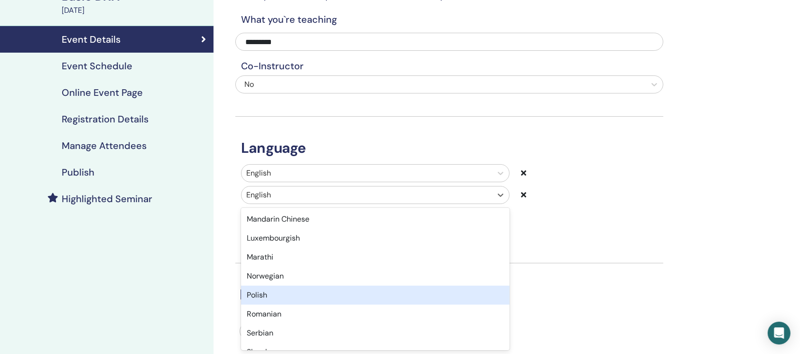
scroll to position [632, 0]
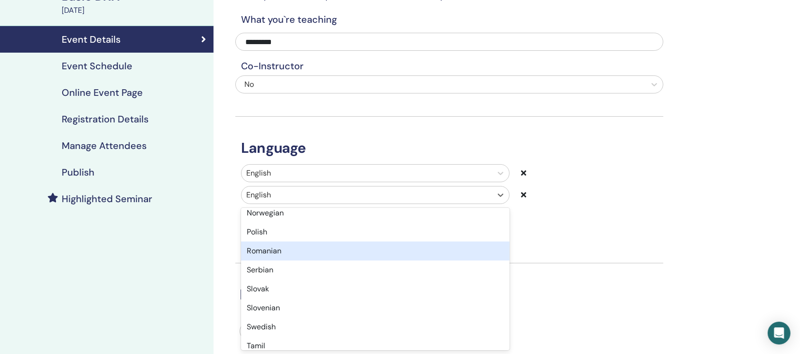
click at [372, 249] on div "Romanian" at bounding box center [375, 251] width 269 height 19
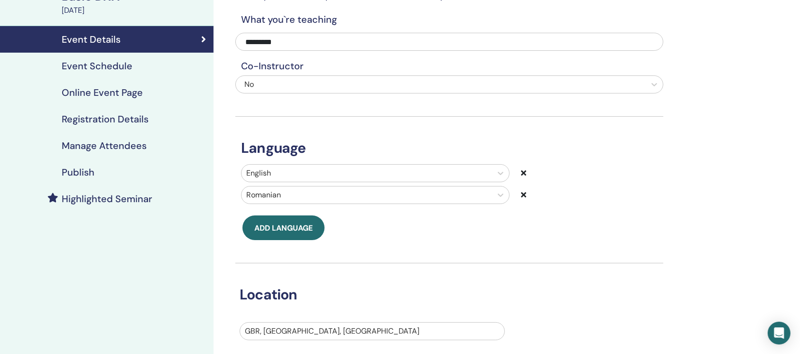
click at [550, 225] on div "Language English Romanian Add language" at bounding box center [449, 178] width 428 height 123
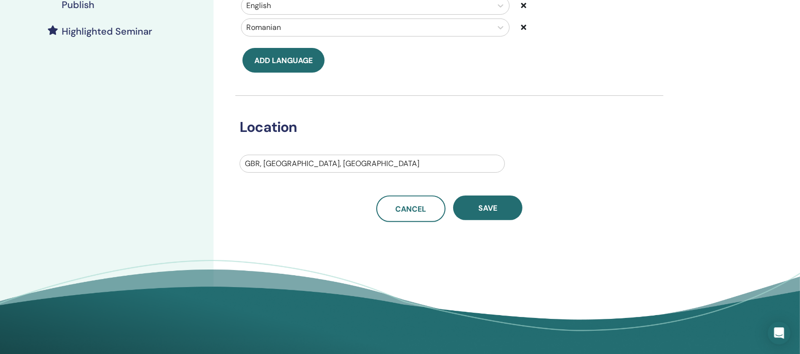
scroll to position [277, 0]
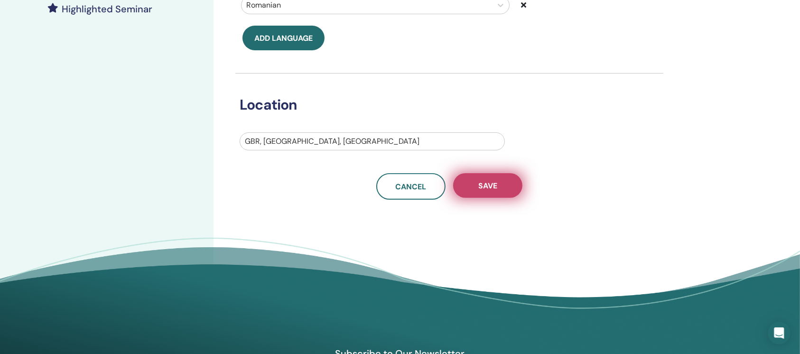
click at [488, 189] on span "Save" at bounding box center [487, 186] width 19 height 10
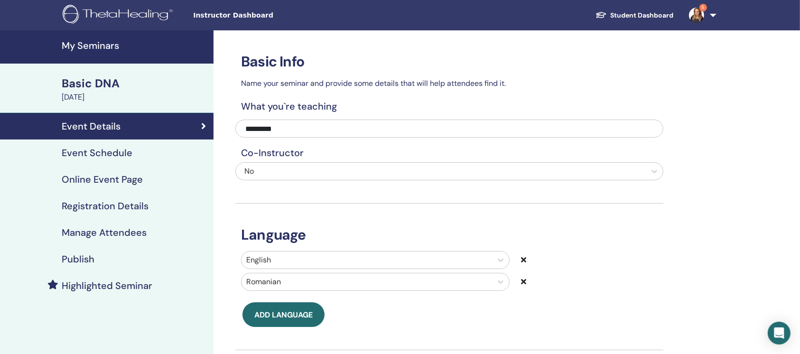
click at [697, 12] on img at bounding box center [696, 15] width 15 height 15
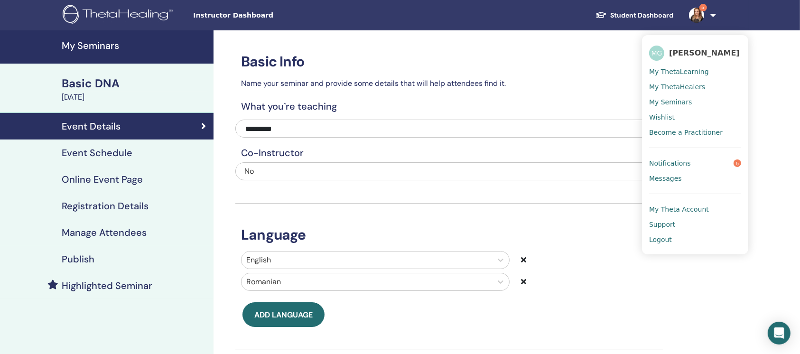
click at [89, 41] on h4 "My Seminars" at bounding box center [135, 45] width 146 height 11
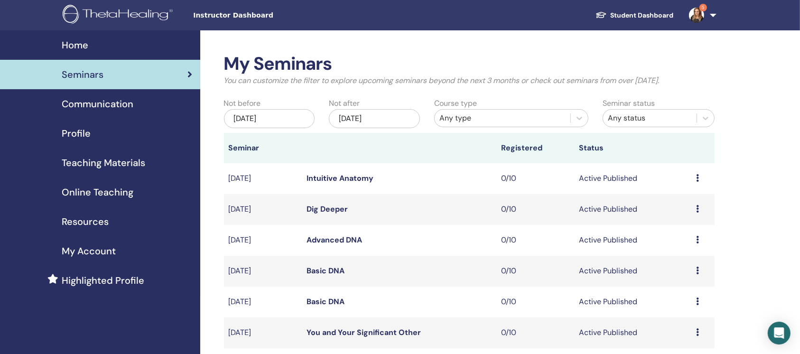
click at [236, 13] on span "Instructor Dashboard" at bounding box center [264, 15] width 142 height 10
click at [74, 127] on span "Profile" at bounding box center [76, 133] width 29 height 14
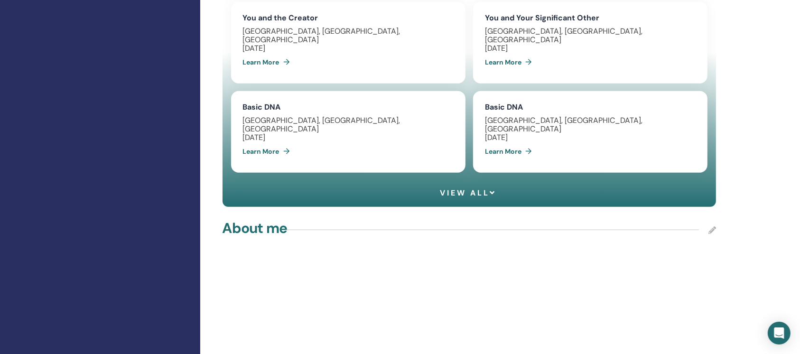
scroll to position [822, 0]
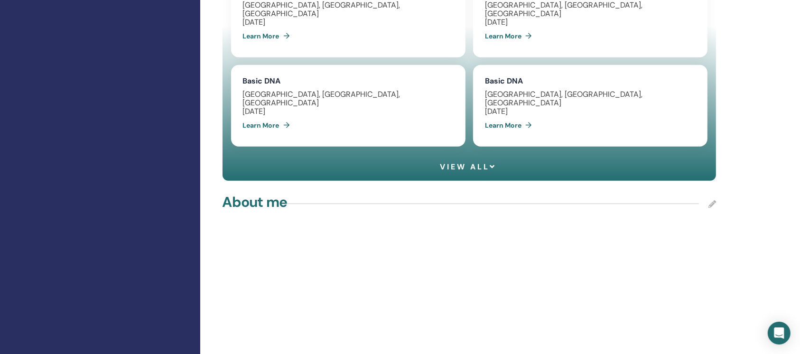
click at [462, 169] on span "View all" at bounding box center [468, 166] width 56 height 9
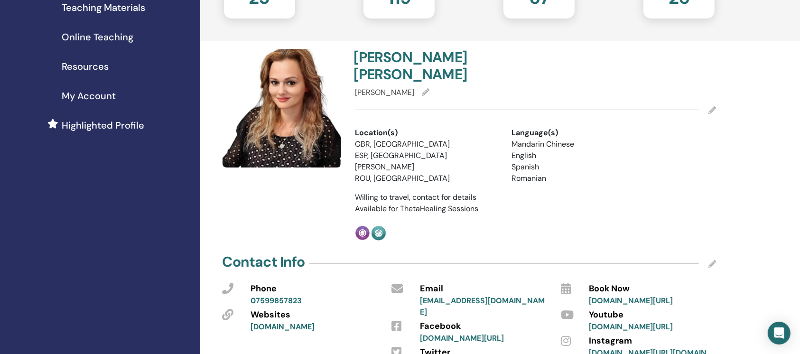
scroll to position [126, 0]
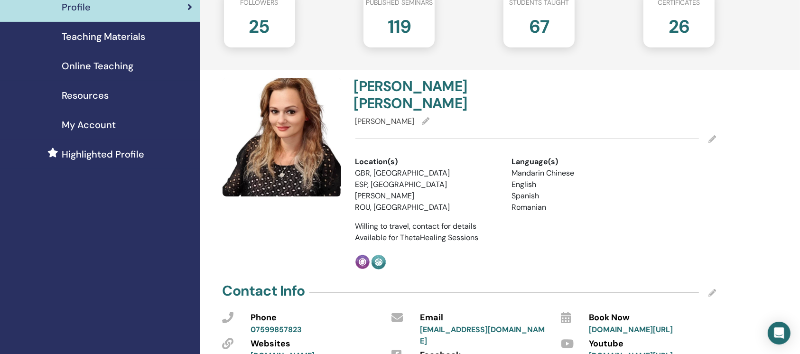
click at [714, 135] on icon at bounding box center [712, 139] width 8 height 8
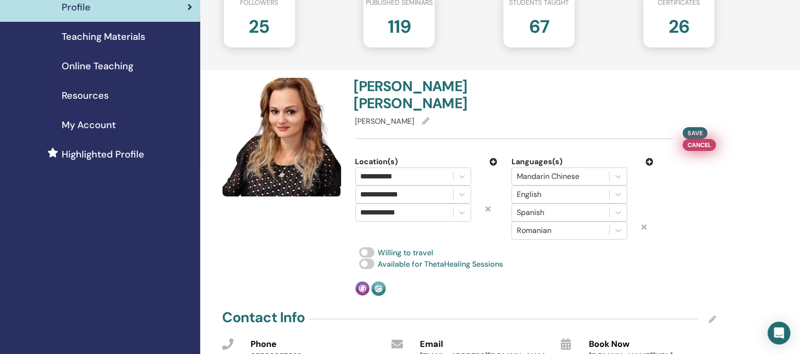
click at [706, 140] on span "Cancel" at bounding box center [700, 145] width 24 height 10
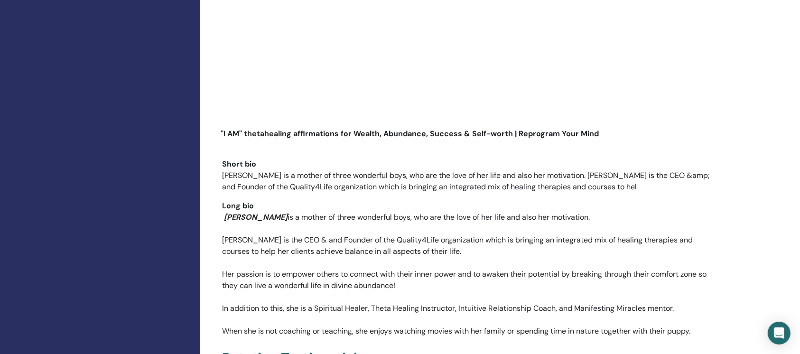
scroll to position [1392, 0]
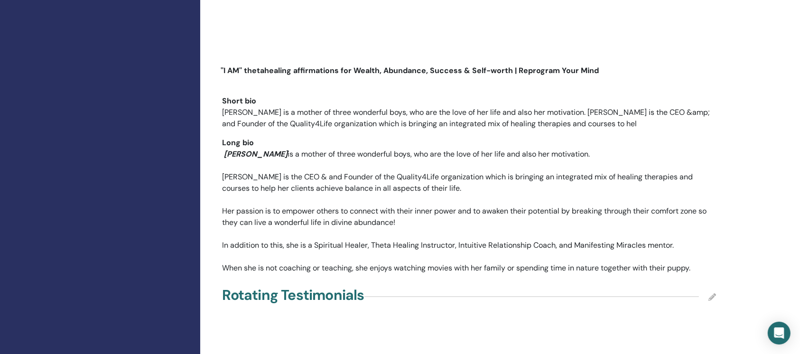
click at [660, 107] on p "Dua Mihaela Gordan is a mother of three wonderful boys, who are the love of her…" at bounding box center [470, 118] width 494 height 23
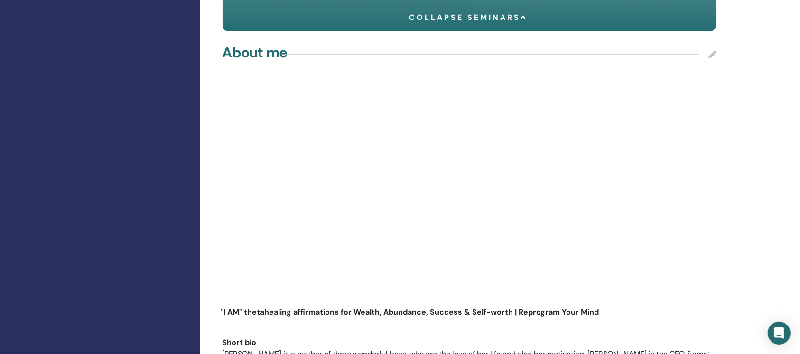
scroll to position [1139, 0]
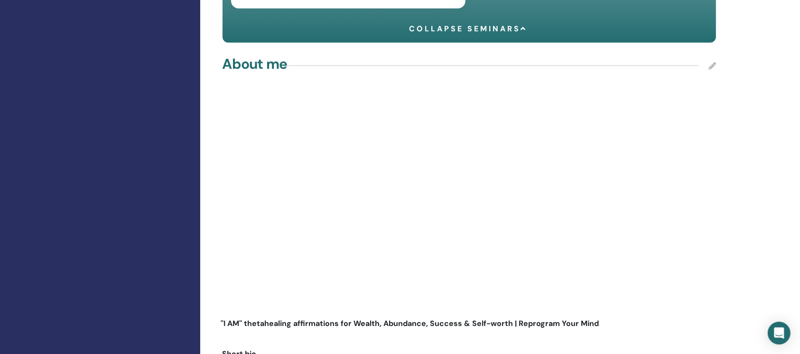
click at [710, 54] on div "About me" at bounding box center [470, 66] width 494 height 24
click at [714, 62] on icon at bounding box center [712, 66] width 8 height 8
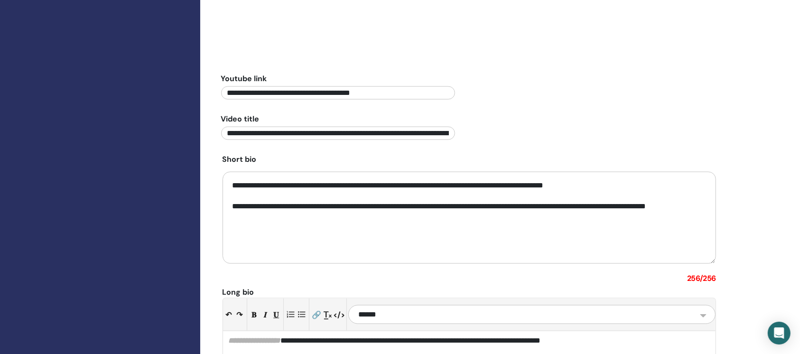
scroll to position [1392, 0]
drag, startPoint x: 232, startPoint y: 163, endPoint x: 351, endPoint y: 210, distance: 127.4
click at [351, 210] on textarea "**********" at bounding box center [470, 217] width 494 height 92
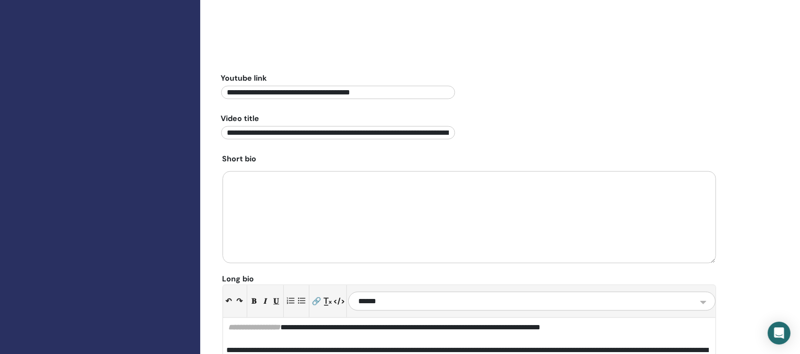
paste textarea "**********"
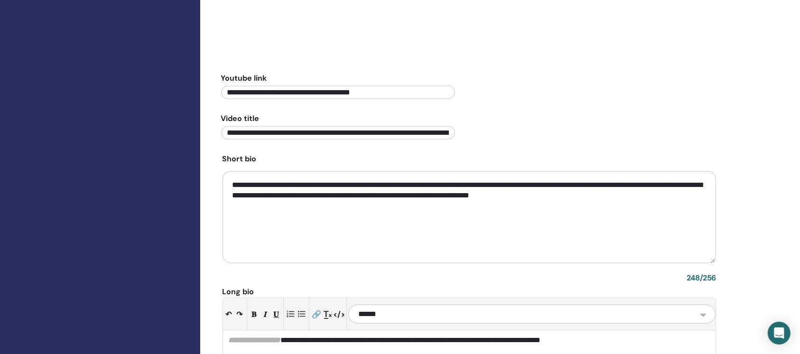
scroll to position [1455, 0]
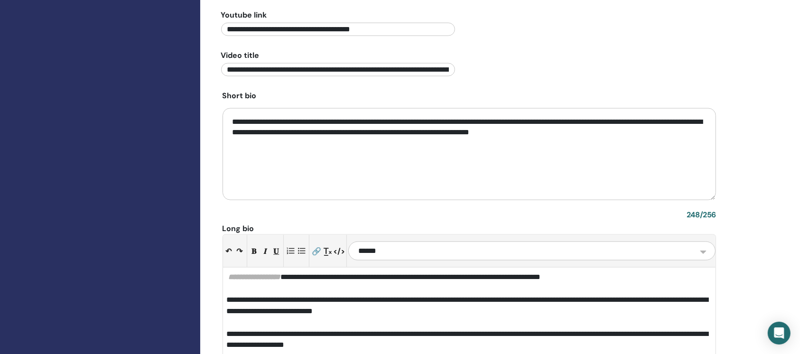
type textarea "**********"
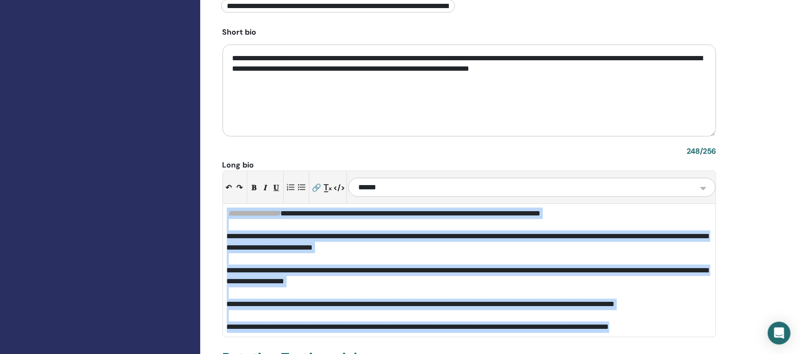
drag, startPoint x: 226, startPoint y: 195, endPoint x: 710, endPoint y: 315, distance: 498.5
click at [710, 315] on div "**********" at bounding box center [469, 270] width 493 height 133
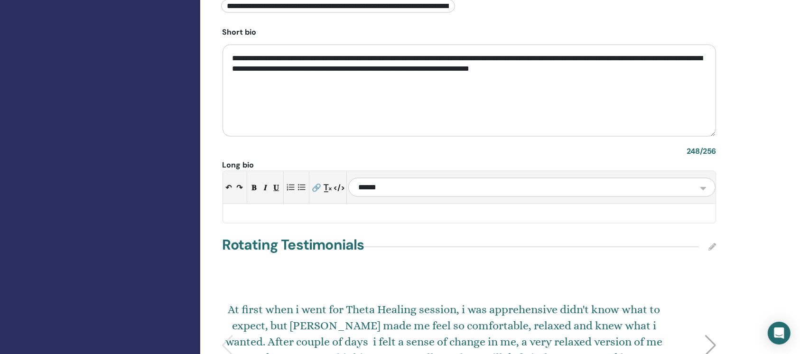
scroll to position [1529, 0]
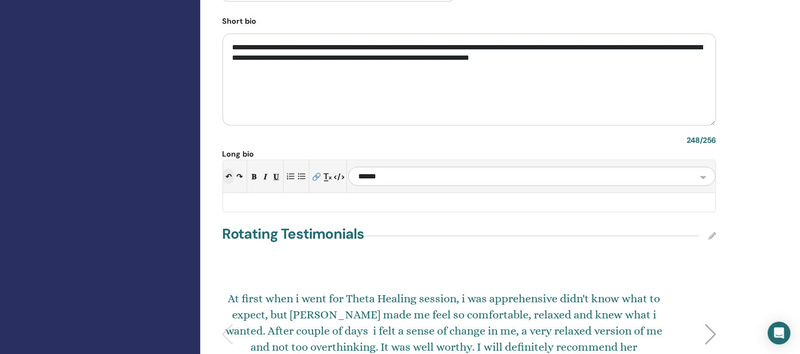
click at [230, 169] on button "↶" at bounding box center [228, 176] width 11 height 15
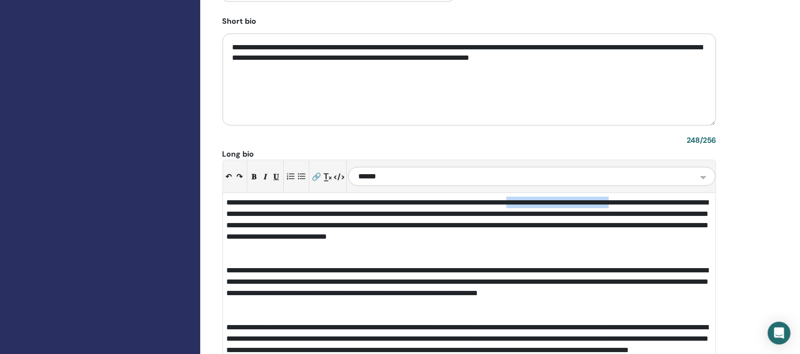
drag, startPoint x: 575, startPoint y: 187, endPoint x: 705, endPoint y: 181, distance: 130.6
click at [705, 197] on div "**********" at bounding box center [469, 225] width 485 height 57
click at [268, 169] on button "𝑰" at bounding box center [265, 176] width 11 height 15
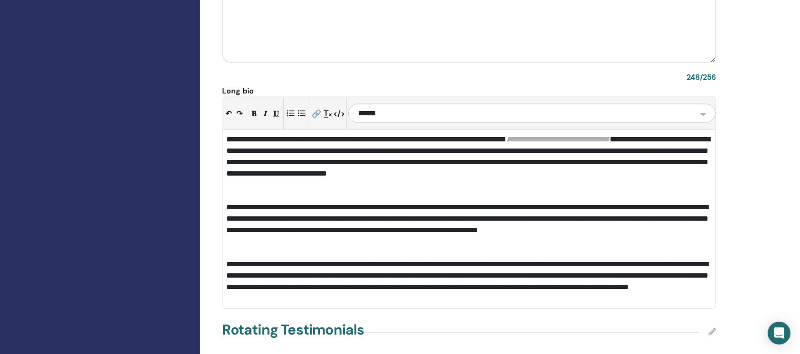
click at [614, 150] on div "**********" at bounding box center [469, 162] width 485 height 57
drag, startPoint x: 614, startPoint y: 150, endPoint x: 563, endPoint y: 199, distance: 70.8
click at [563, 202] on div "**********" at bounding box center [469, 225] width 485 height 46
click at [422, 271] on div "**********" at bounding box center [469, 282] width 485 height 46
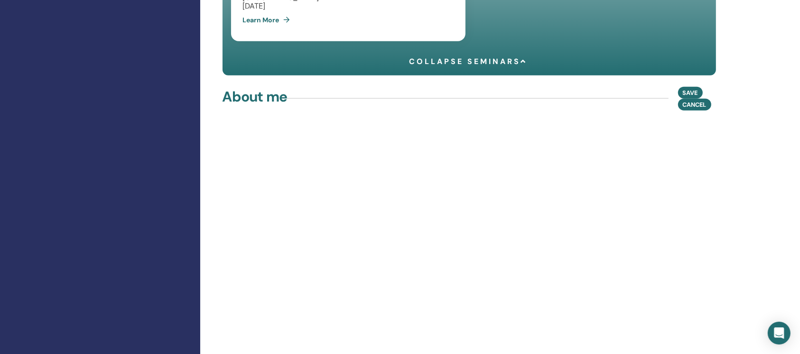
scroll to position [1086, 0]
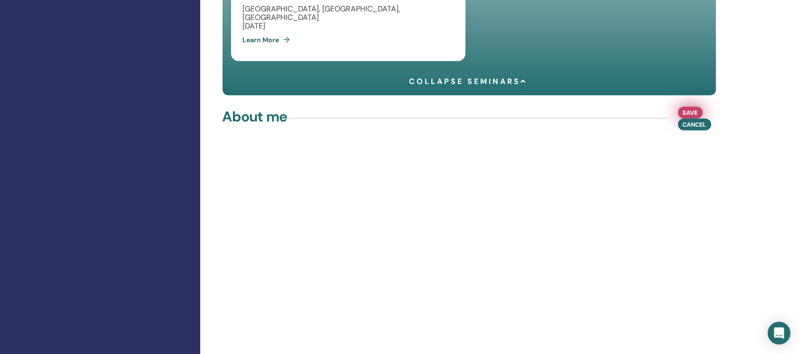
click at [700, 107] on button "Save" at bounding box center [690, 113] width 25 height 12
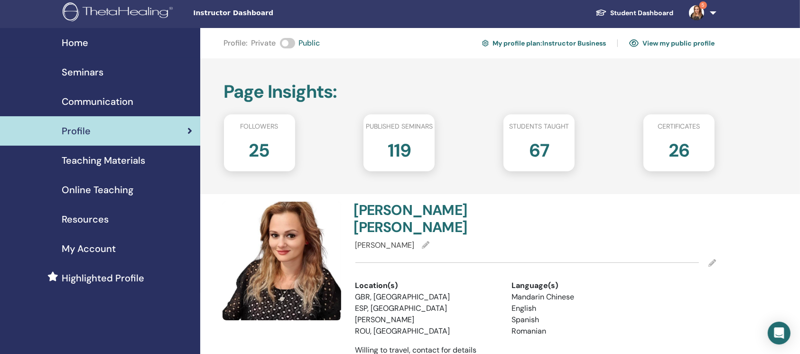
scroll to position [0, 0]
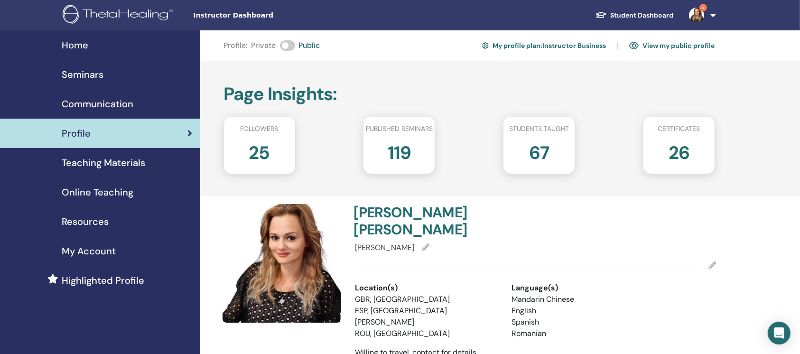
click at [78, 44] on span "Home" at bounding box center [75, 45] width 27 height 14
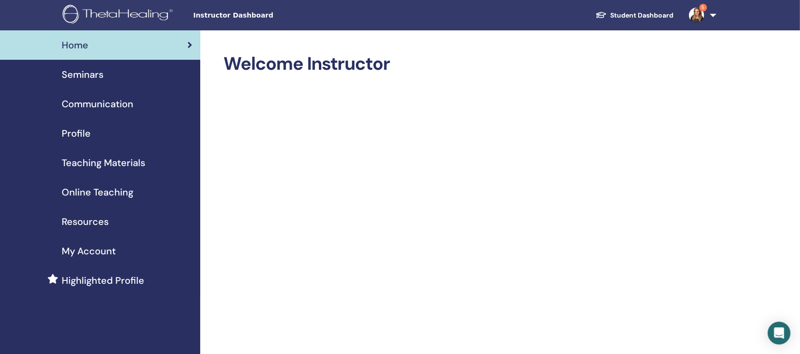
click at [86, 125] on link "Profile" at bounding box center [100, 133] width 200 height 29
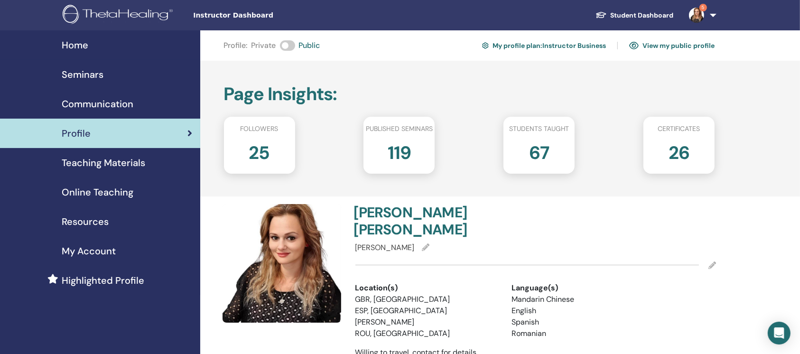
click at [688, 43] on link "View my public profile" at bounding box center [671, 45] width 85 height 15
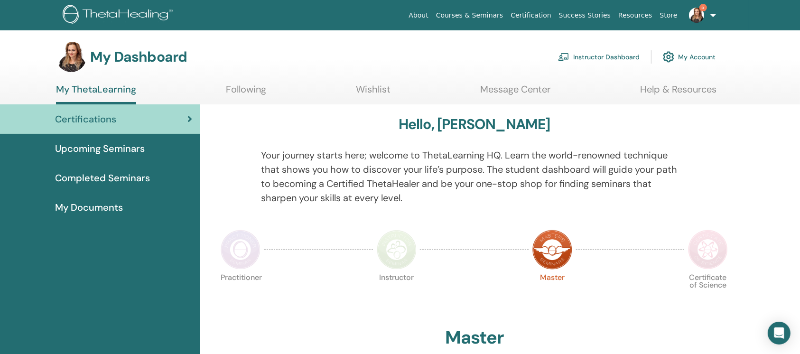
click at [599, 56] on link "Instructor Dashboard" at bounding box center [599, 56] width 82 height 21
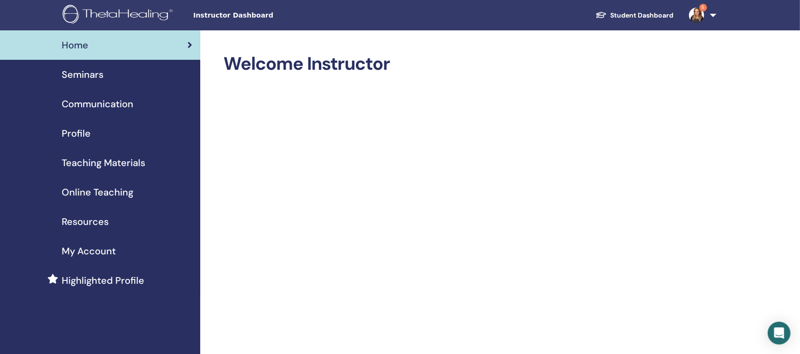
click at [70, 132] on span "Profile" at bounding box center [76, 133] width 29 height 14
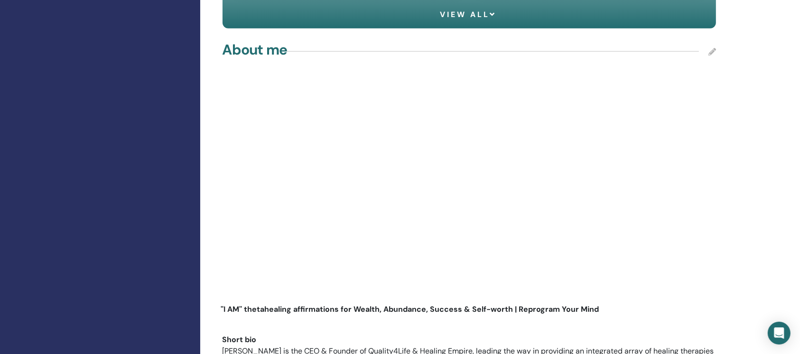
scroll to position [949, 0]
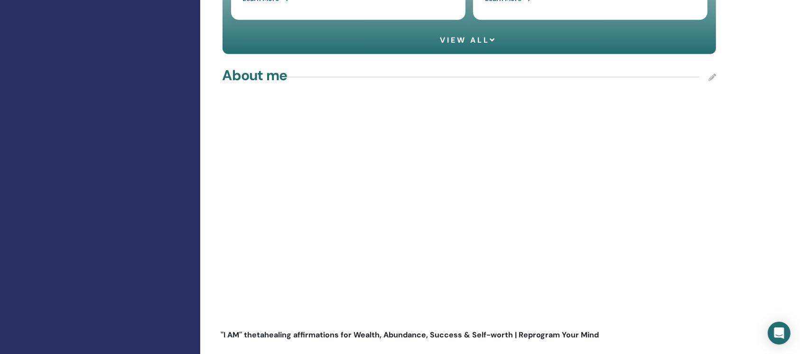
click at [709, 76] on icon at bounding box center [712, 78] width 8 height 8
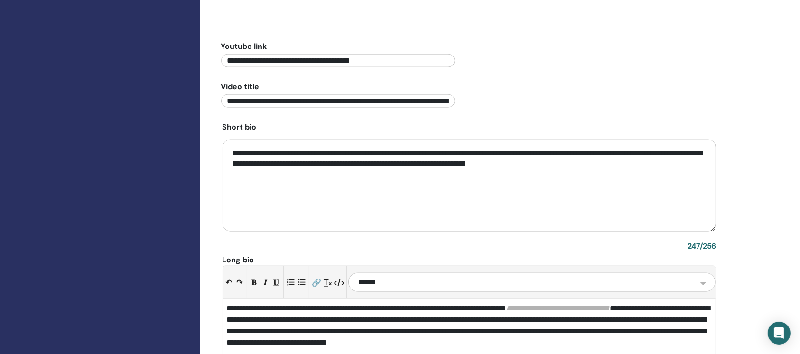
scroll to position [1265, 0]
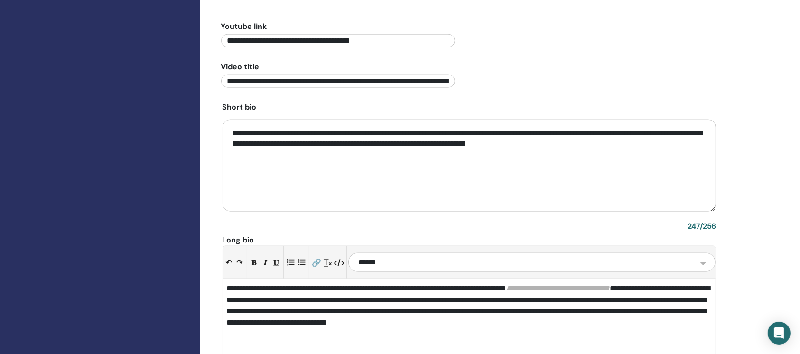
drag, startPoint x: 227, startPoint y: 131, endPoint x: 649, endPoint y: 147, distance: 421.6
click at [649, 147] on textarea "**********" at bounding box center [470, 166] width 494 height 92
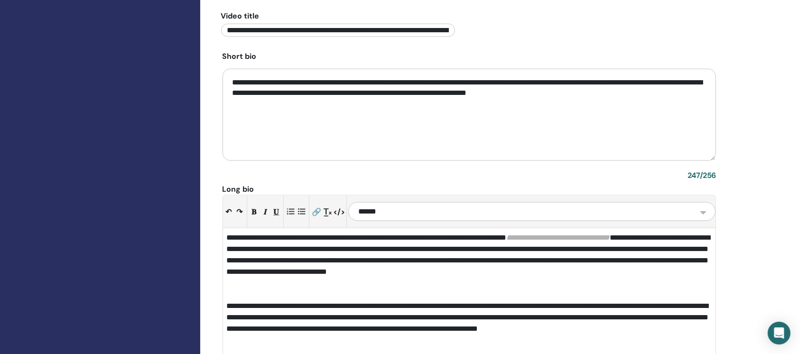
scroll to position [1392, 0]
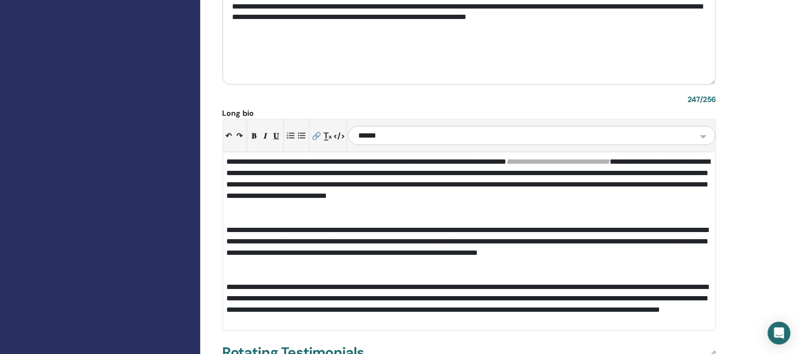
click at [227, 160] on div "**********" at bounding box center [469, 184] width 485 height 57
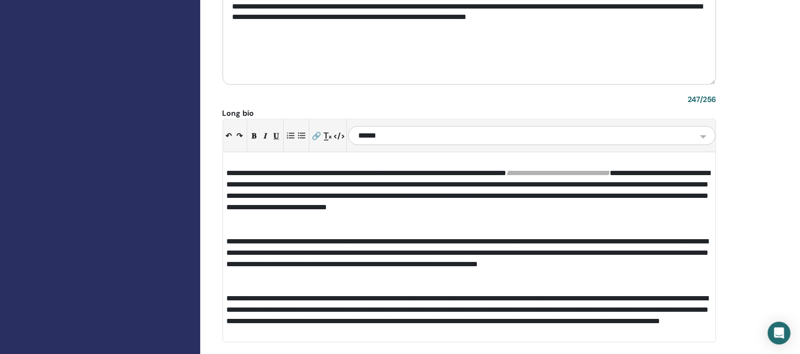
click at [227, 158] on div at bounding box center [469, 161] width 485 height 11
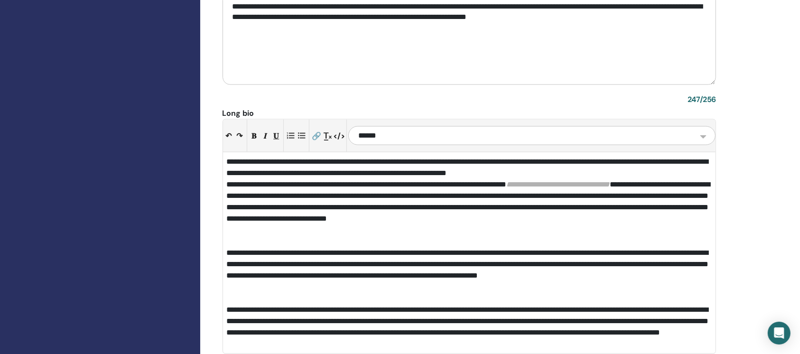
click at [227, 182] on div "**********" at bounding box center [469, 207] width 485 height 57
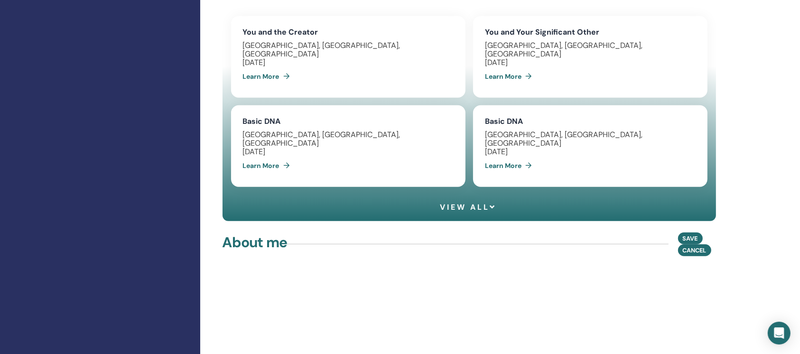
scroll to position [759, 0]
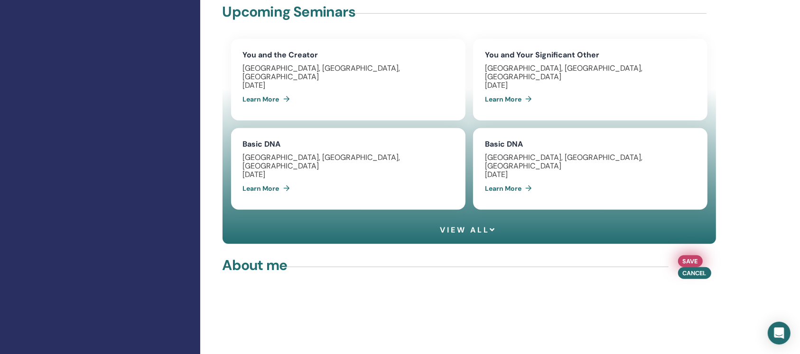
click at [687, 259] on span "Save" at bounding box center [690, 261] width 15 height 10
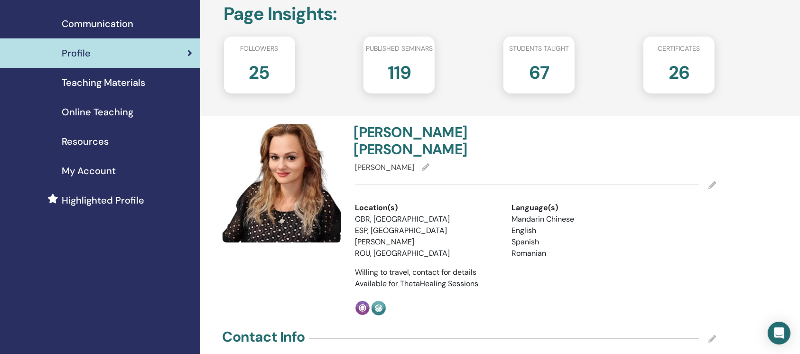
scroll to position [0, 0]
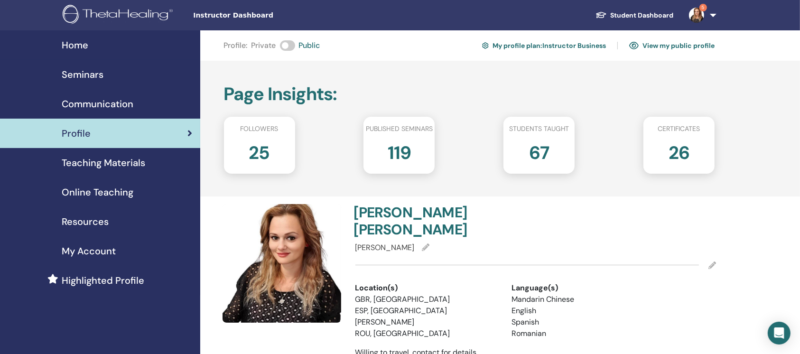
click at [665, 44] on link "View my public profile" at bounding box center [671, 45] width 85 height 15
